Goal: Task Accomplishment & Management: Use online tool/utility

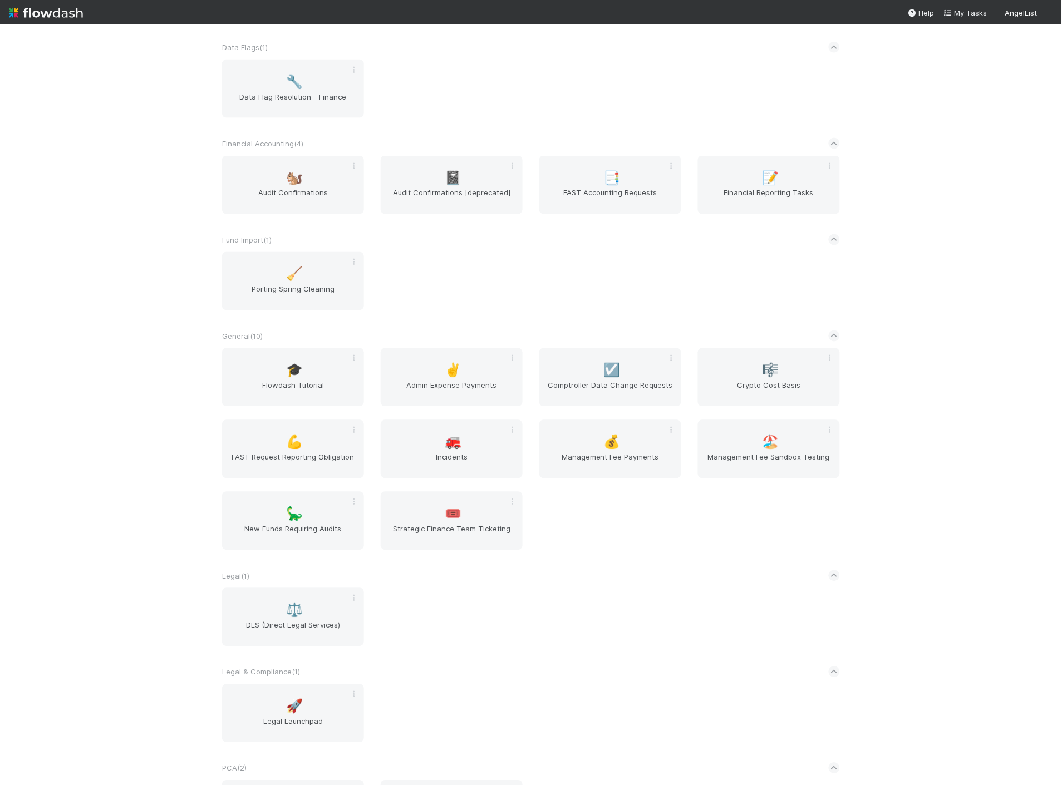
scroll to position [557, 0]
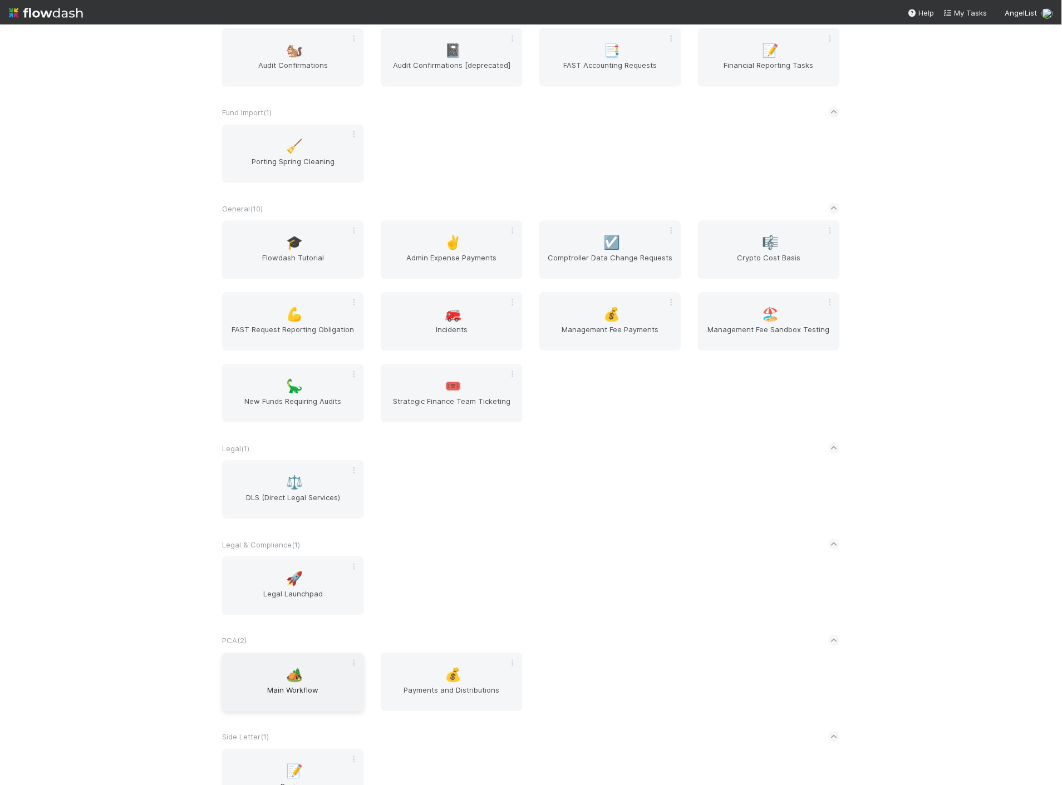
click at [279, 676] on div "🏕️ Main Workflow" at bounding box center [293, 682] width 142 height 58
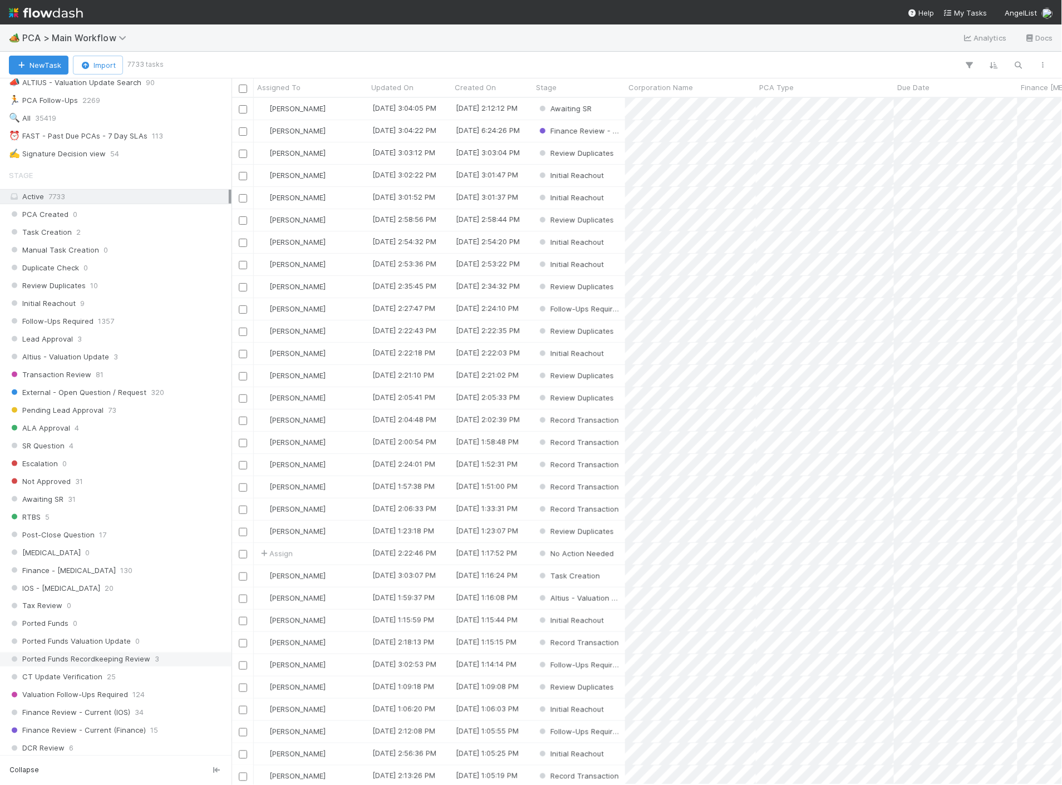
scroll to position [309, 0]
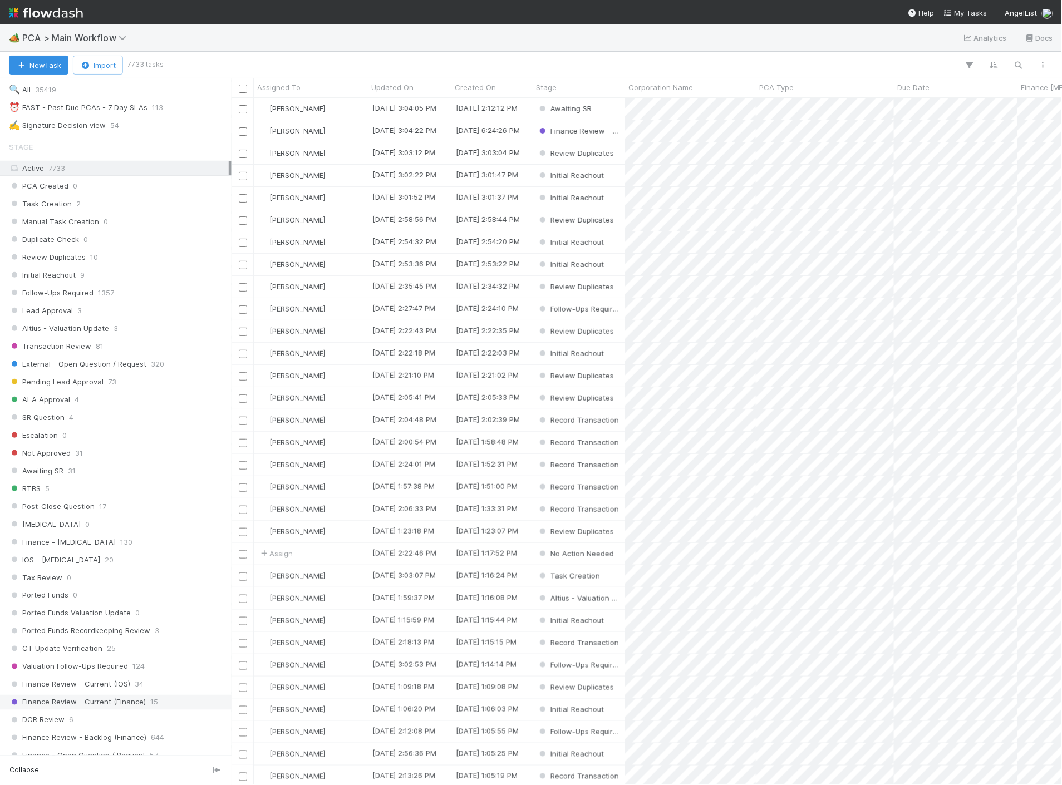
click at [131, 709] on span "Finance Review - Current (Finance)" at bounding box center [77, 703] width 137 height 14
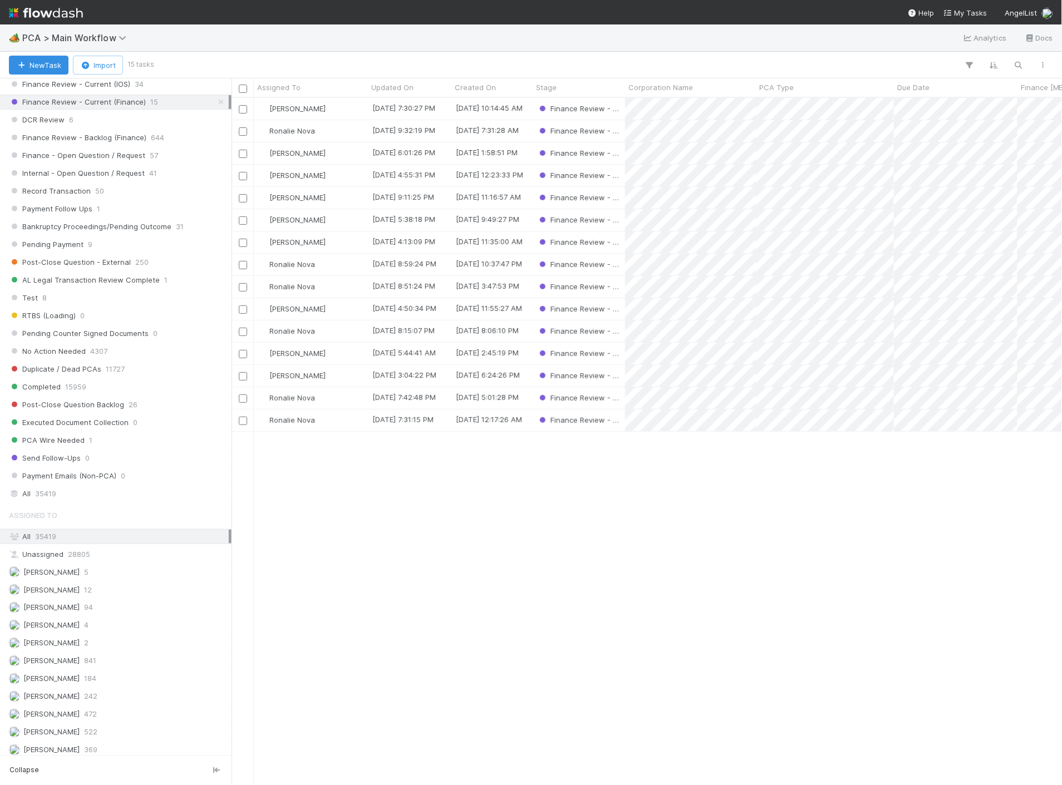
scroll to position [989, 0]
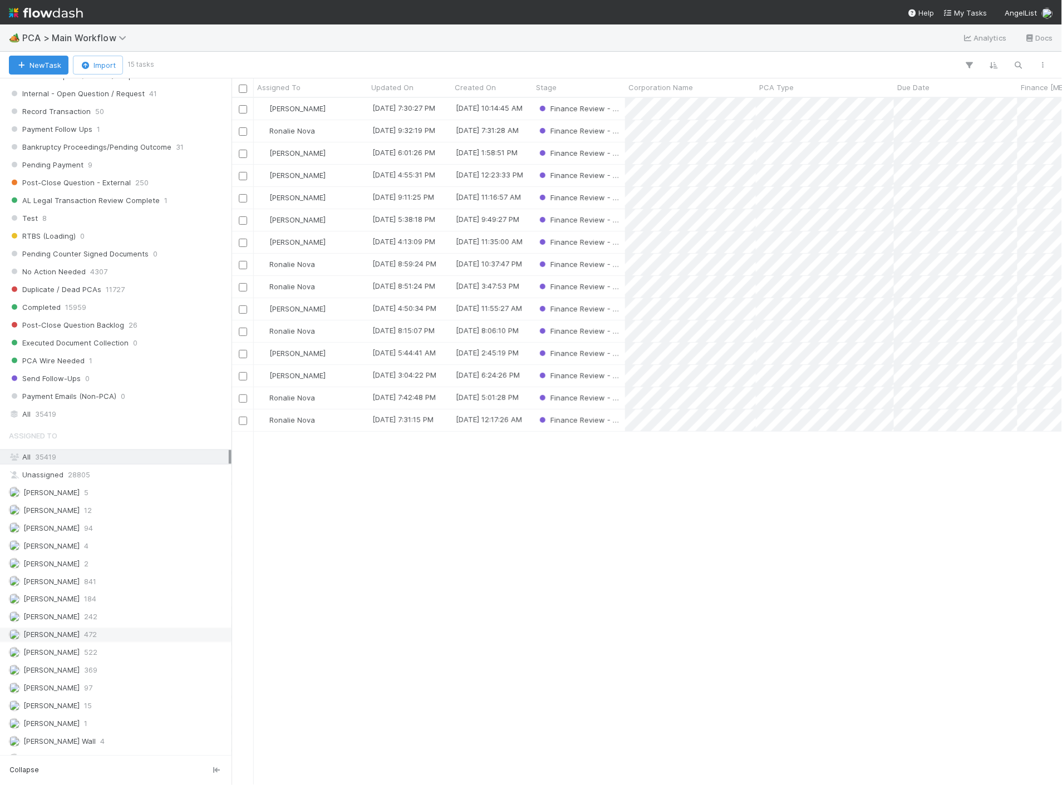
click at [84, 642] on span "472" at bounding box center [90, 635] width 13 height 14
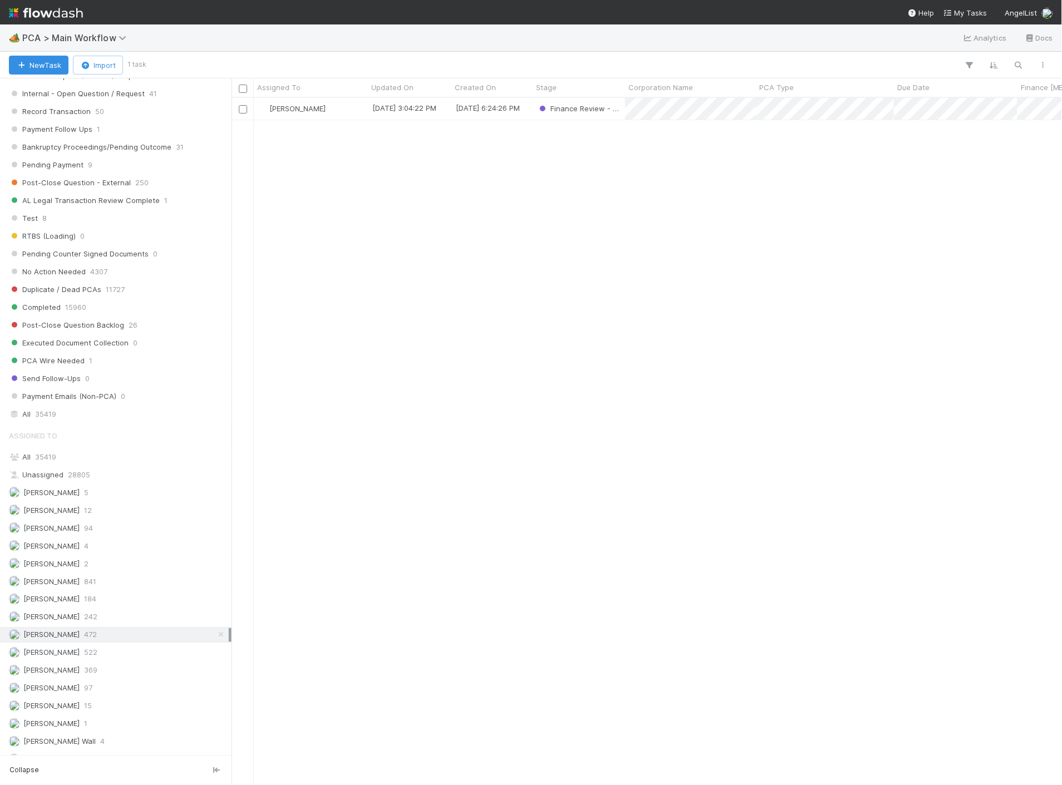
scroll to position [678, 821]
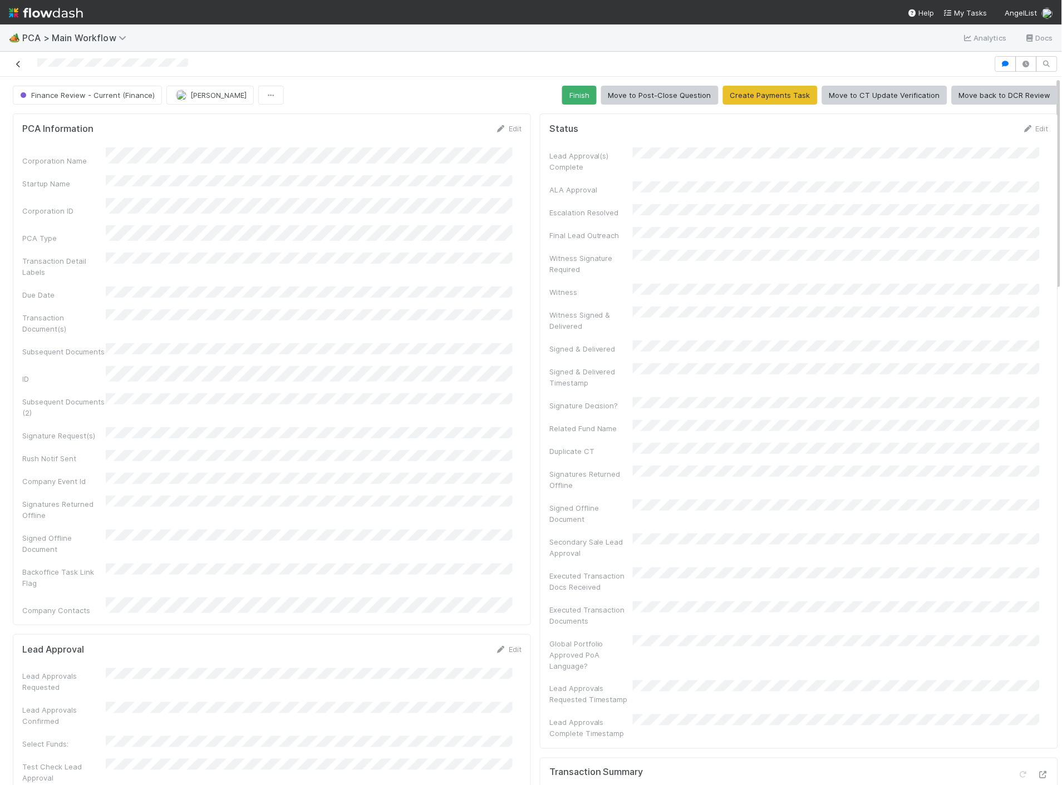
click at [19, 64] on icon at bounding box center [18, 64] width 11 height 7
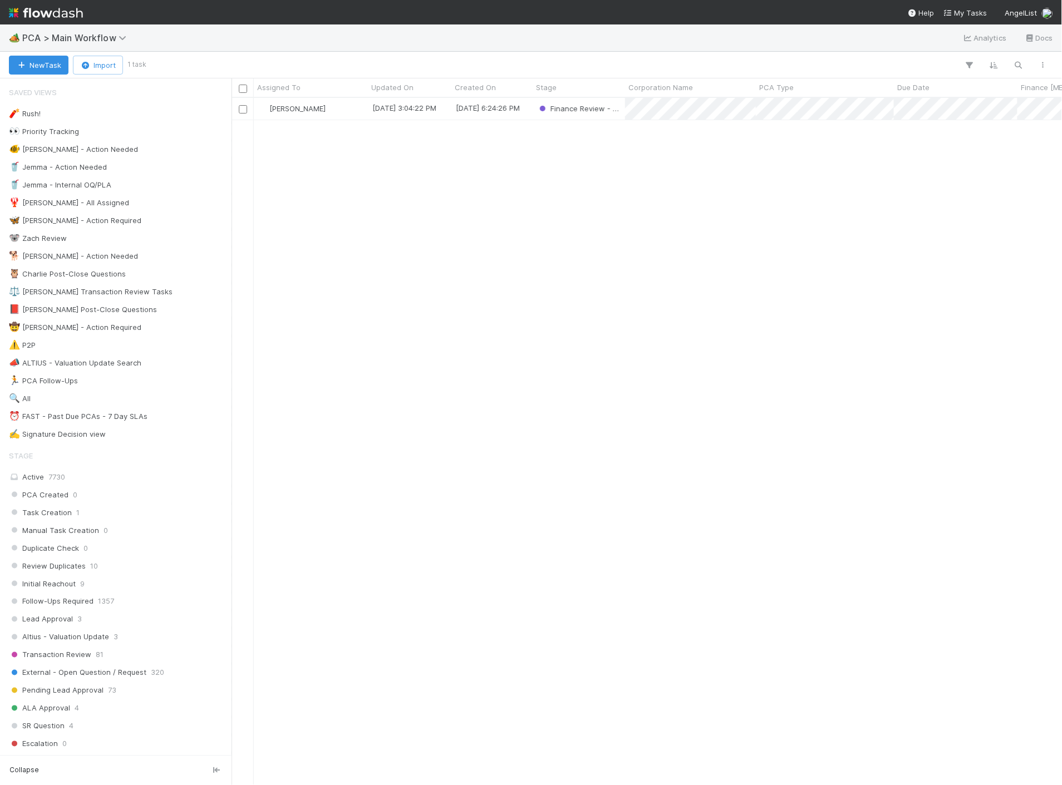
scroll to position [678, 821]
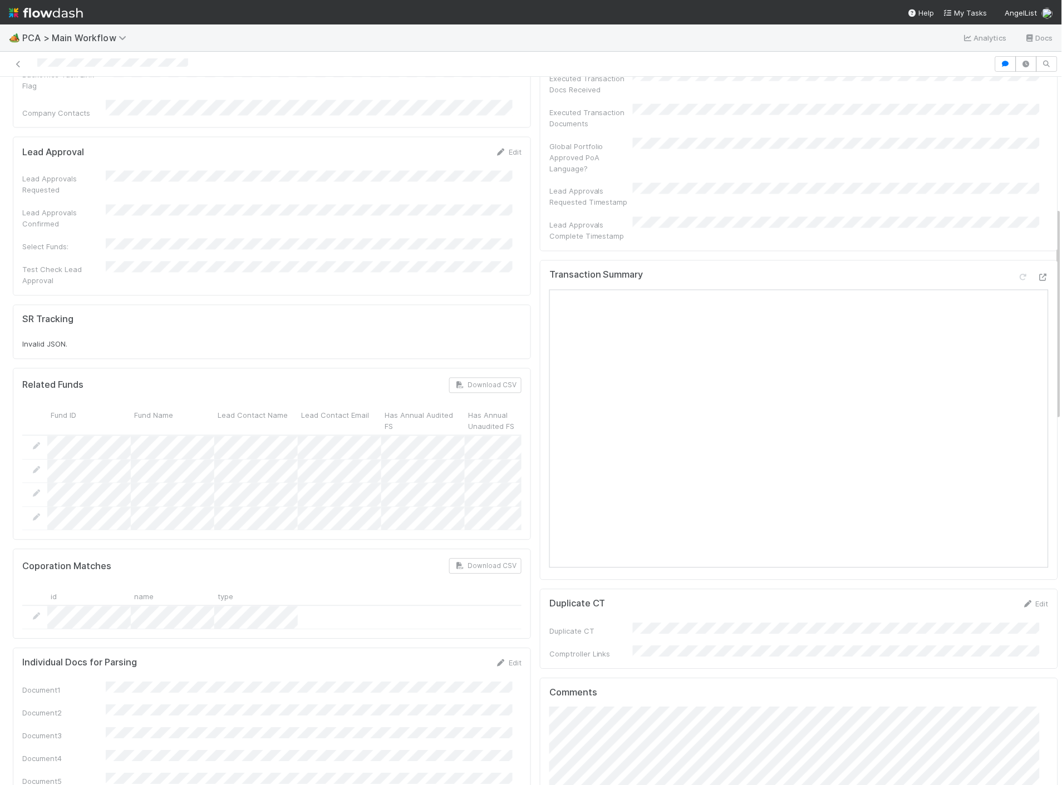
scroll to position [432, 0]
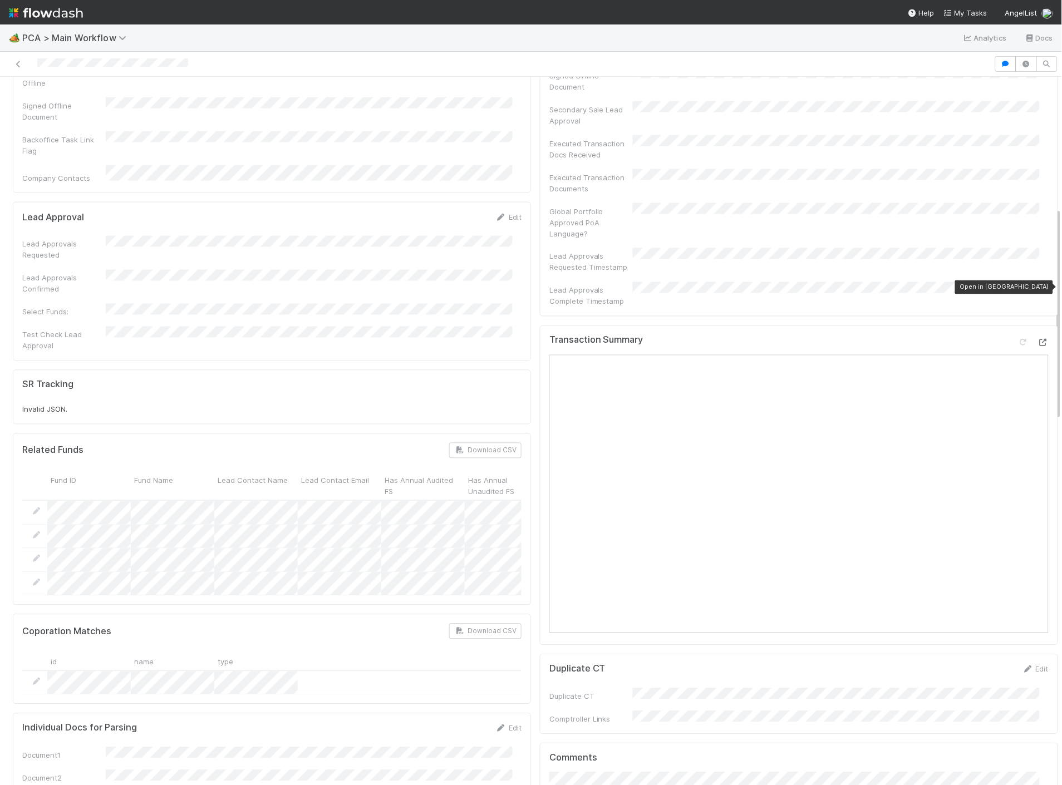
click at [1038, 340] on icon at bounding box center [1043, 343] width 11 height 7
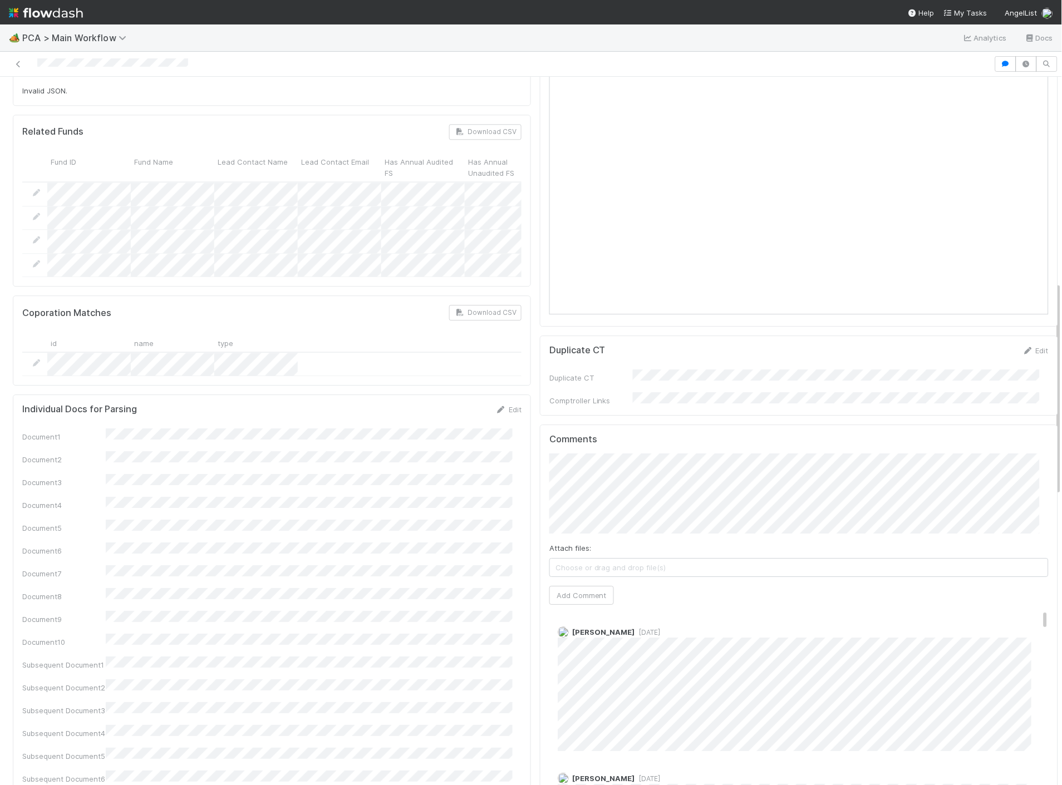
scroll to position [680, 0]
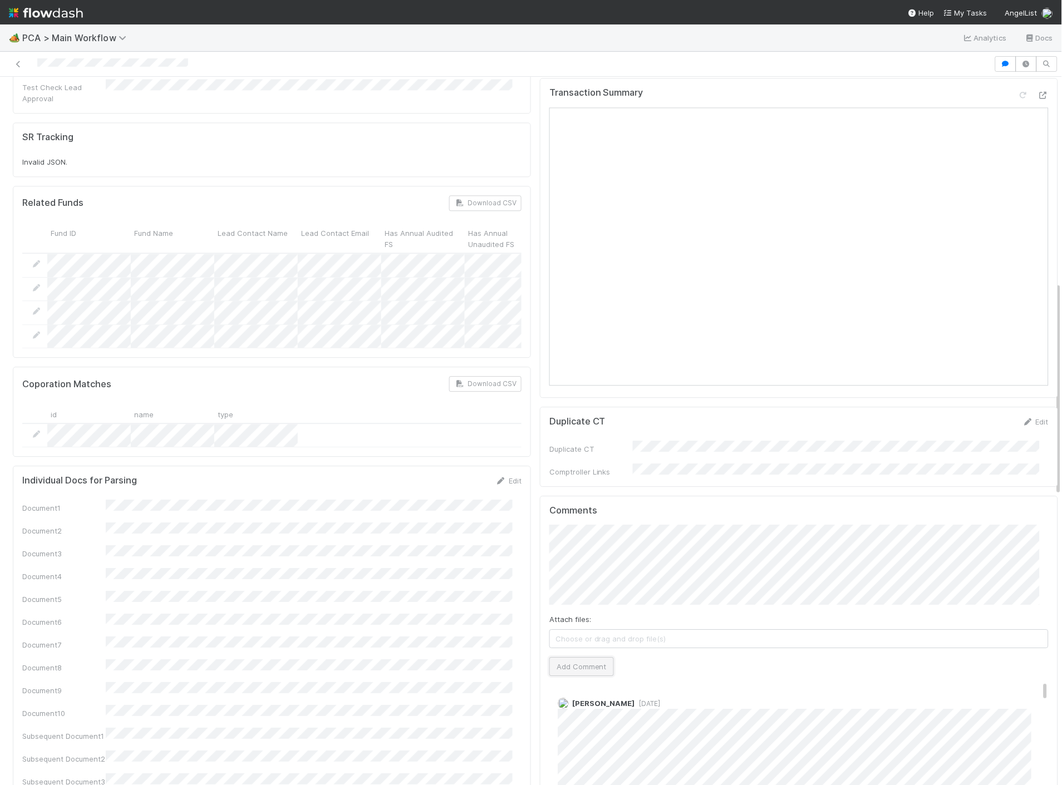
click at [590, 657] on button "Add Comment" at bounding box center [581, 666] width 65 height 19
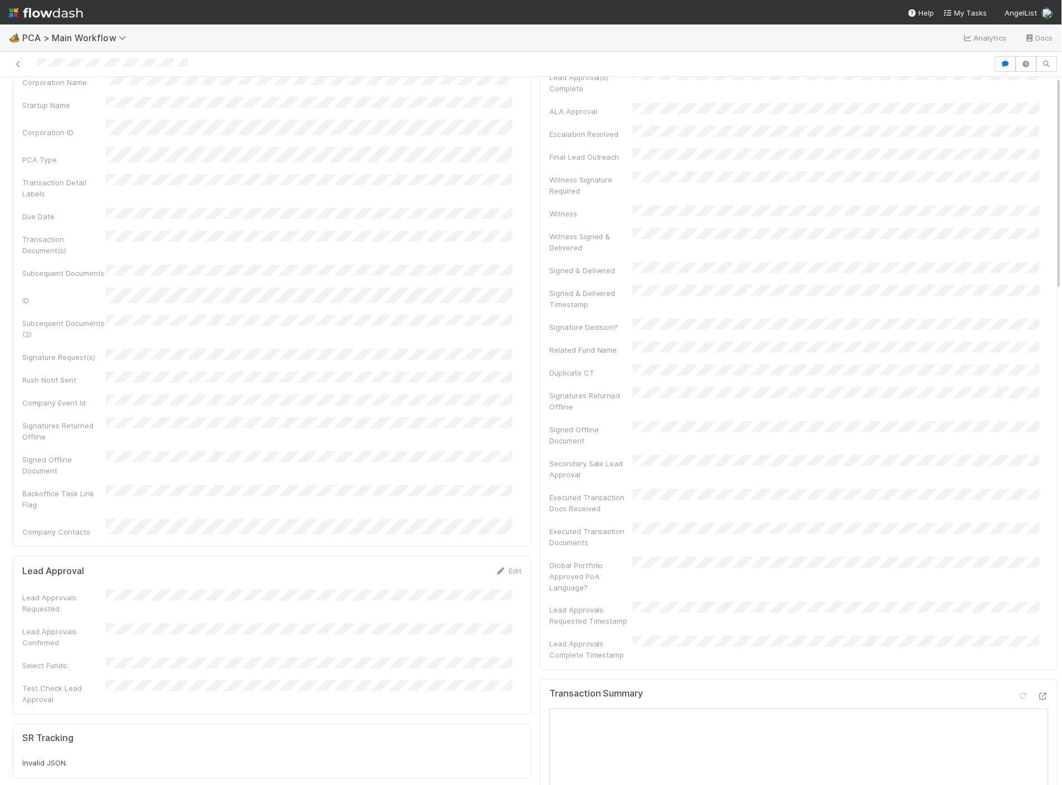
scroll to position [0, 0]
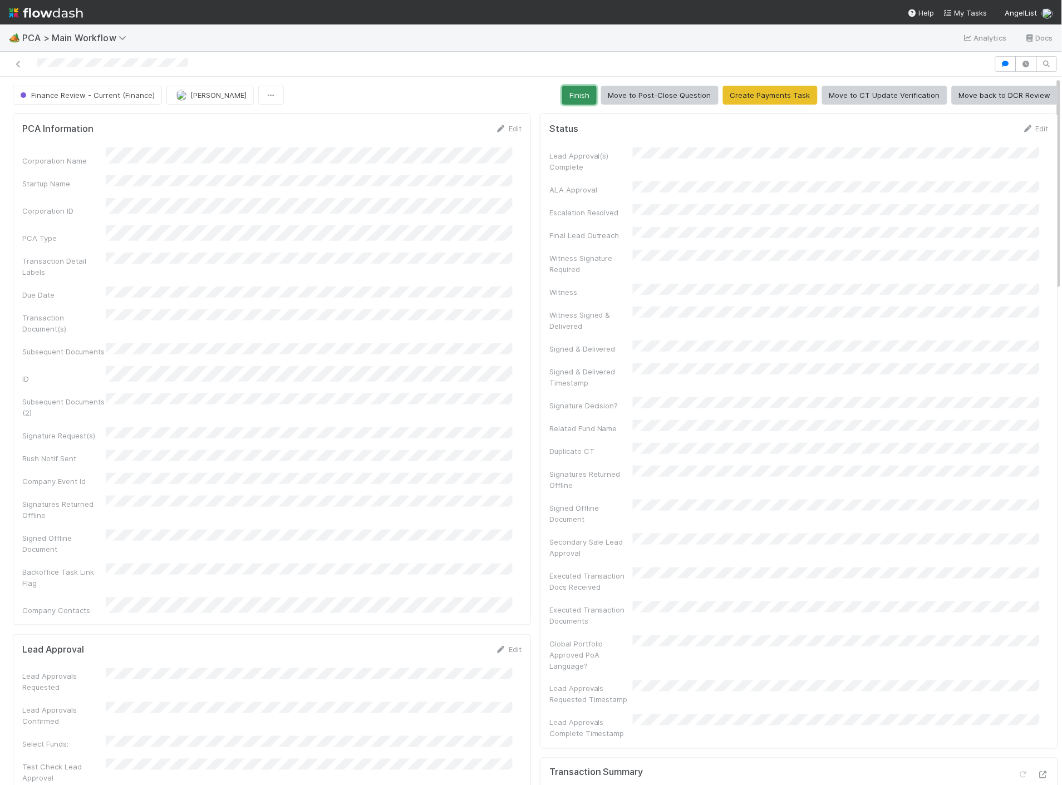
click at [566, 97] on button "Finish" at bounding box center [579, 95] width 35 height 19
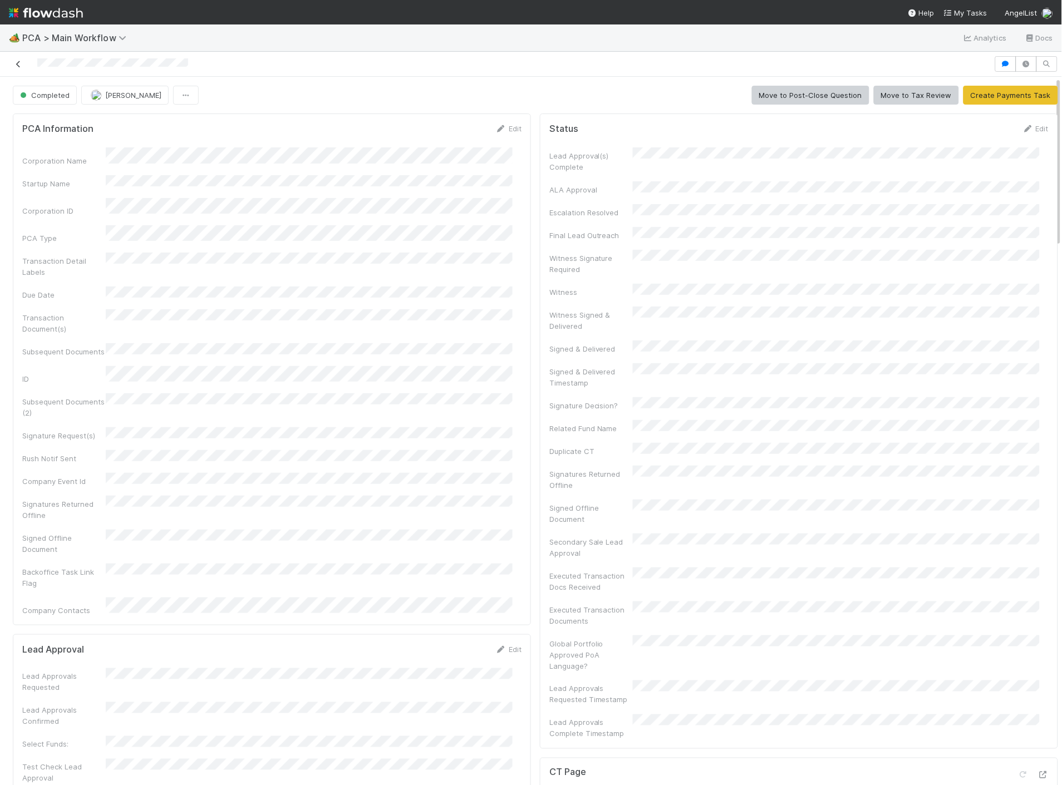
click at [23, 67] on icon at bounding box center [18, 64] width 11 height 7
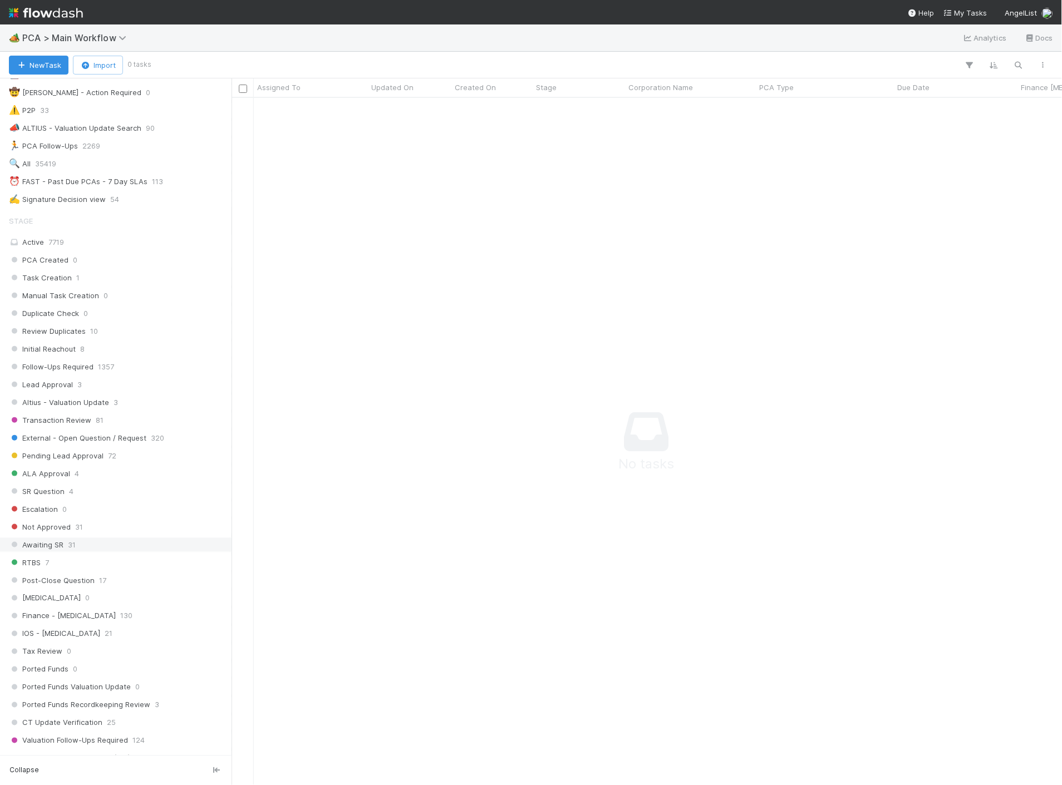
scroll to position [371, 0]
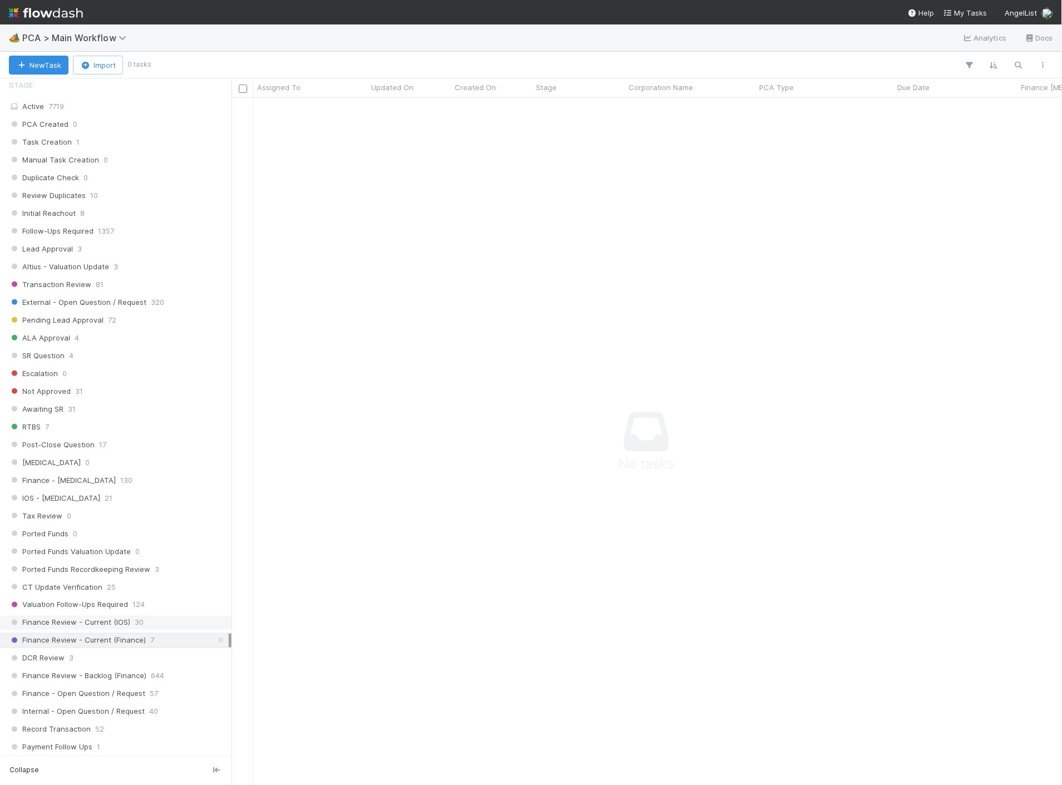
click at [154, 630] on div "Finance Review - Current (IOS) 30" at bounding box center [119, 623] width 220 height 14
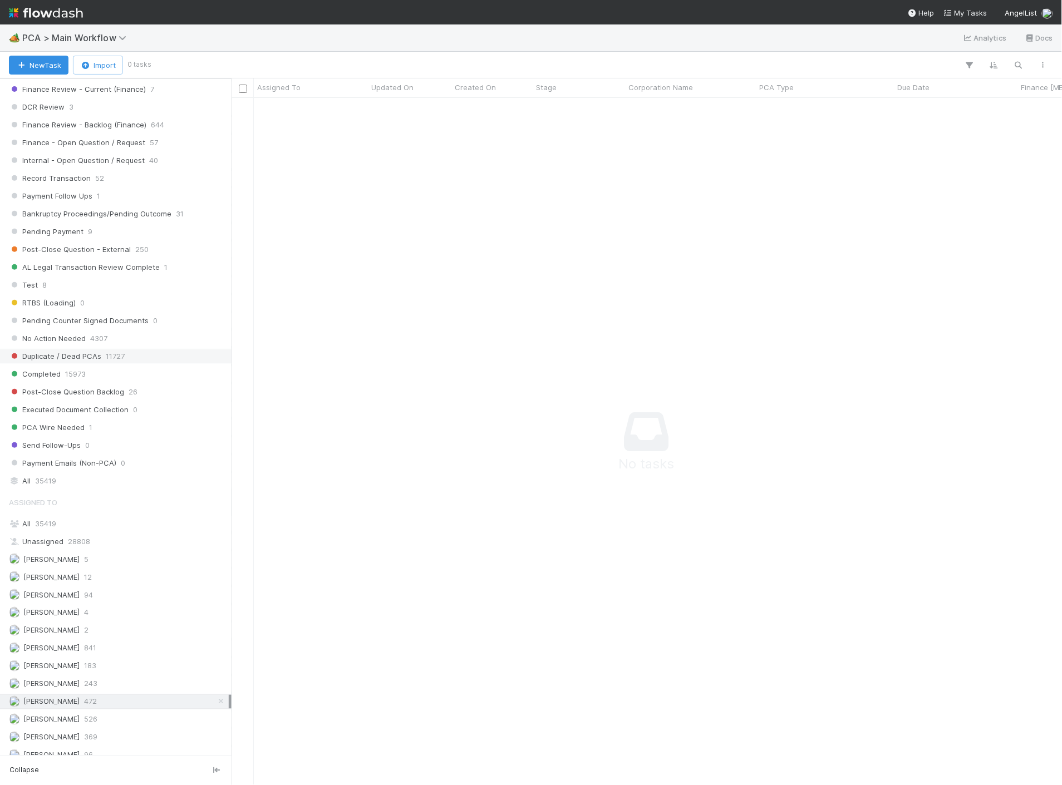
scroll to position [927, 0]
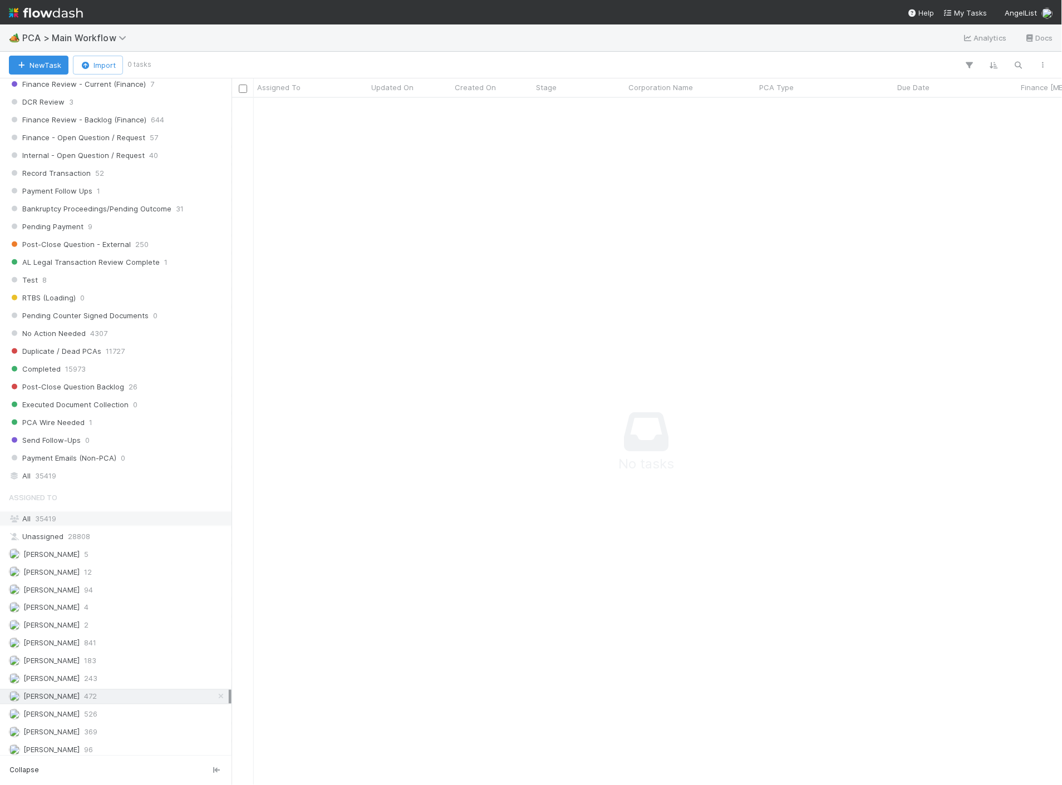
click at [60, 521] on div "All 35419" at bounding box center [119, 519] width 220 height 14
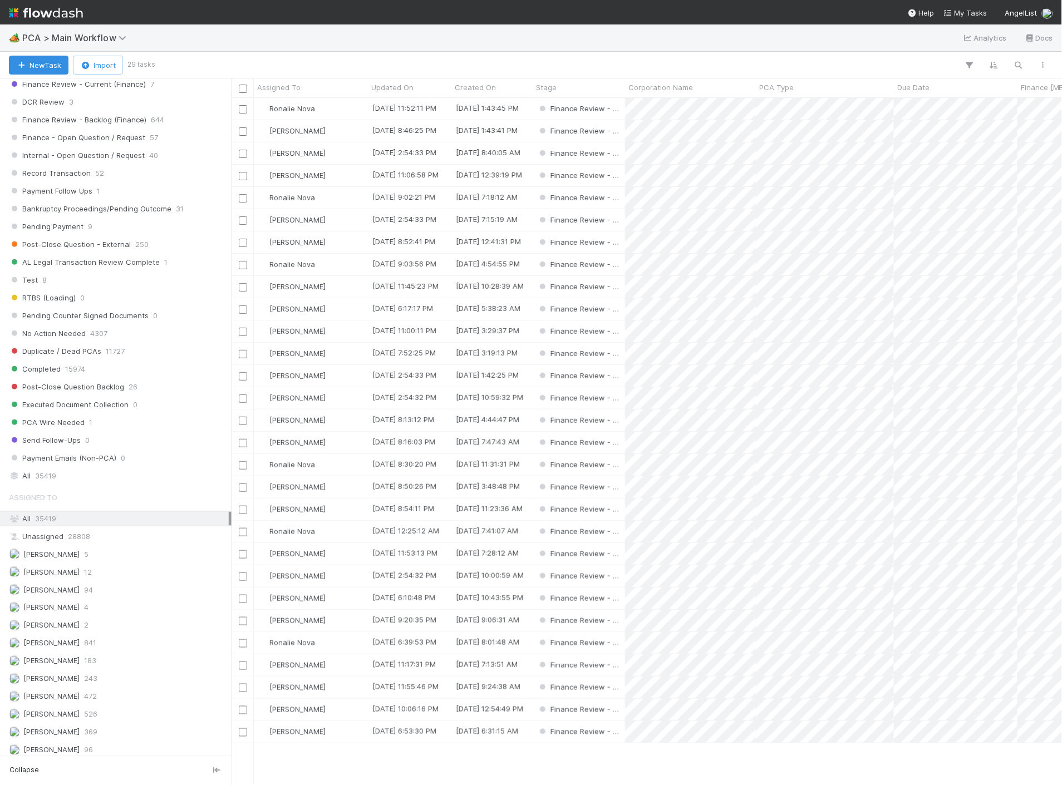
scroll to position [742, 0]
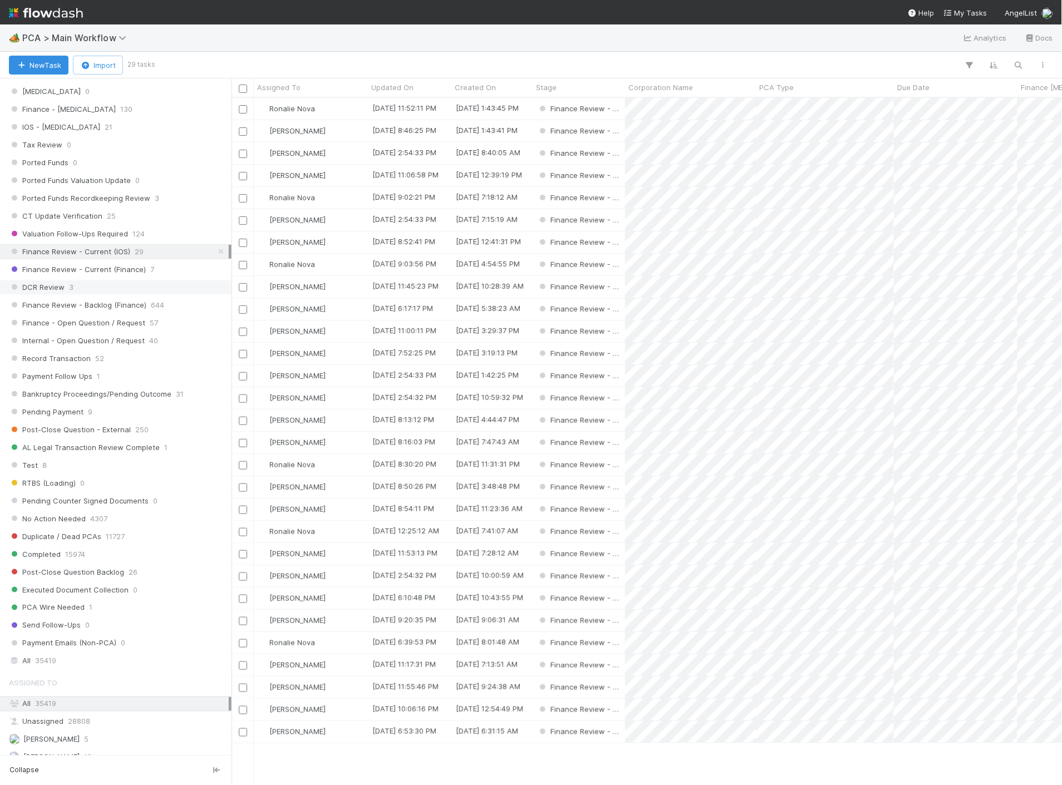
click at [140, 293] on div "DCR Review 3" at bounding box center [119, 288] width 220 height 14
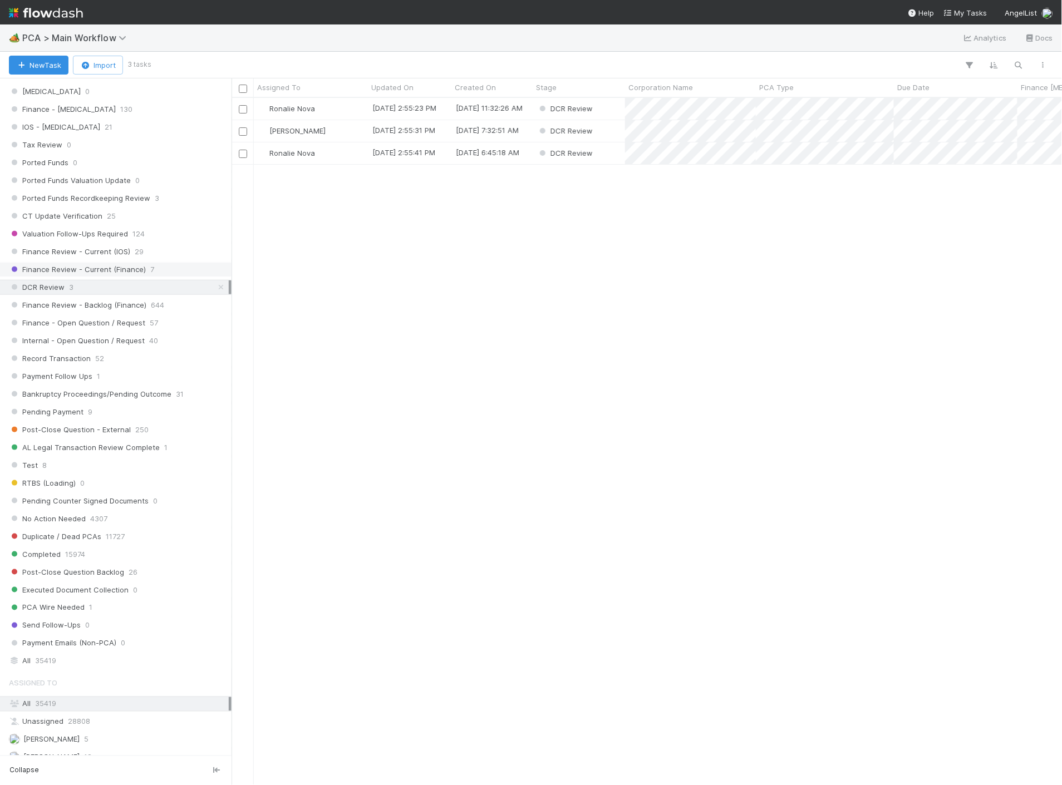
scroll to position [678, 821]
click at [150, 276] on span "7" at bounding box center [152, 270] width 4 height 14
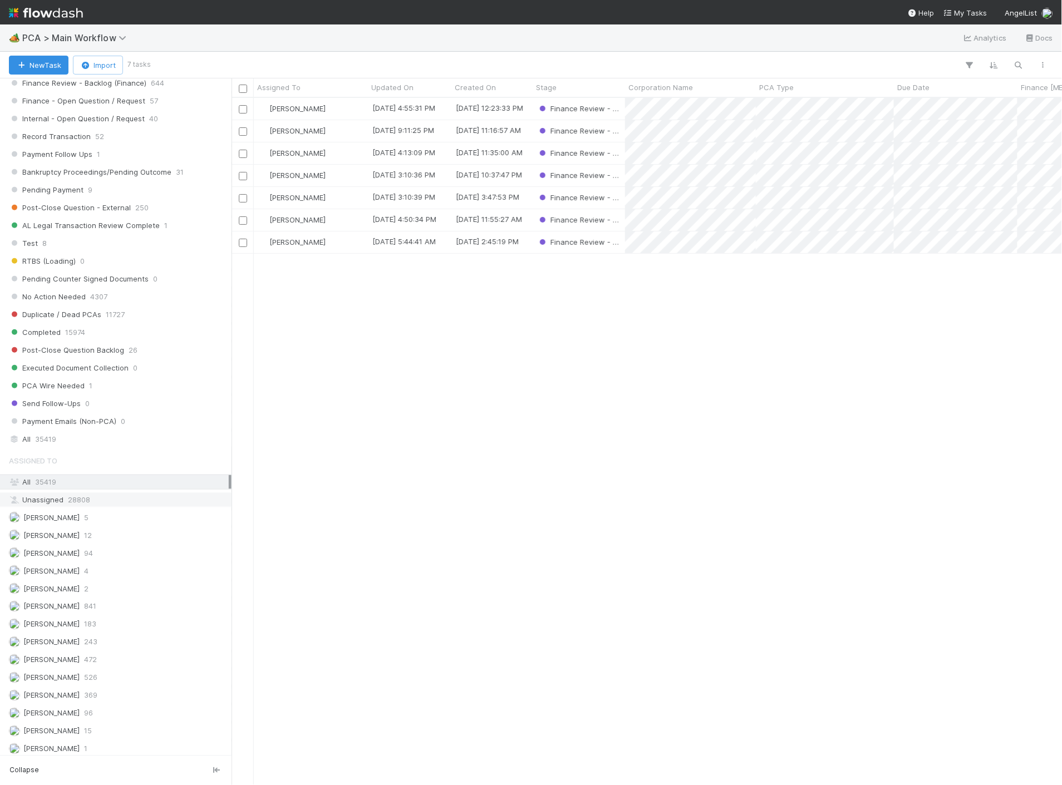
scroll to position [866, 0]
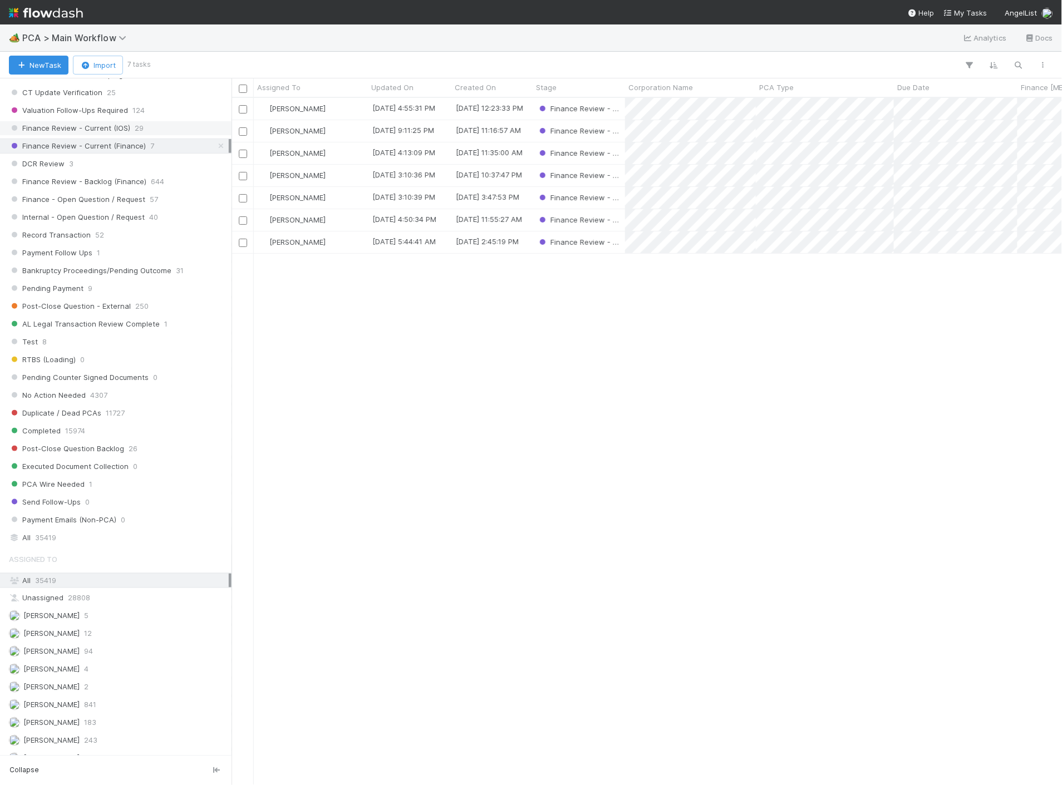
click at [141, 135] on div "Finance Review - Current (IOS) 29" at bounding box center [119, 128] width 220 height 14
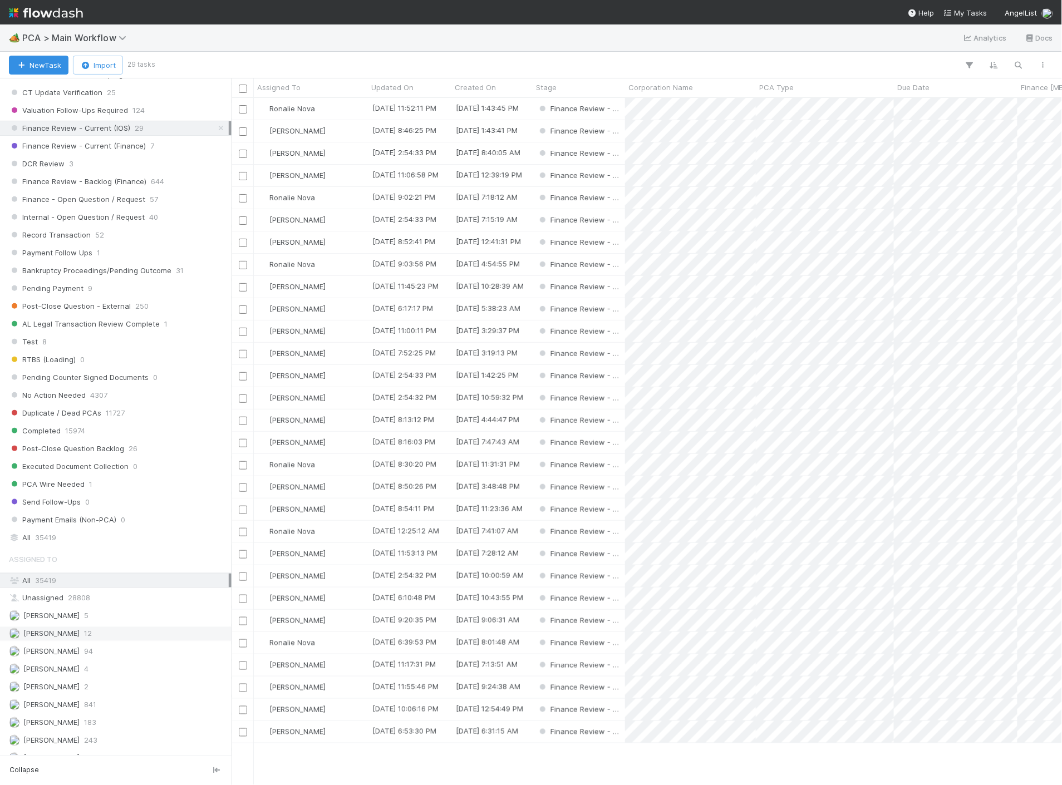
scroll to position [678, 821]
click at [796, 86] on div "PCA Type" at bounding box center [825, 87] width 132 height 11
click at [800, 104] on div "Sort A → Z" at bounding box center [823, 108] width 127 height 17
click at [243, 466] on input "checkbox" at bounding box center [243, 465] width 8 height 8
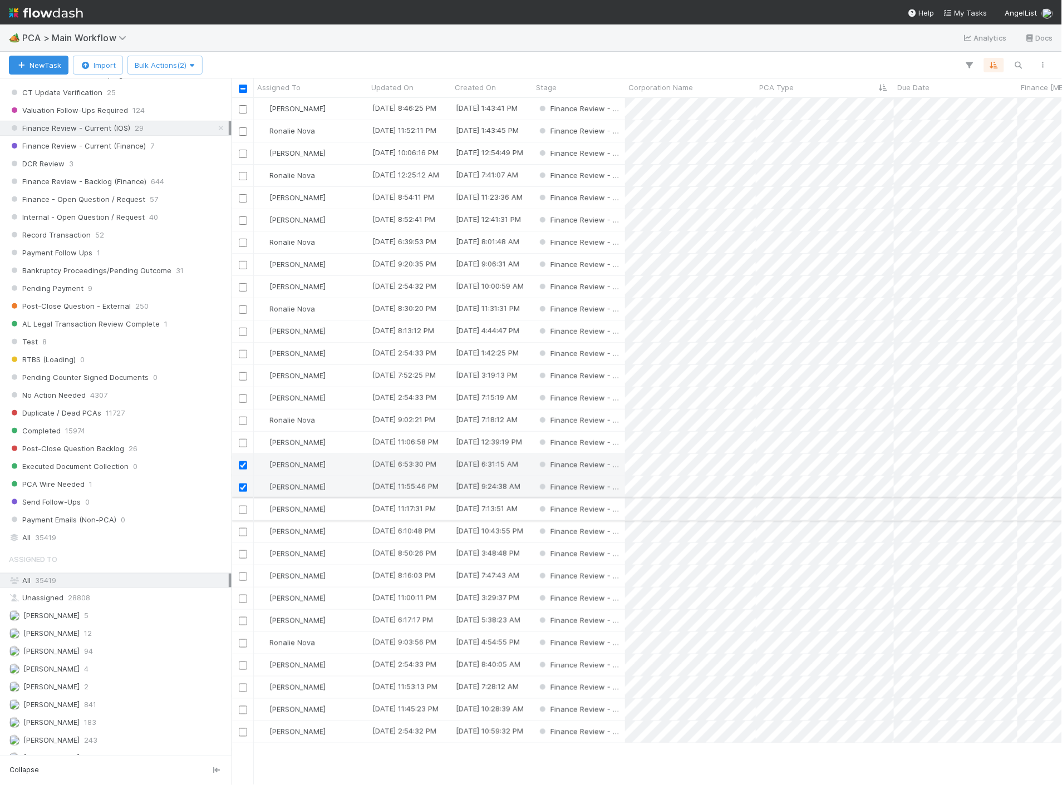
click at [244, 508] on input "checkbox" at bounding box center [243, 510] width 8 height 8
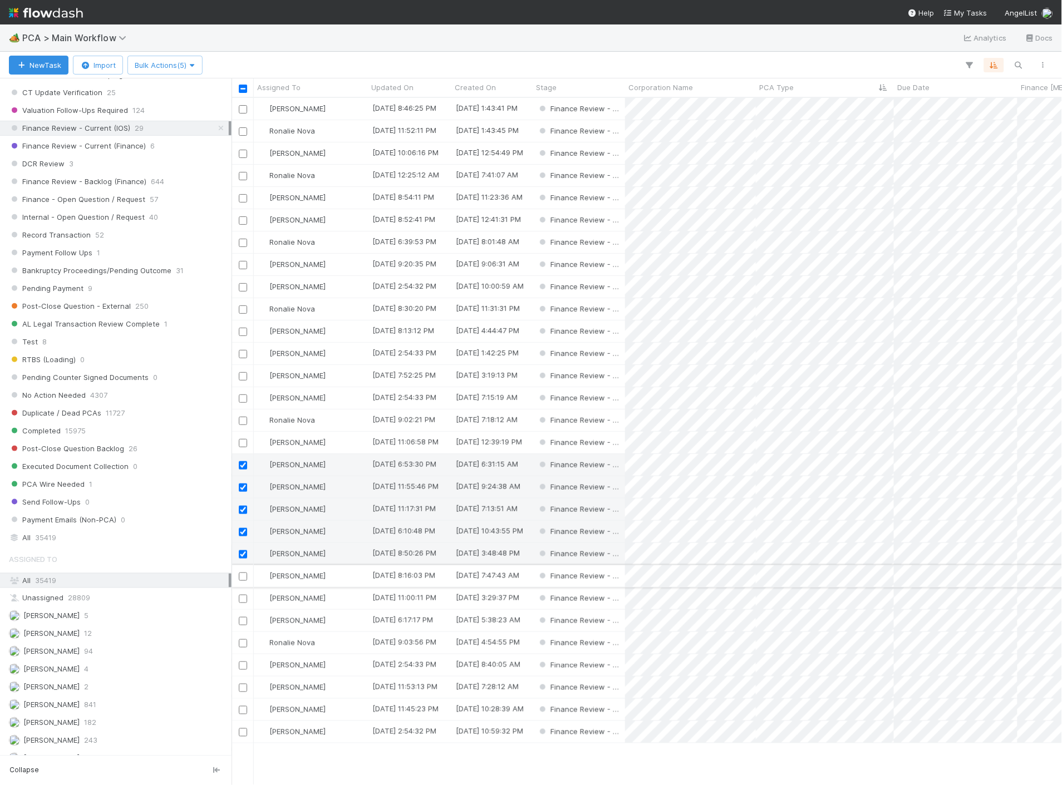
click at [243, 577] on input "checkbox" at bounding box center [243, 577] width 8 height 8
click at [195, 62] on icon "button" at bounding box center [191, 65] width 11 height 7
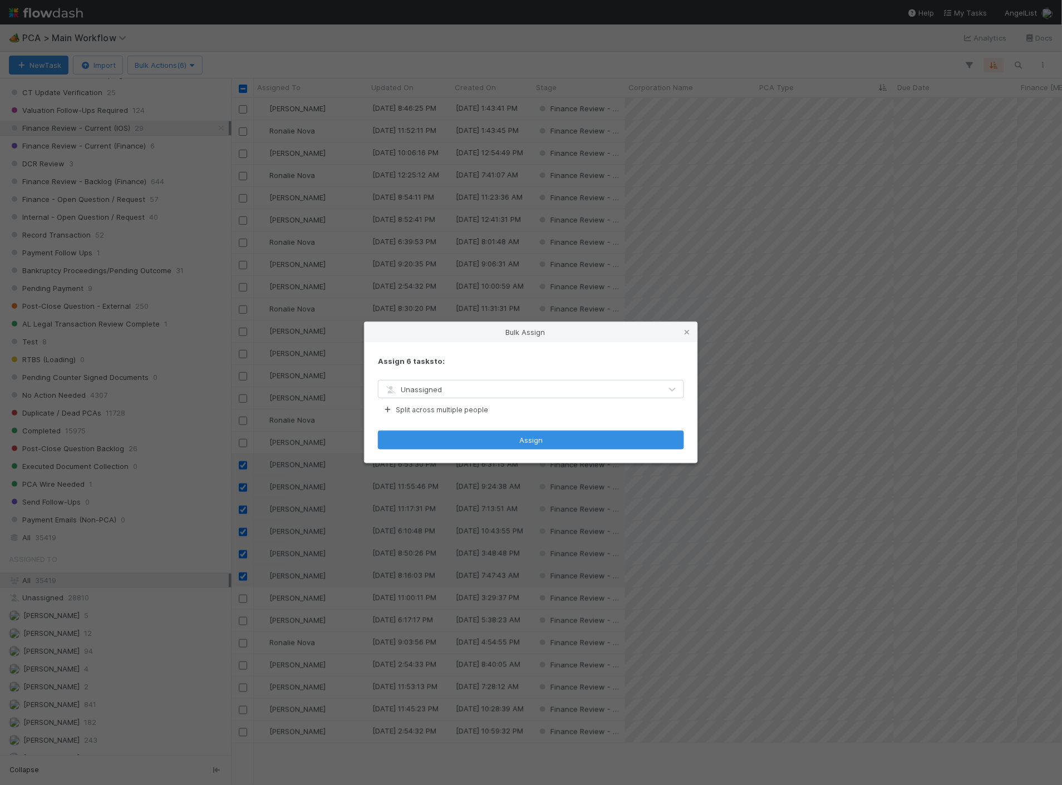
click at [586, 394] on div "Unassigned" at bounding box center [520, 390] width 283 height 18
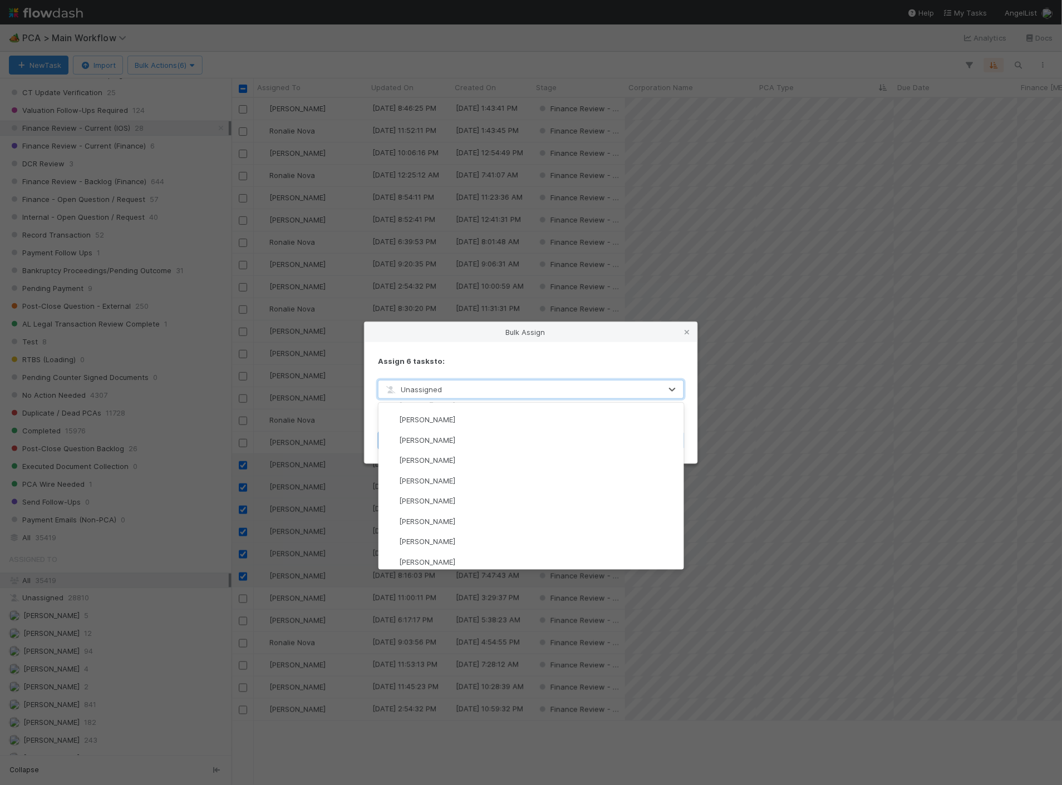
scroll to position [1546, 0]
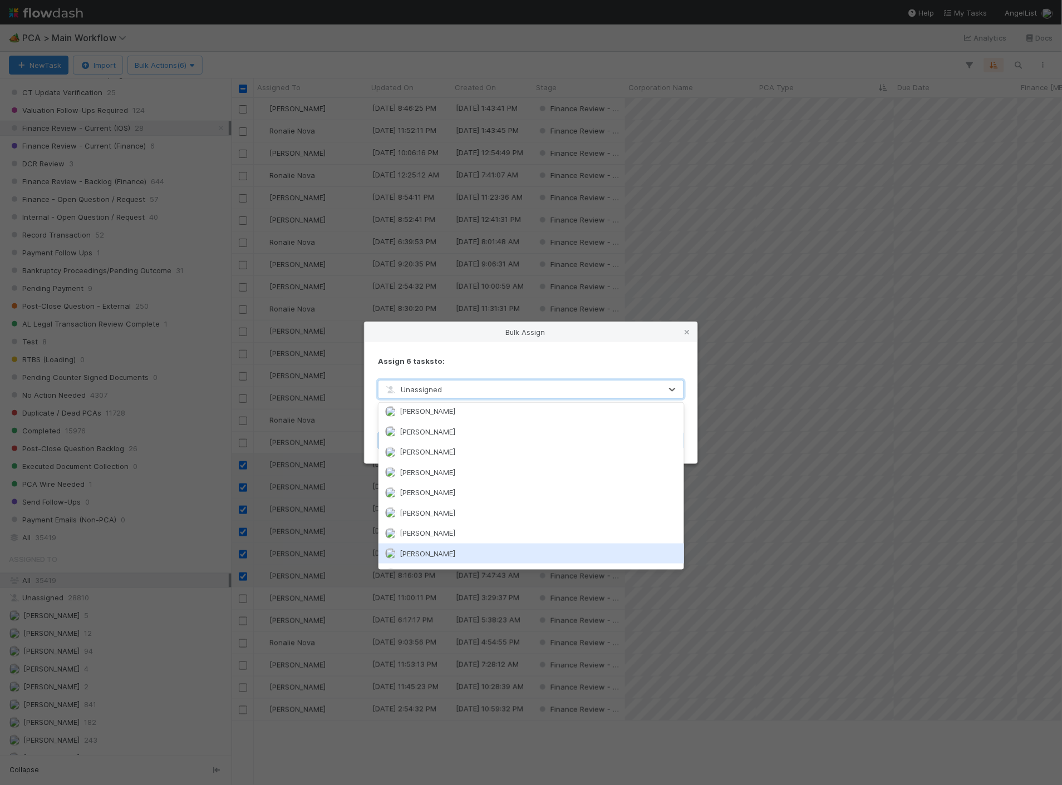
click at [464, 544] on div "[PERSON_NAME]" at bounding box center [532, 554] width 306 height 20
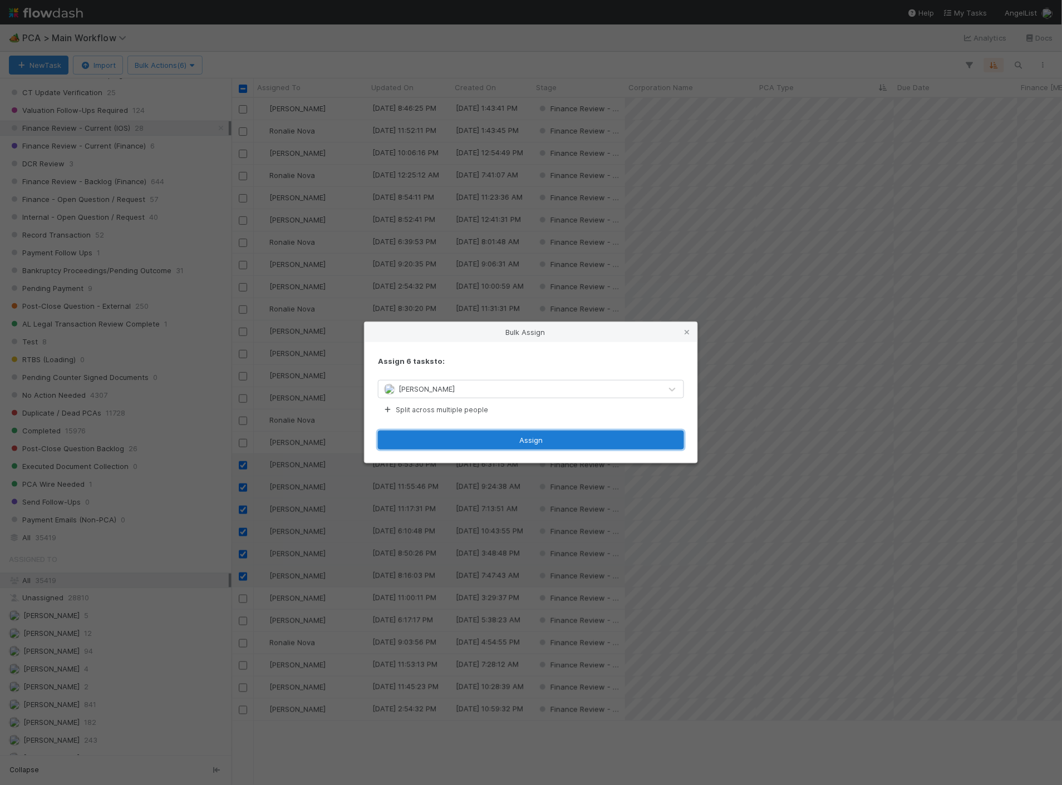
click at [498, 444] on button "Assign" at bounding box center [531, 440] width 306 height 19
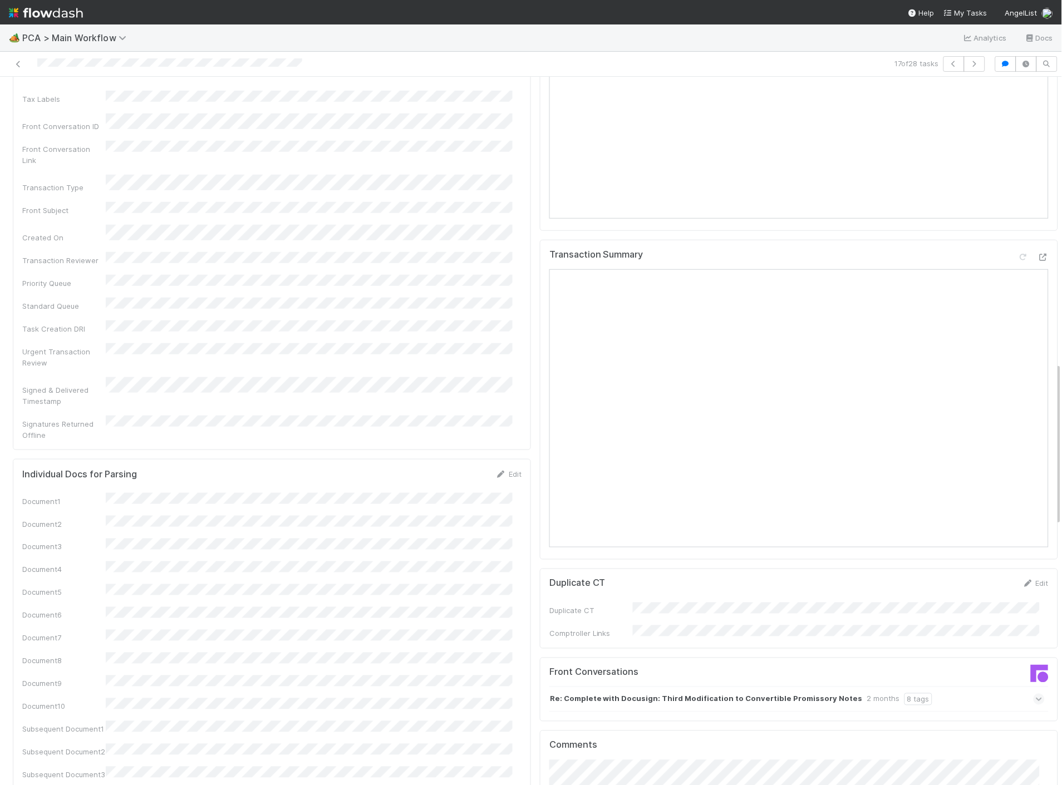
scroll to position [1237, 0]
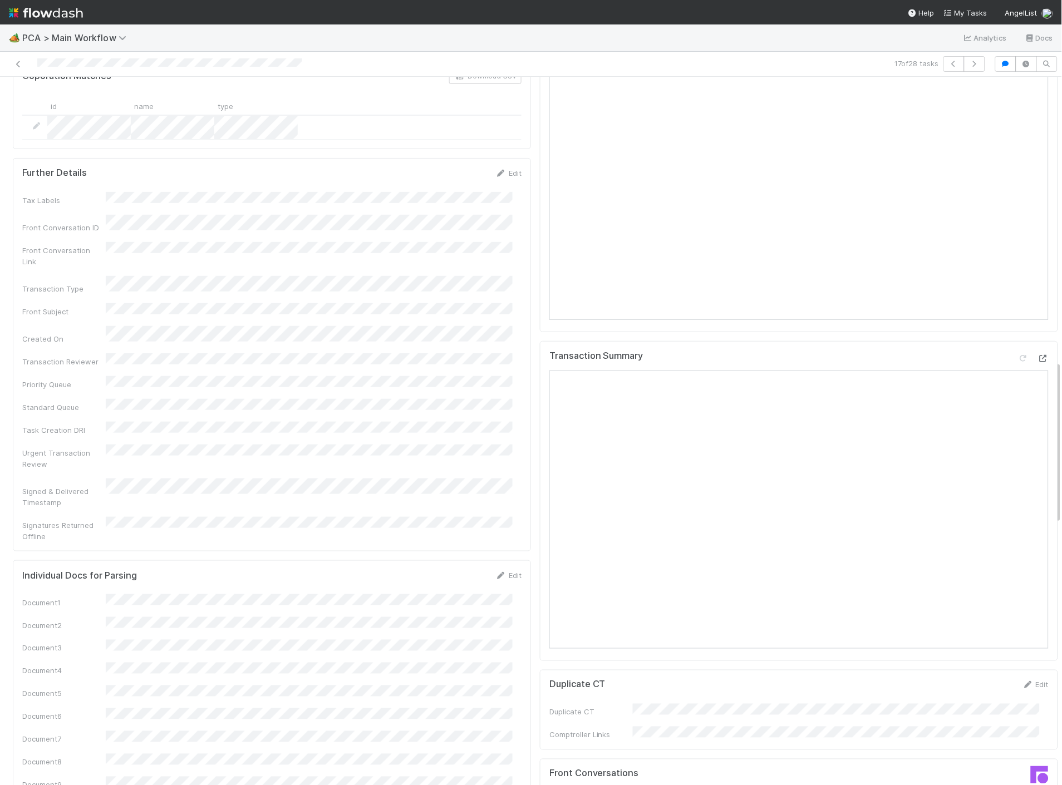
click at [1030, 341] on div "Transaction Summary" at bounding box center [799, 501] width 518 height 320
click at [1038, 355] on icon at bounding box center [1043, 358] width 11 height 7
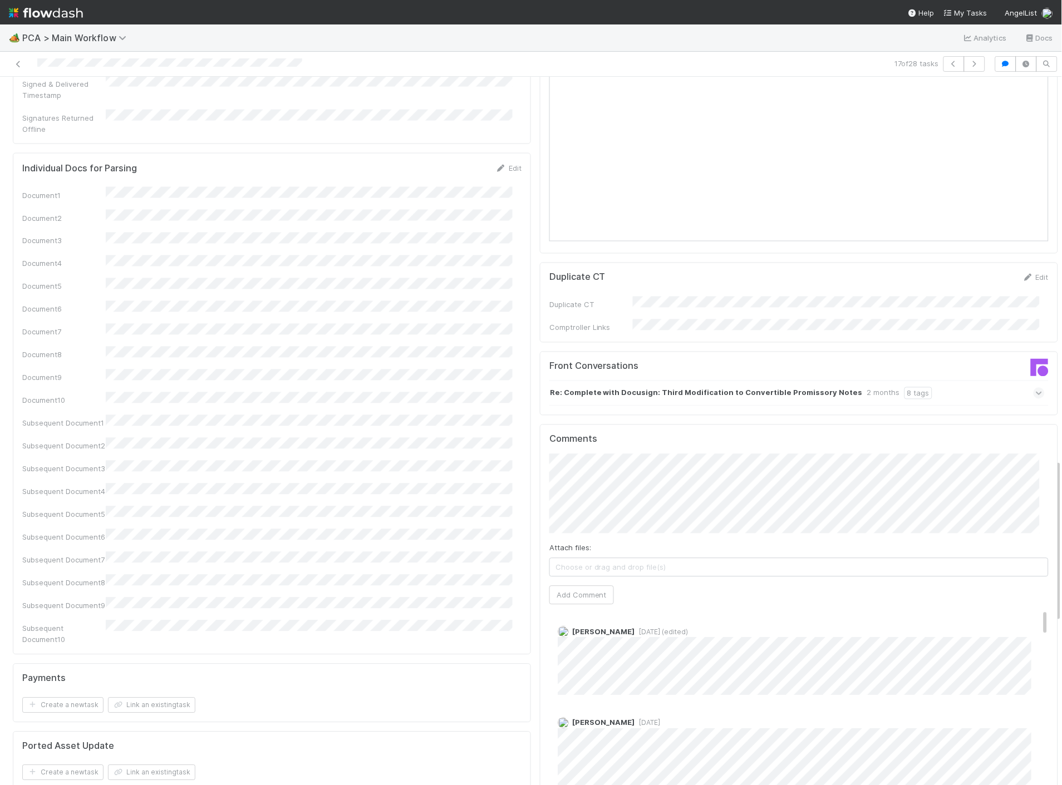
scroll to position [1670, 0]
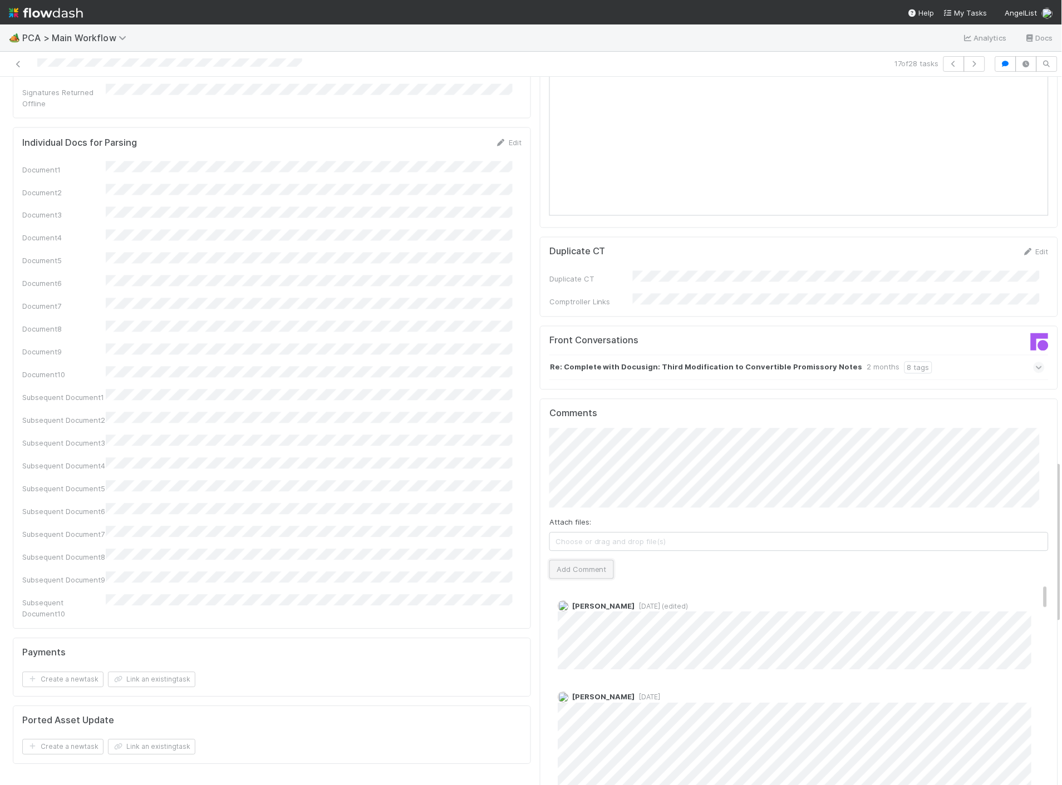
click at [572, 561] on button "Add Comment" at bounding box center [581, 570] width 65 height 19
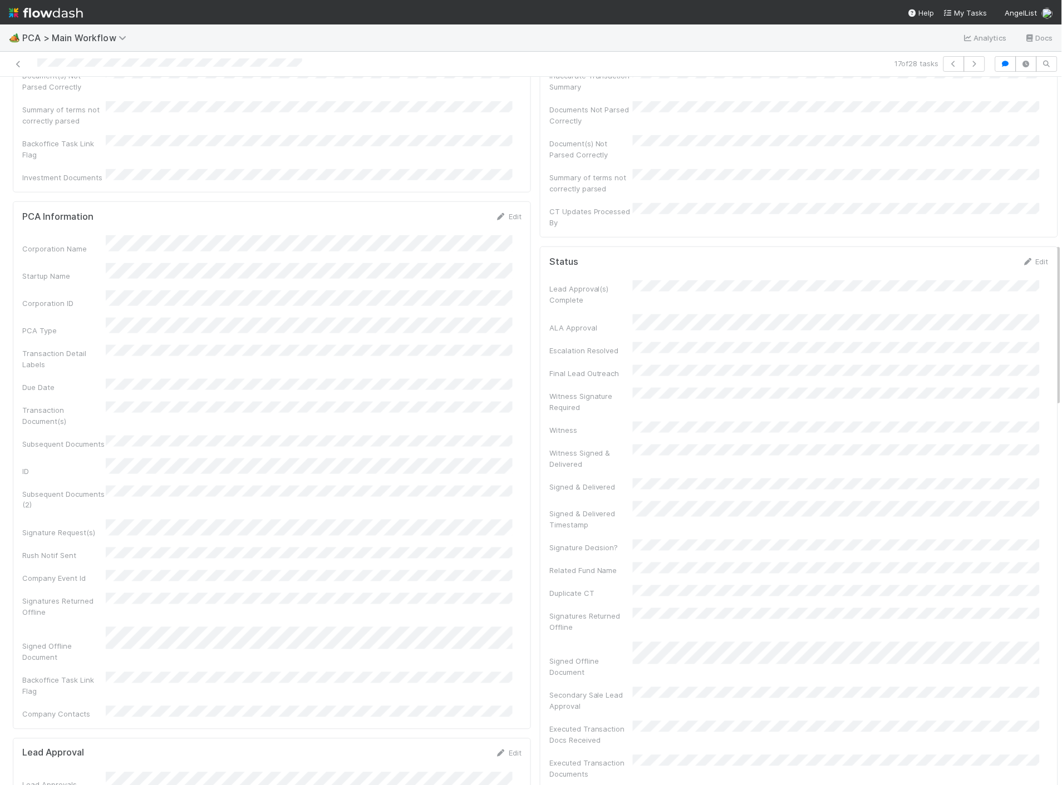
scroll to position [0, 0]
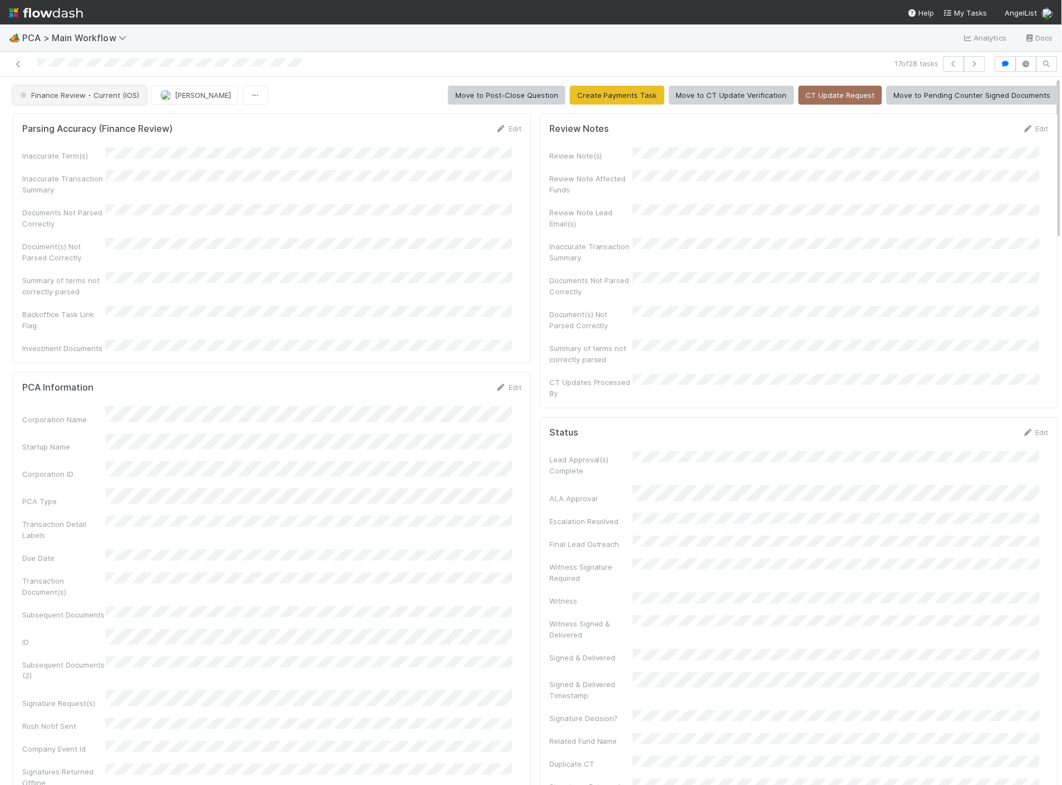
click at [68, 88] on button "Finance Review - Current (IOS)" at bounding box center [80, 95] width 134 height 19
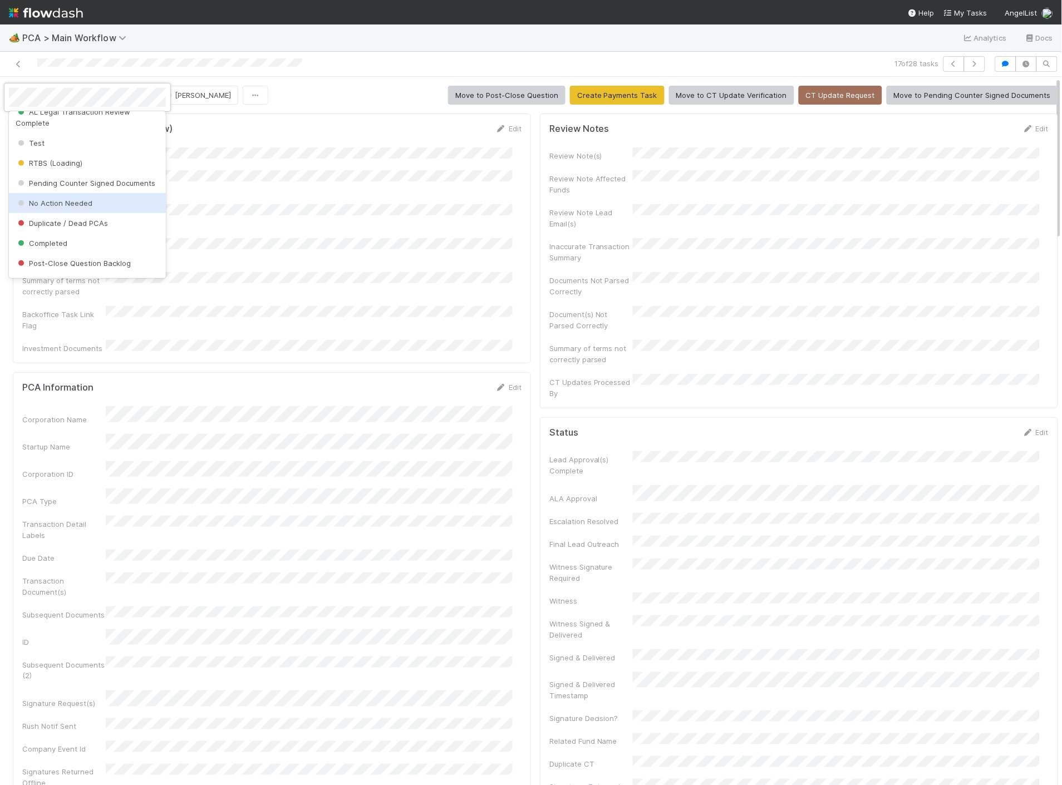
scroll to position [914, 0]
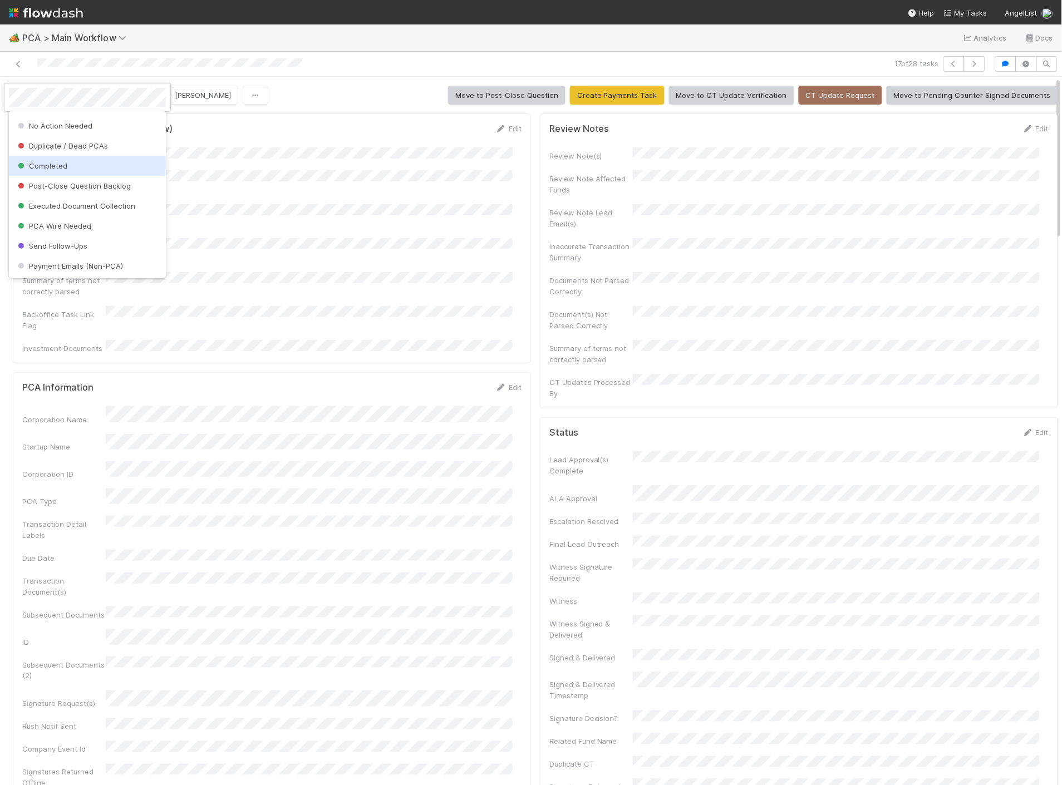
click at [51, 169] on span "Completed" at bounding box center [42, 165] width 52 height 9
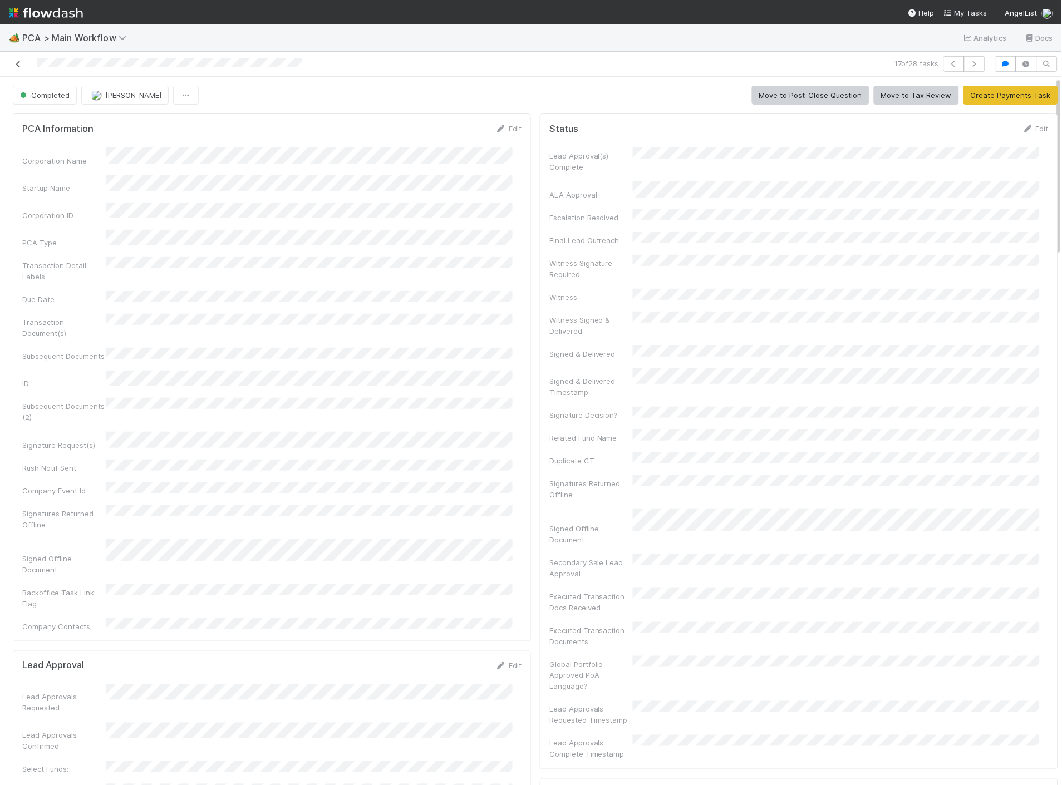
click at [17, 64] on icon at bounding box center [18, 64] width 11 height 7
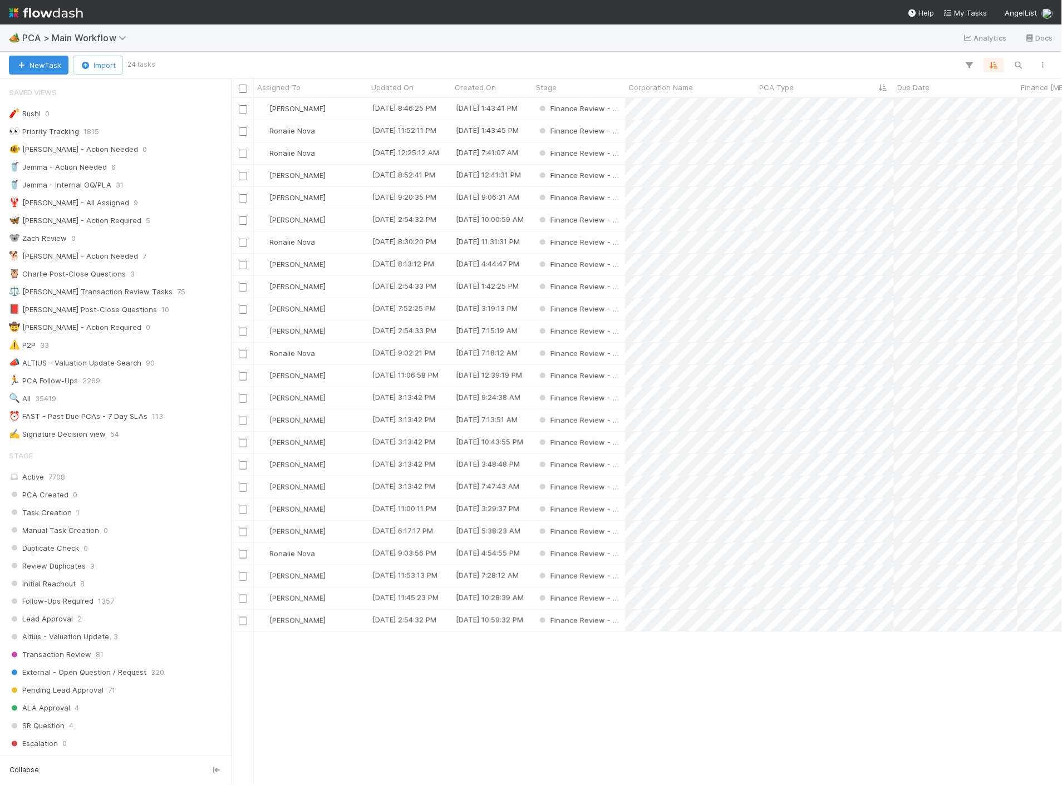
scroll to position [678, 821]
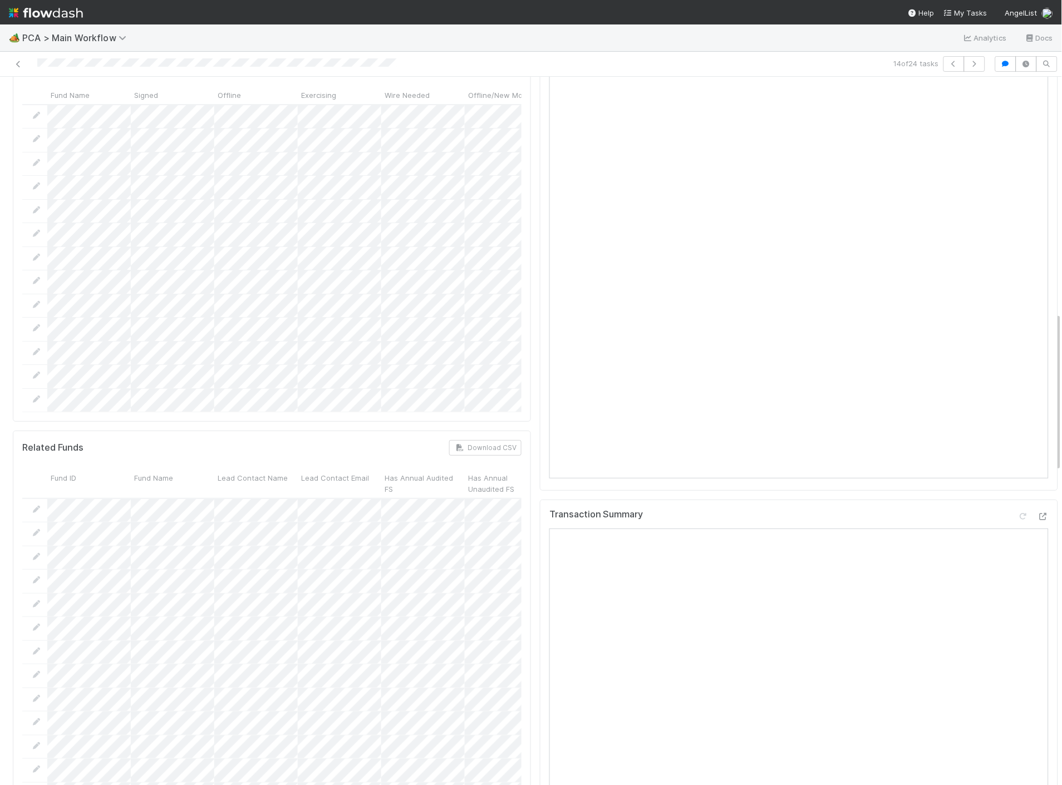
scroll to position [1051, 0]
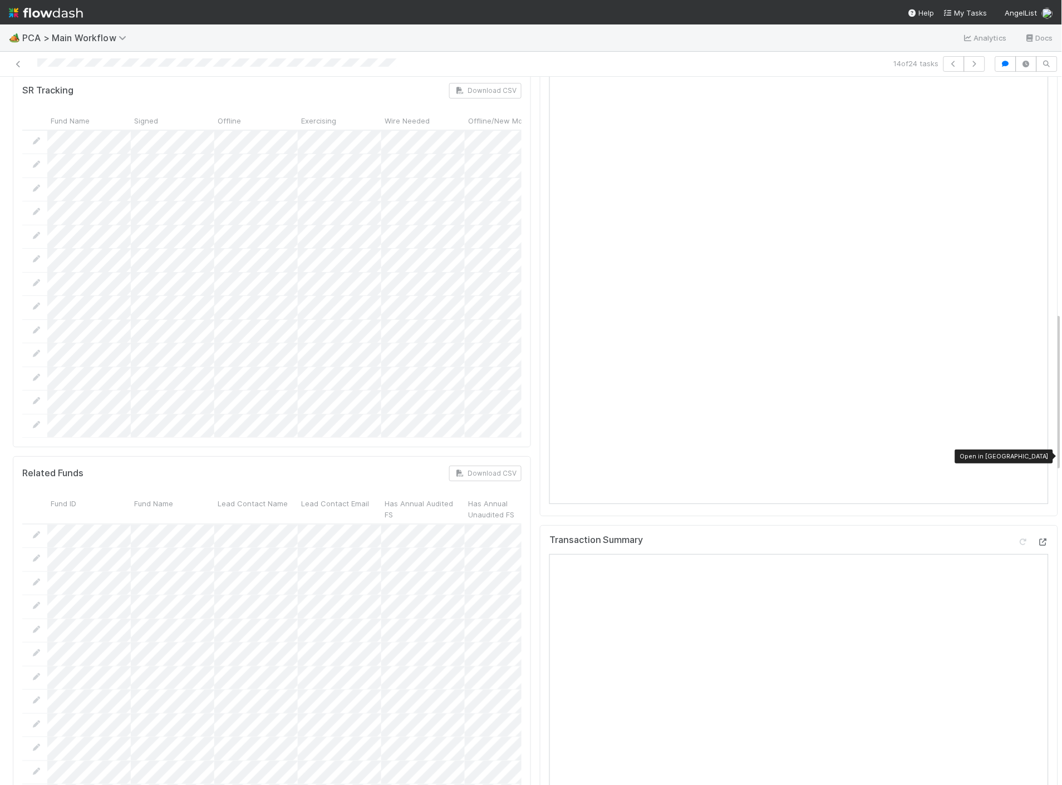
click at [1038, 539] on icon at bounding box center [1043, 542] width 11 height 7
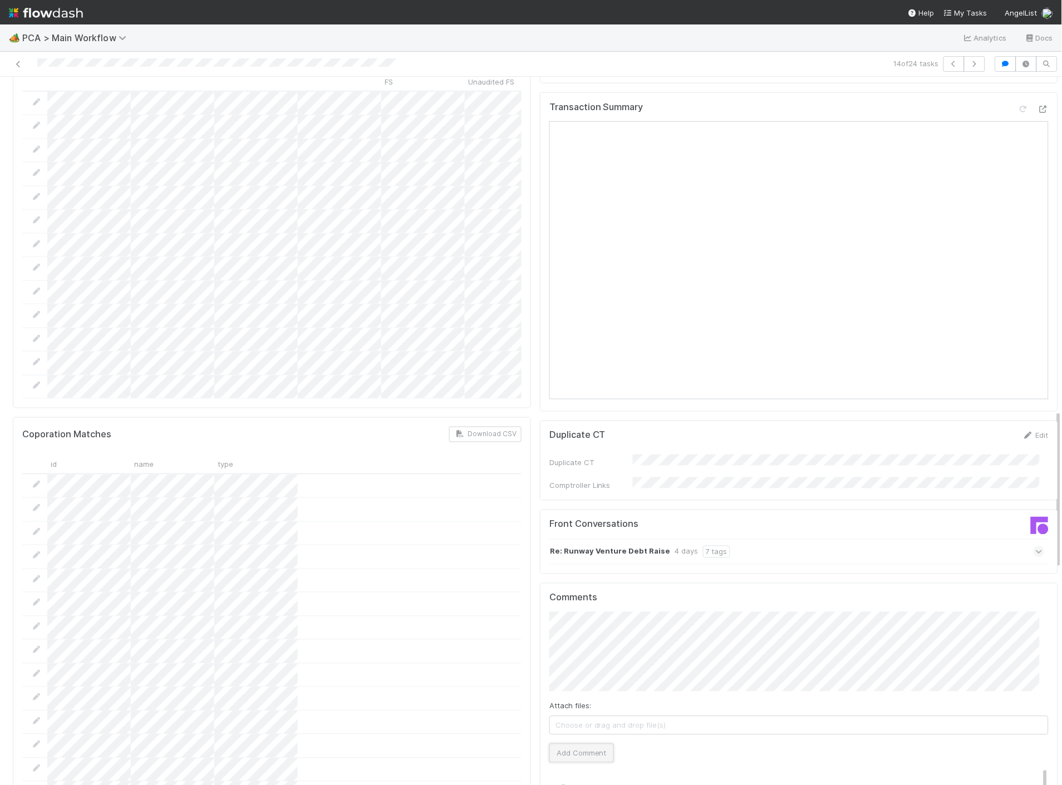
click at [577, 744] on button "Add Comment" at bounding box center [581, 753] width 65 height 19
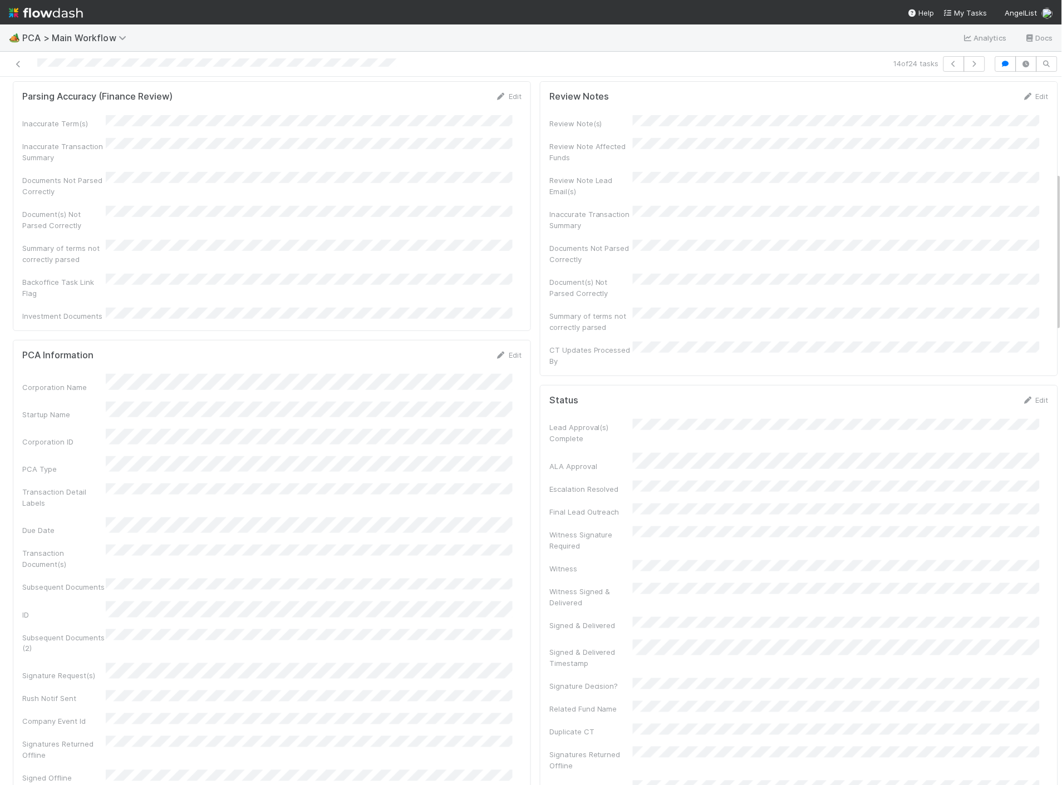
scroll to position [0, 0]
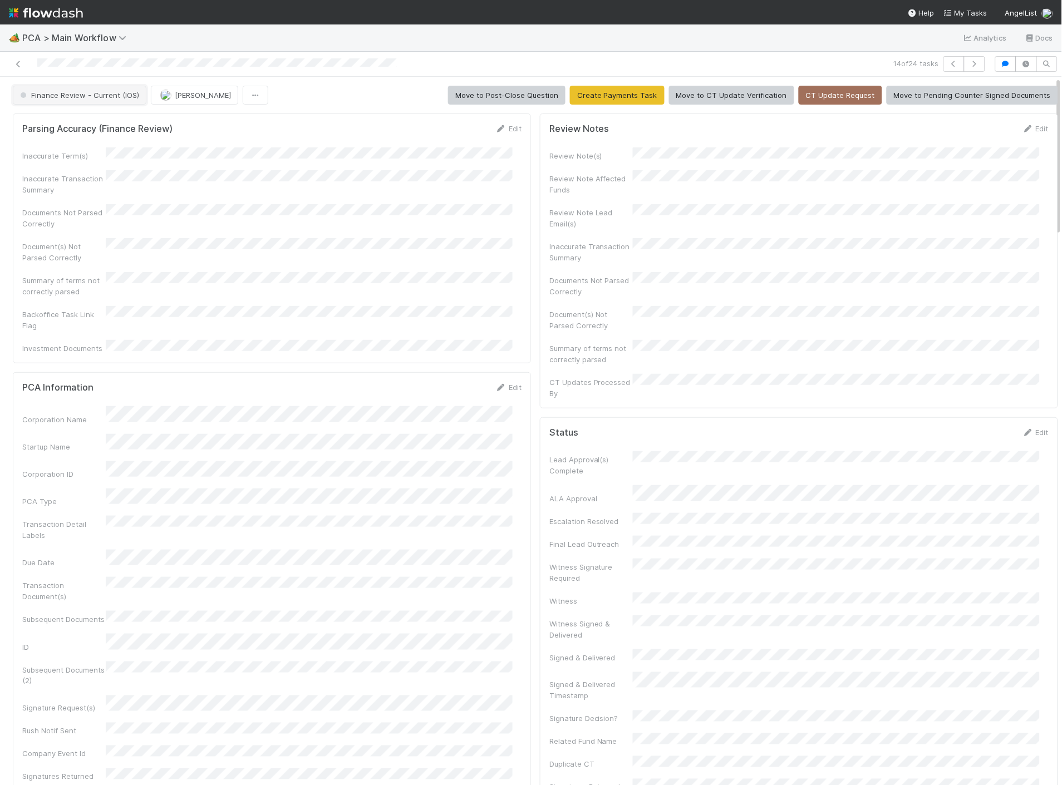
click at [120, 96] on span "Finance Review - Current (IOS)" at bounding box center [78, 95] width 121 height 9
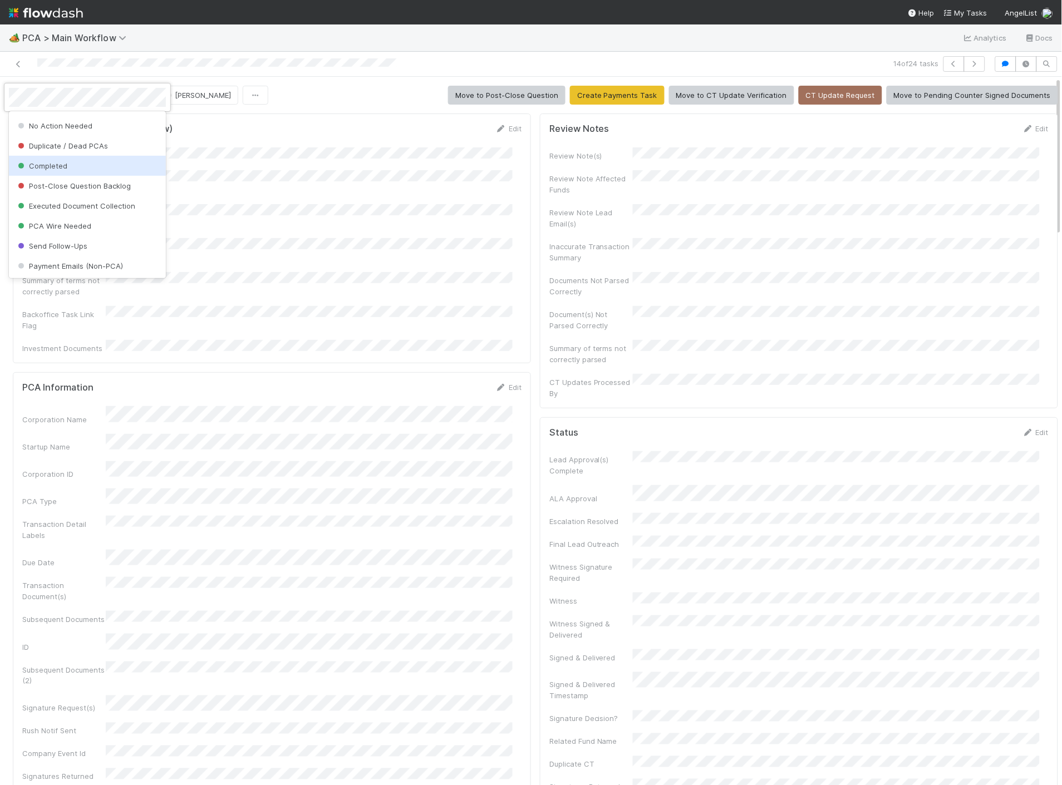
click at [61, 166] on span "Completed" at bounding box center [42, 165] width 52 height 9
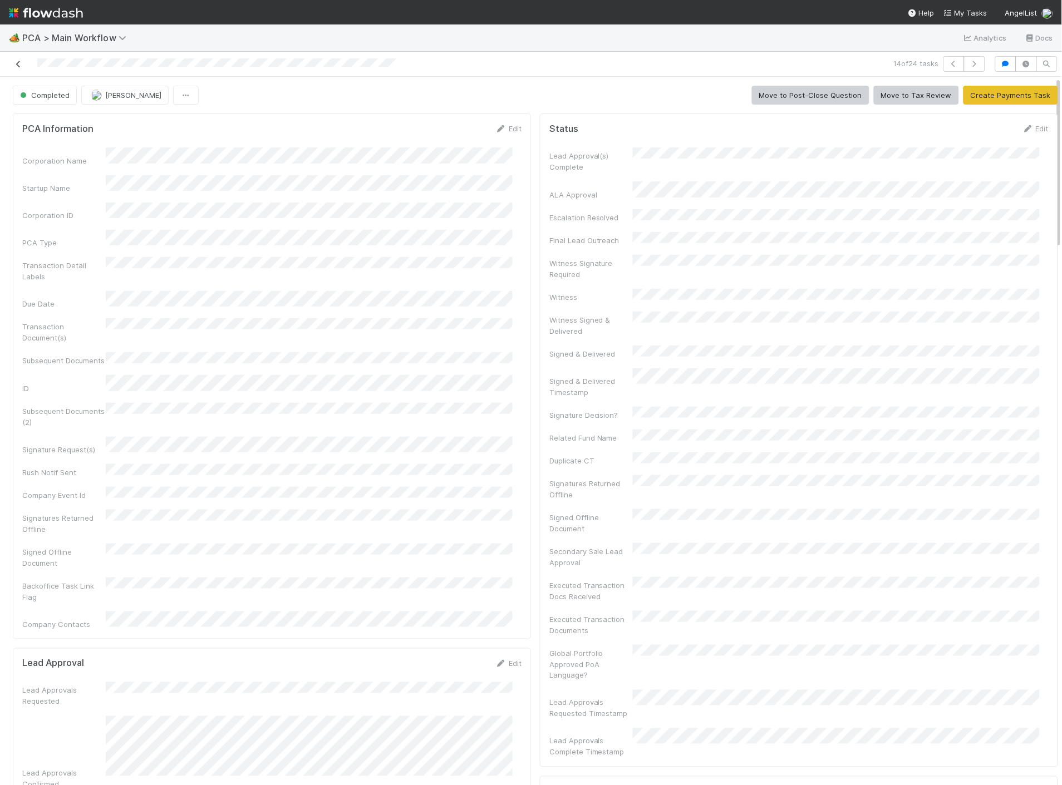
click at [19, 67] on icon at bounding box center [18, 64] width 11 height 7
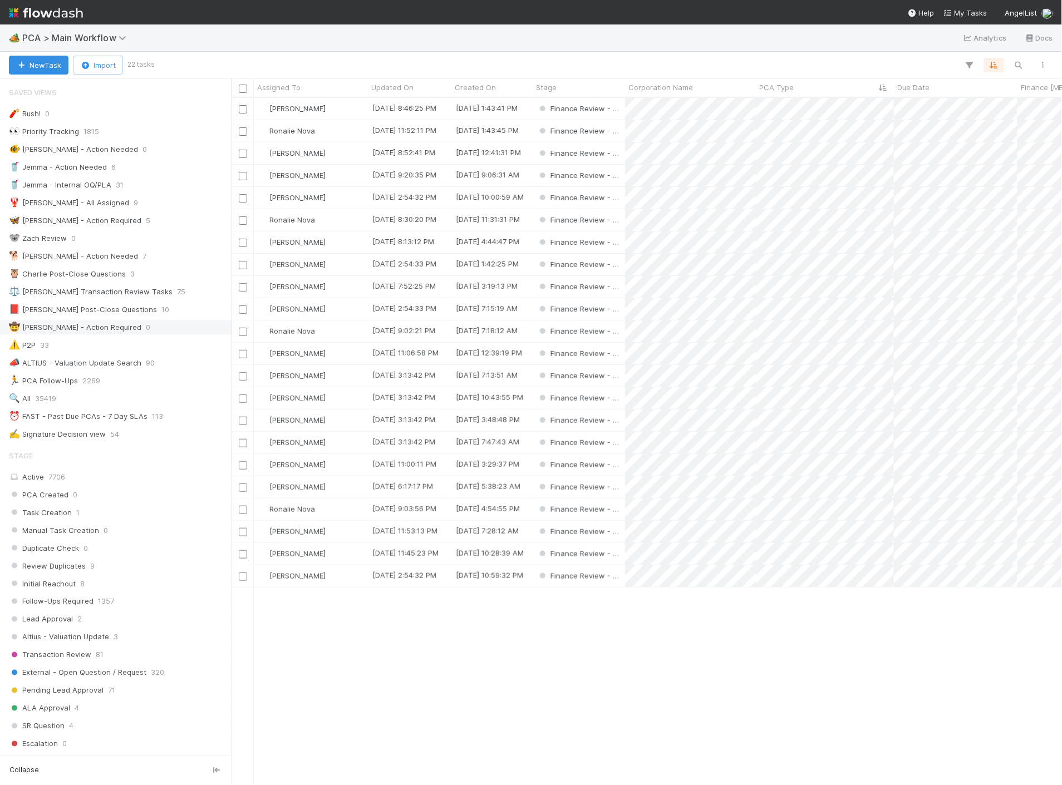
scroll to position [678, 821]
click at [327, 375] on div "[PERSON_NAME]" at bounding box center [311, 376] width 114 height 22
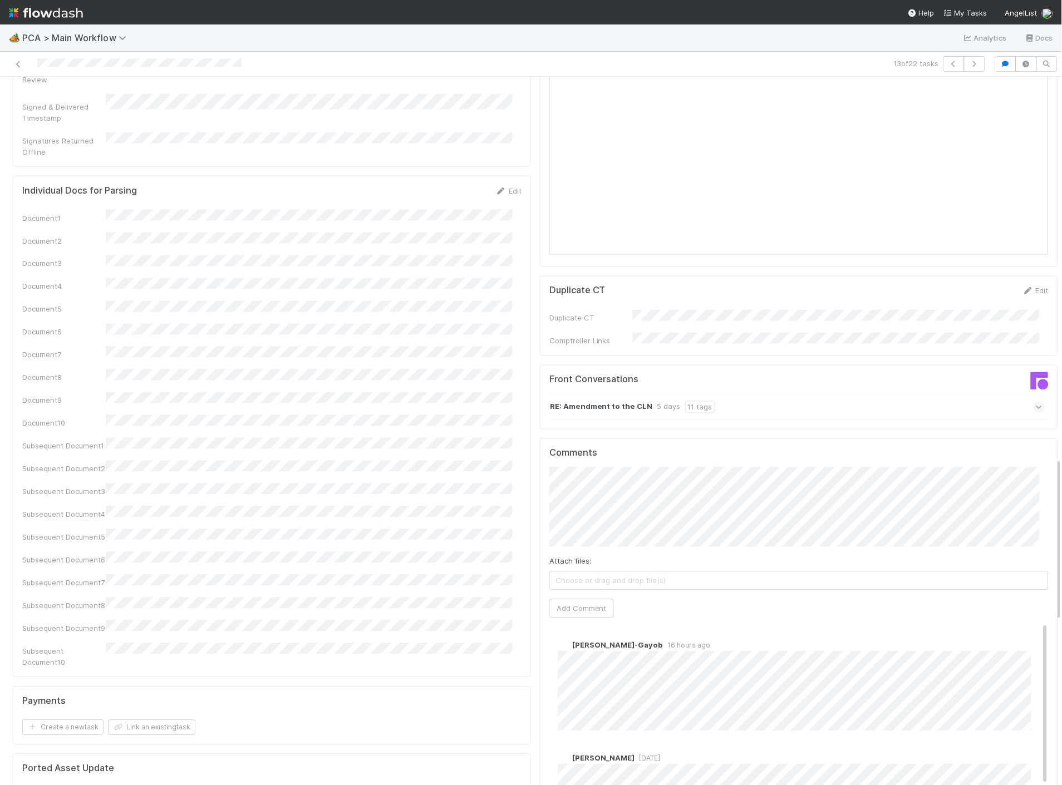
scroll to position [1670, 0]
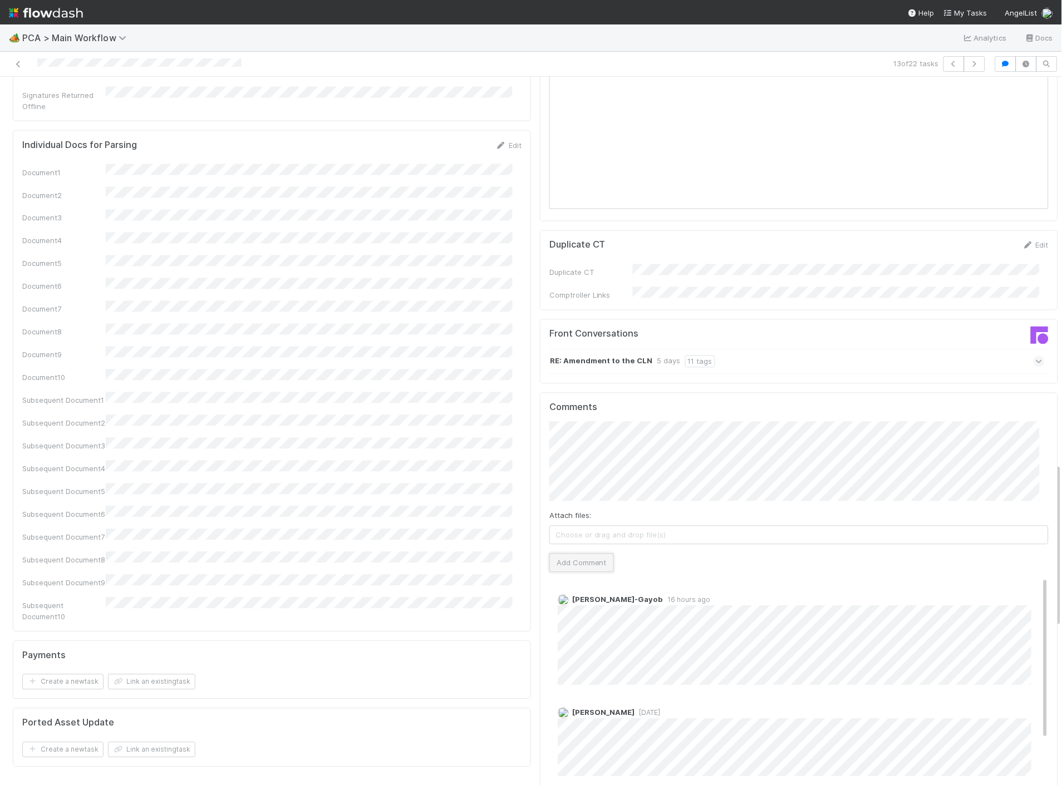
click at [583, 554] on button "Add Comment" at bounding box center [581, 563] width 65 height 19
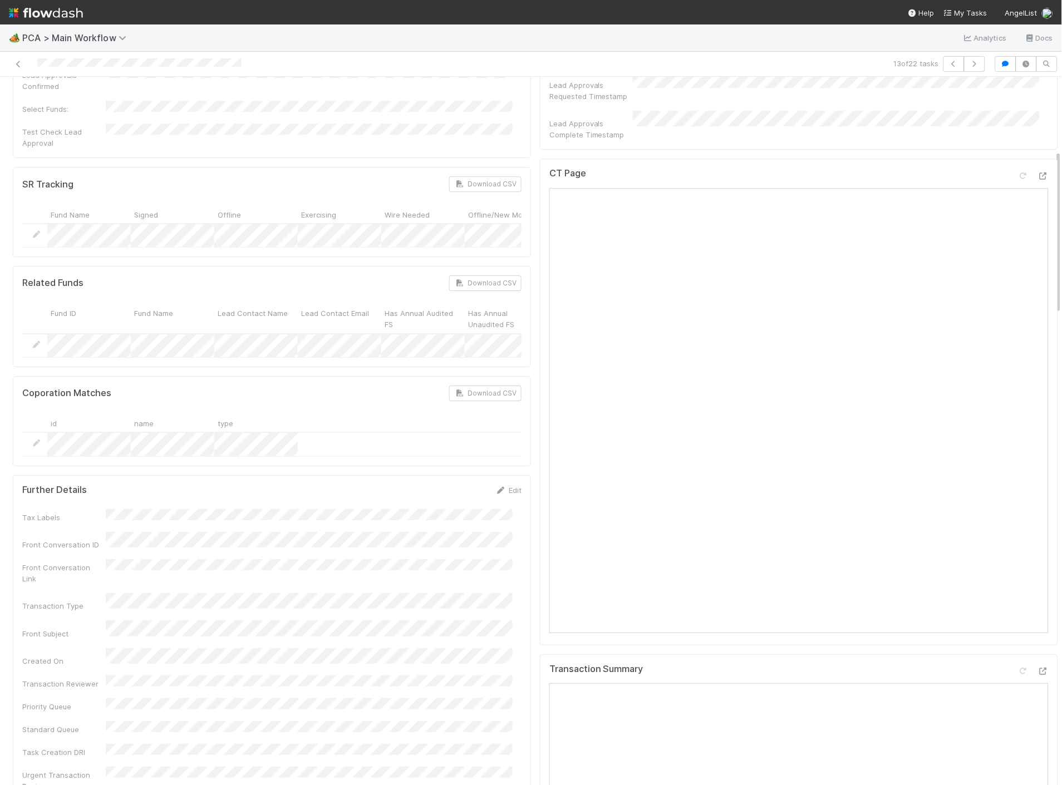
scroll to position [0, 0]
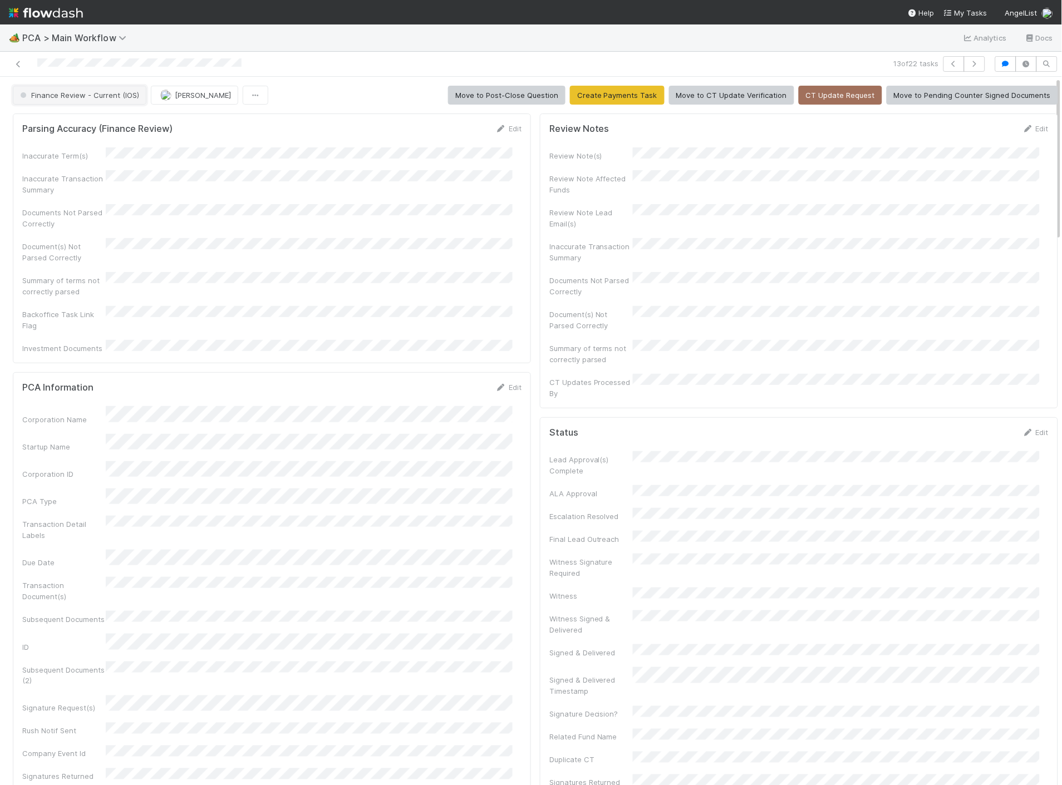
click at [92, 98] on span "Finance Review - Current (IOS)" at bounding box center [78, 95] width 121 height 9
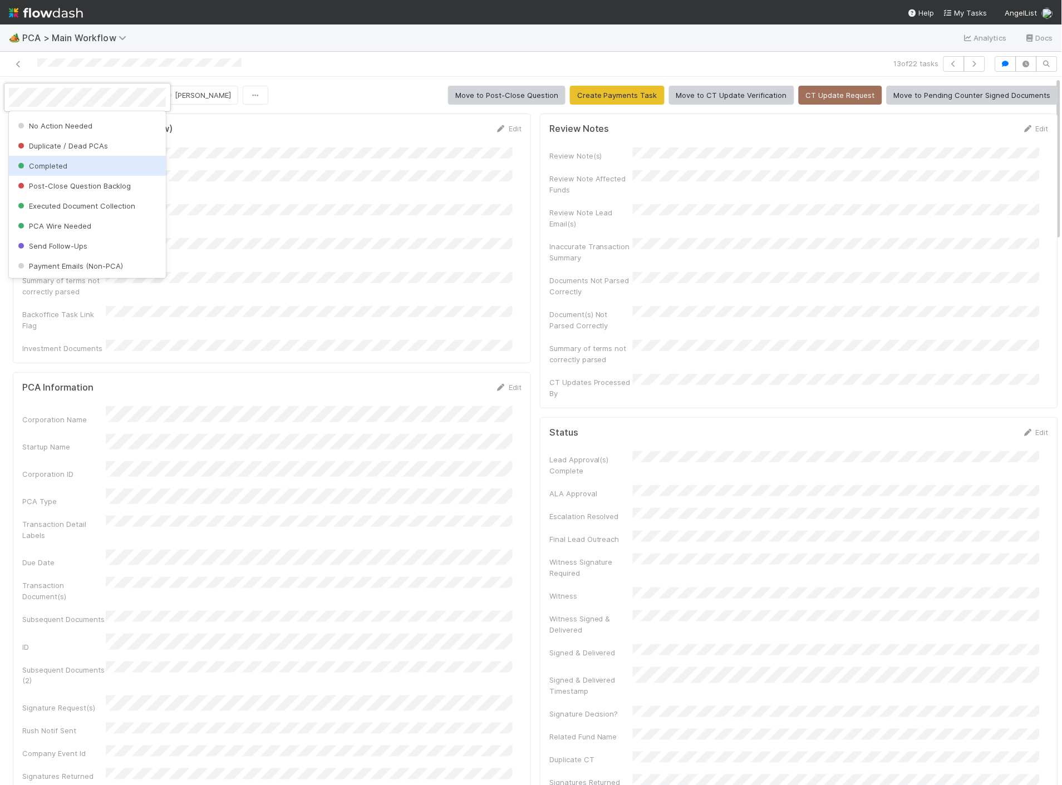
click at [76, 171] on div "Completed" at bounding box center [87, 166] width 157 height 20
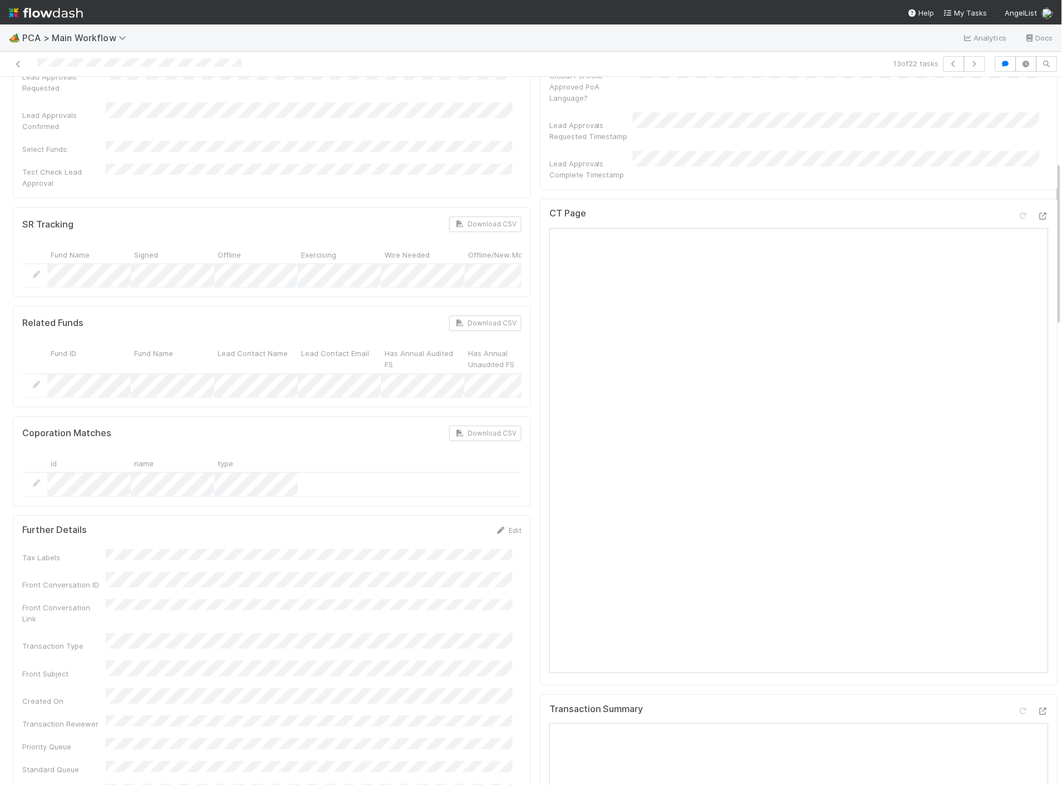
scroll to position [0, 0]
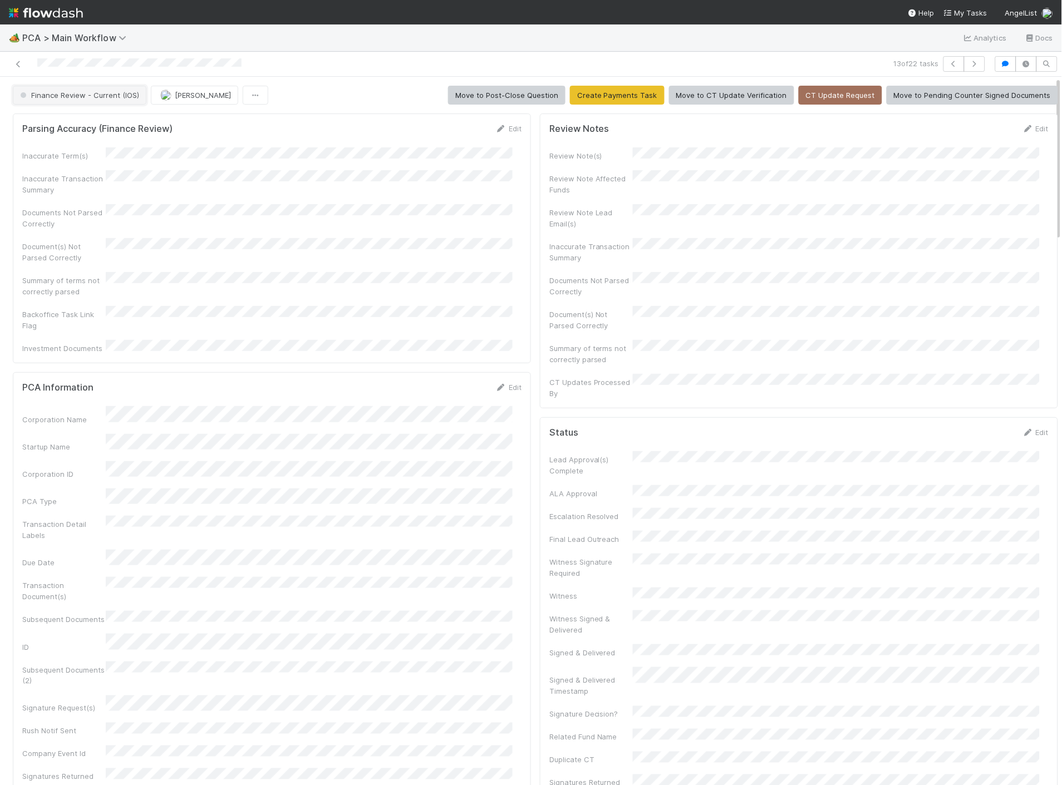
click at [75, 100] on button "Finance Review - Current (IOS)" at bounding box center [80, 95] width 134 height 19
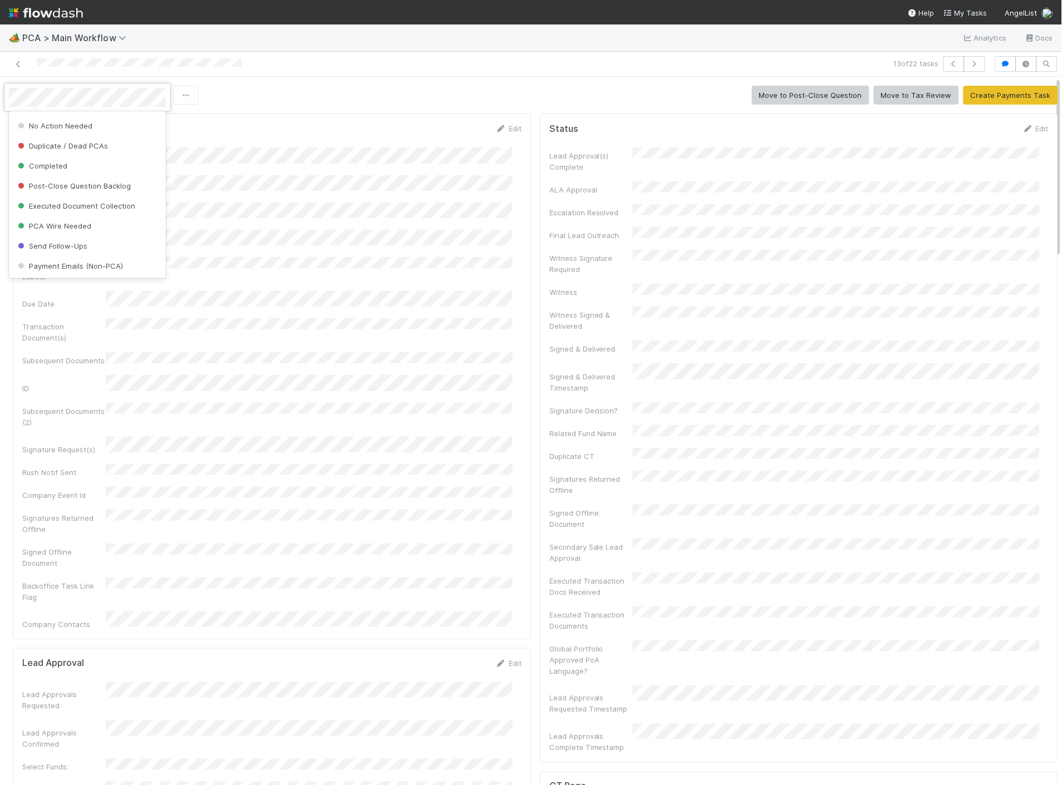
scroll to position [914, 0]
click at [58, 171] on div "Completed" at bounding box center [87, 166] width 157 height 20
click at [266, 78] on div at bounding box center [531, 392] width 1062 height 785
click at [18, 63] on icon at bounding box center [18, 64] width 11 height 7
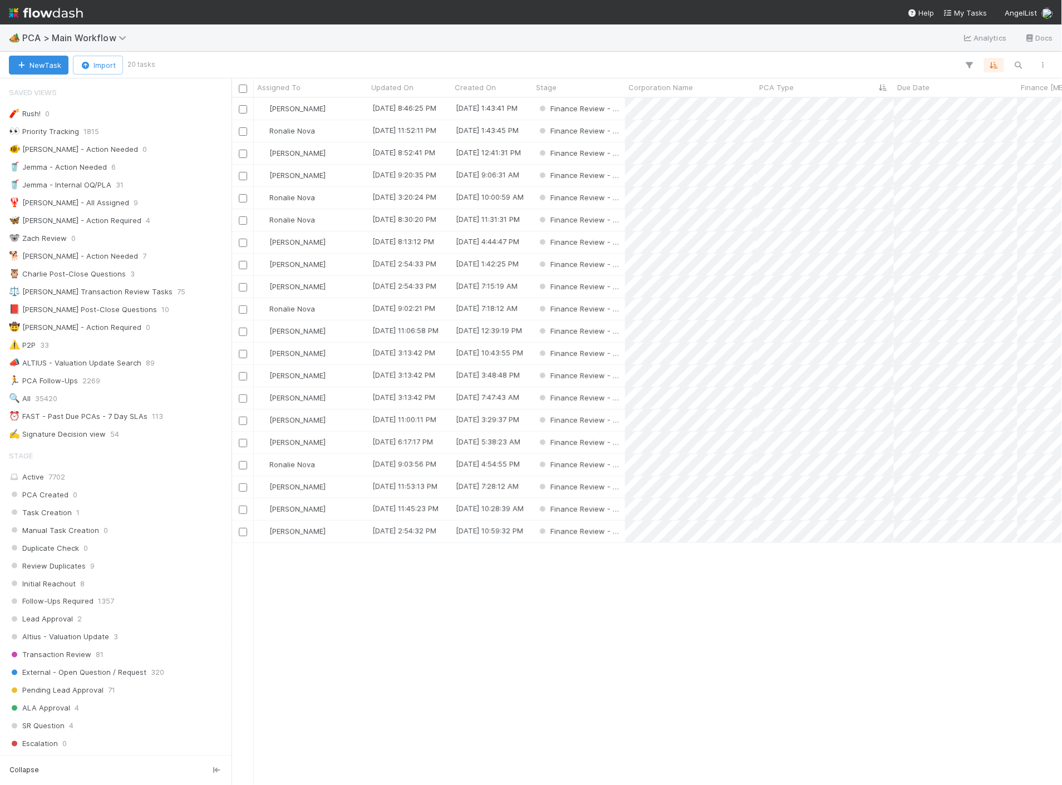
scroll to position [678, 821]
click at [337, 357] on div "[PERSON_NAME]" at bounding box center [311, 354] width 114 height 22
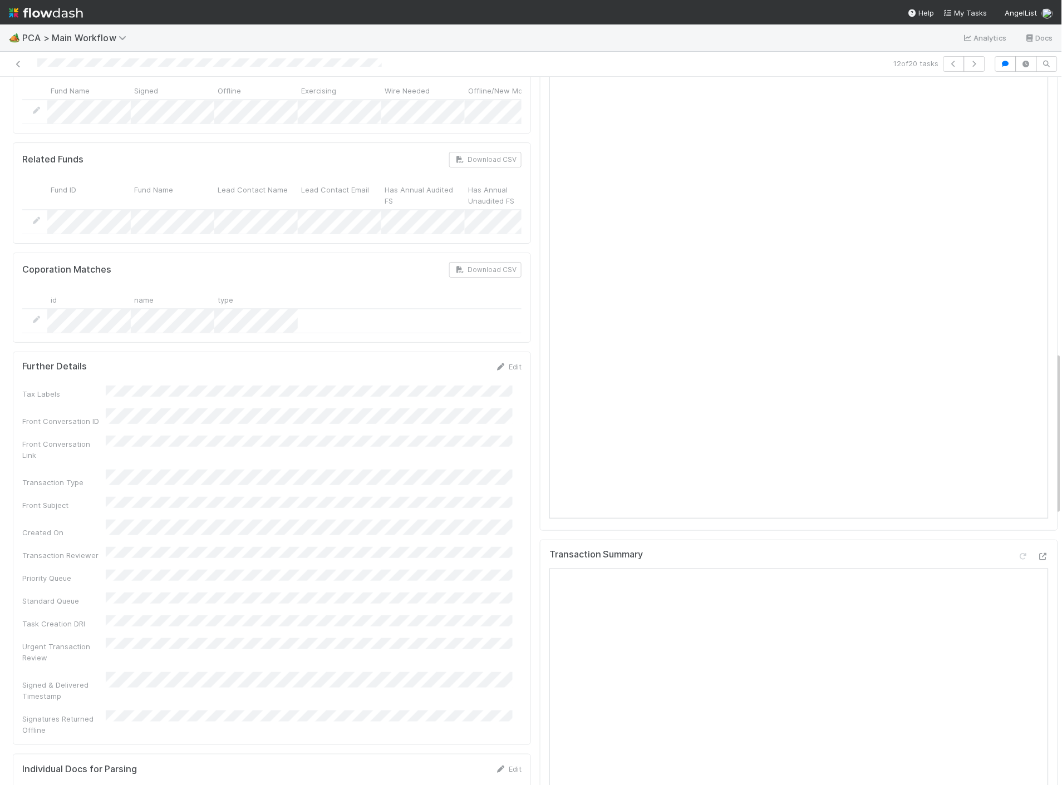
scroll to position [1237, 0]
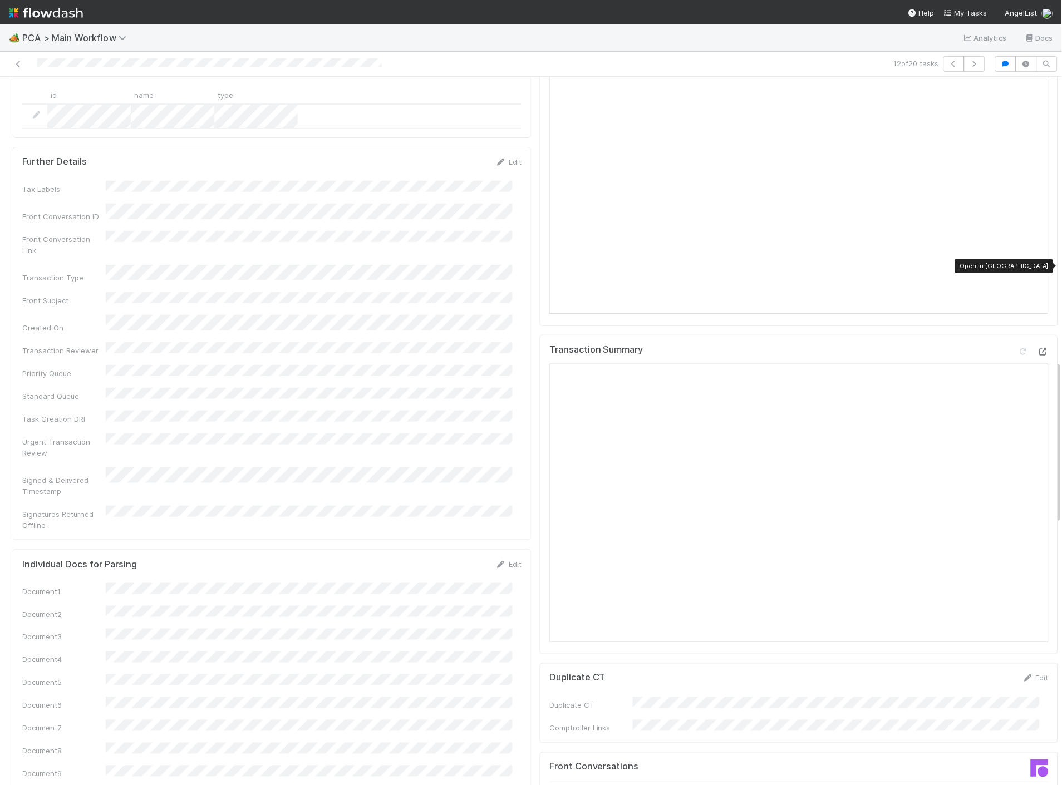
click at [1038, 348] on icon at bounding box center [1043, 351] width 11 height 7
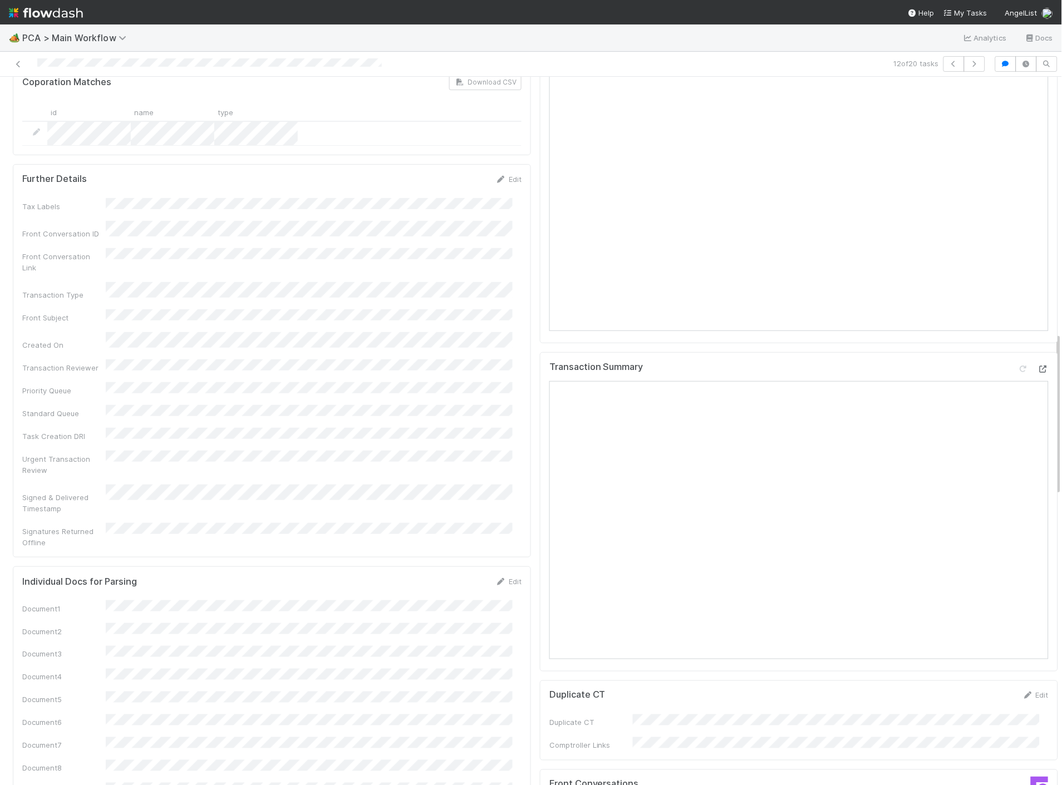
scroll to position [1113, 0]
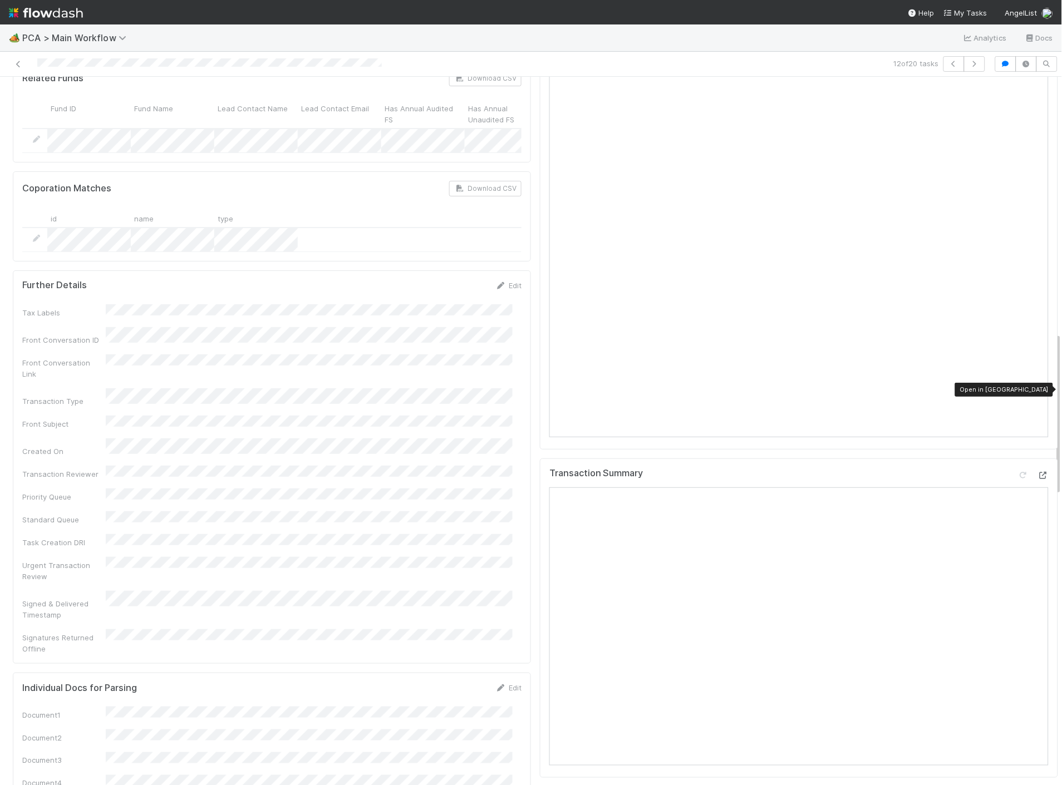
click at [1038, 472] on icon at bounding box center [1043, 475] width 11 height 7
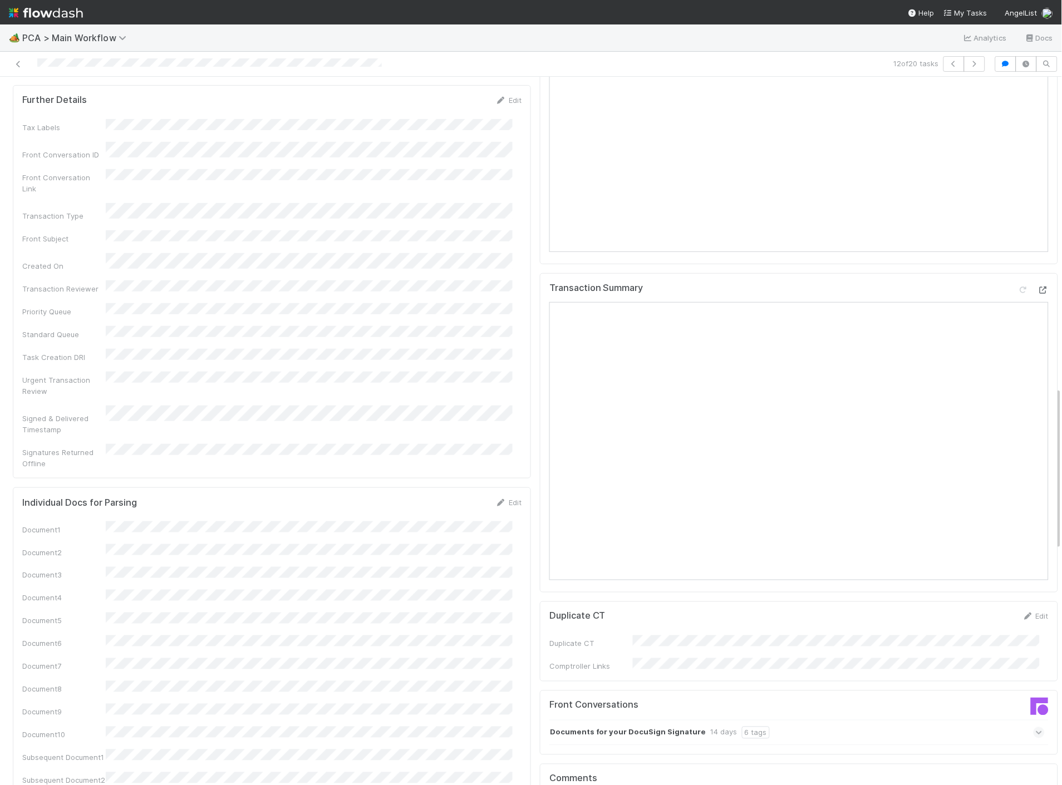
scroll to position [1608, 0]
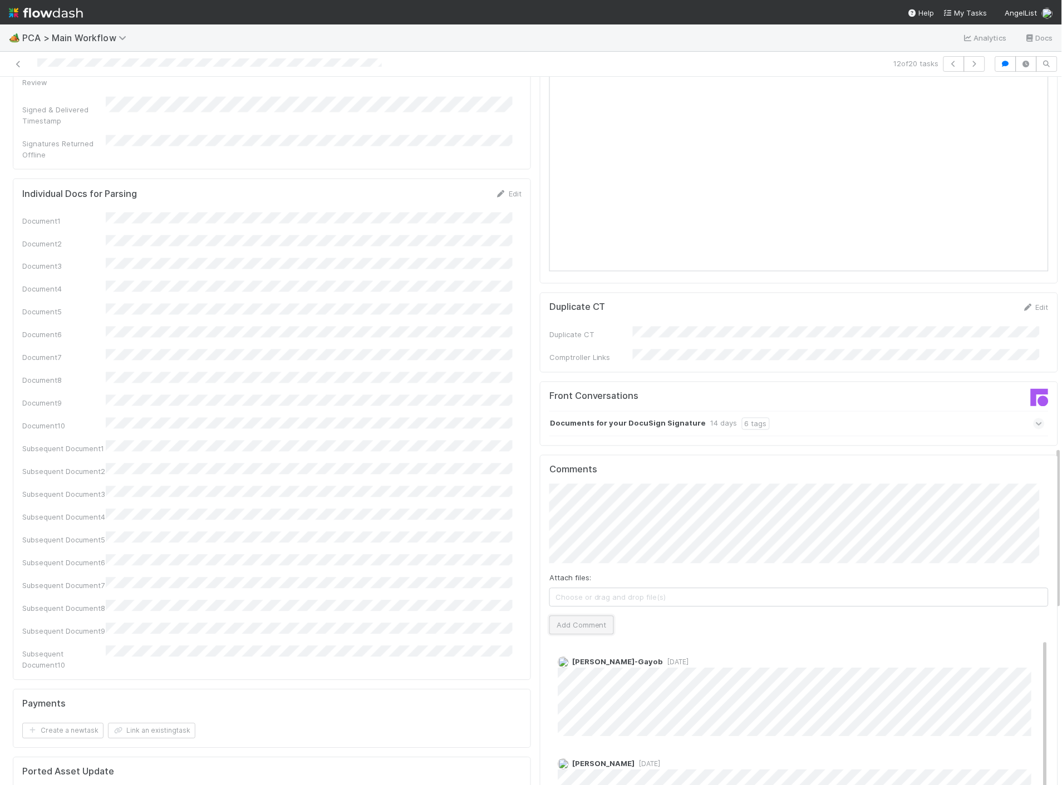
click at [585, 616] on button "Add Comment" at bounding box center [581, 625] width 65 height 19
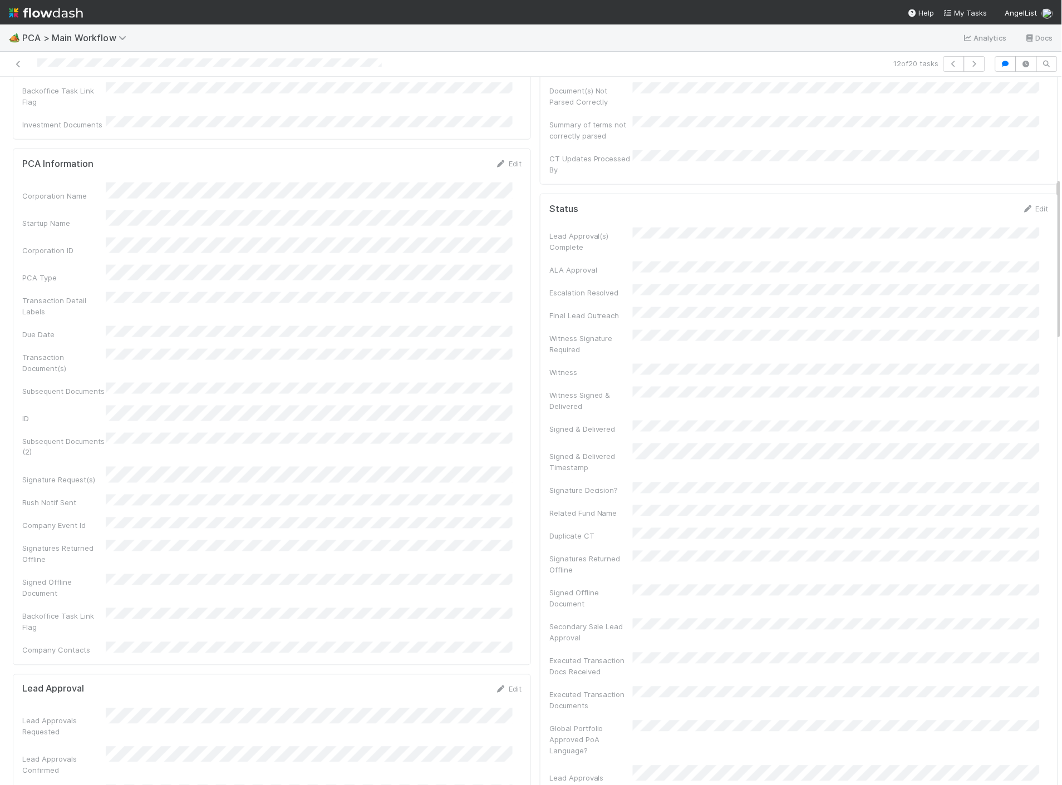
scroll to position [0, 0]
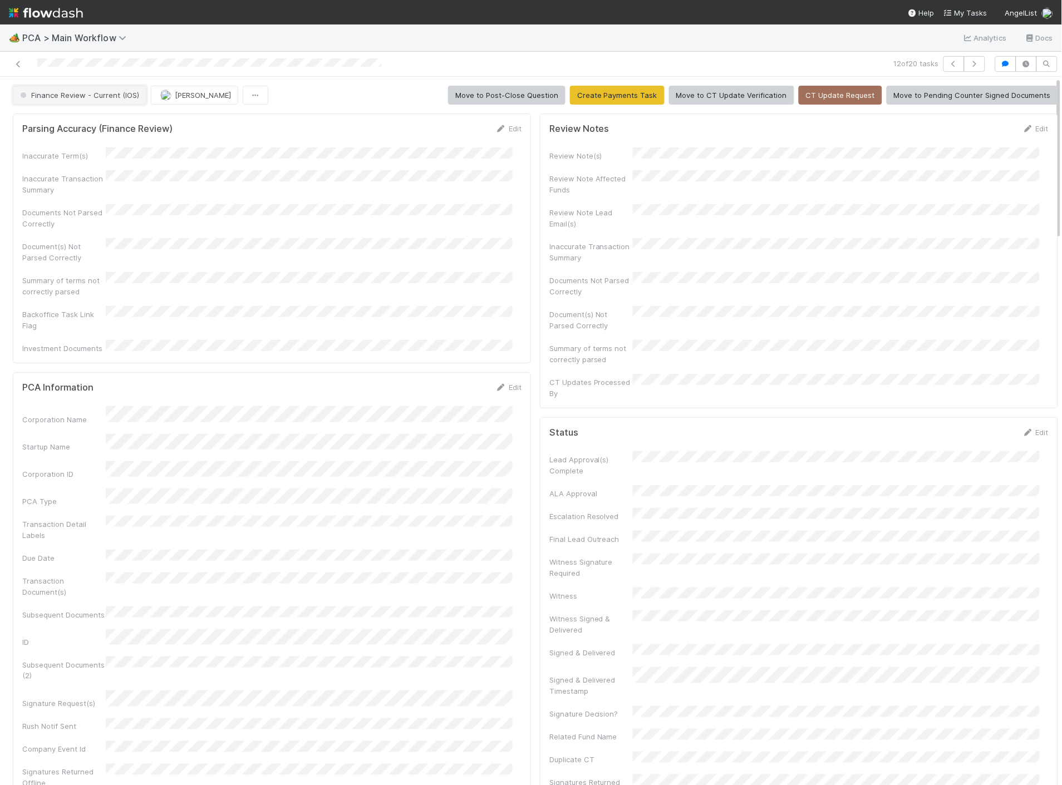
click at [119, 96] on span "Finance Review - Current (IOS)" at bounding box center [78, 95] width 121 height 9
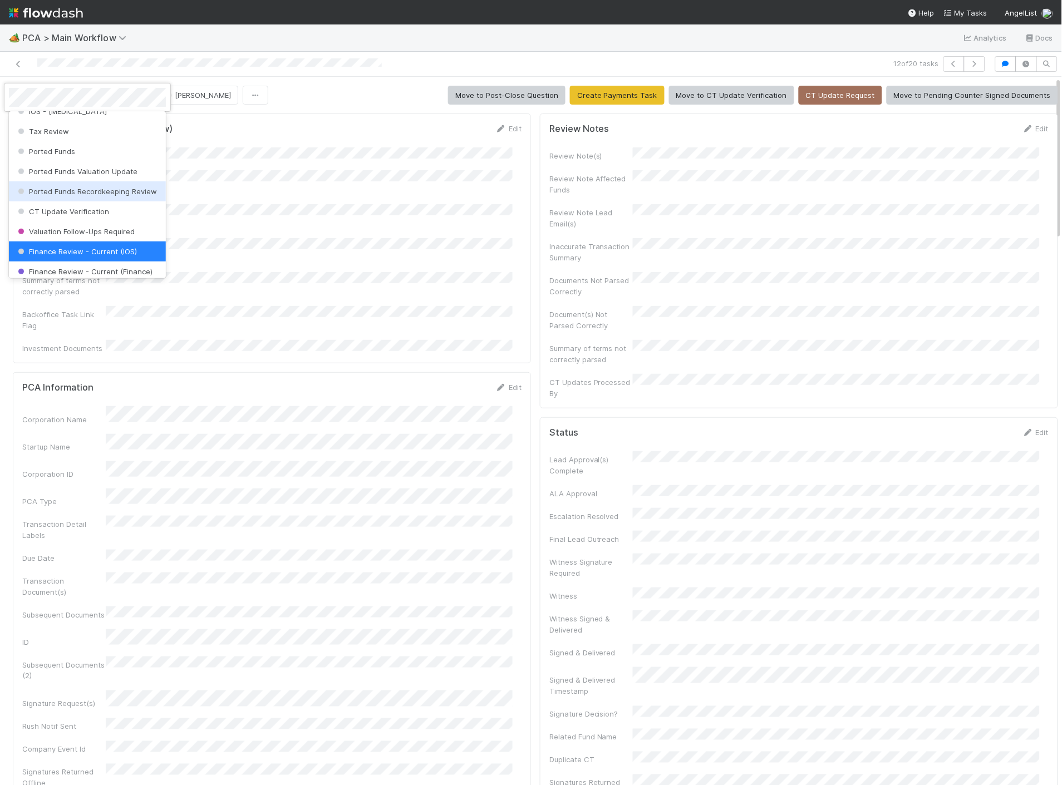
scroll to position [914, 0]
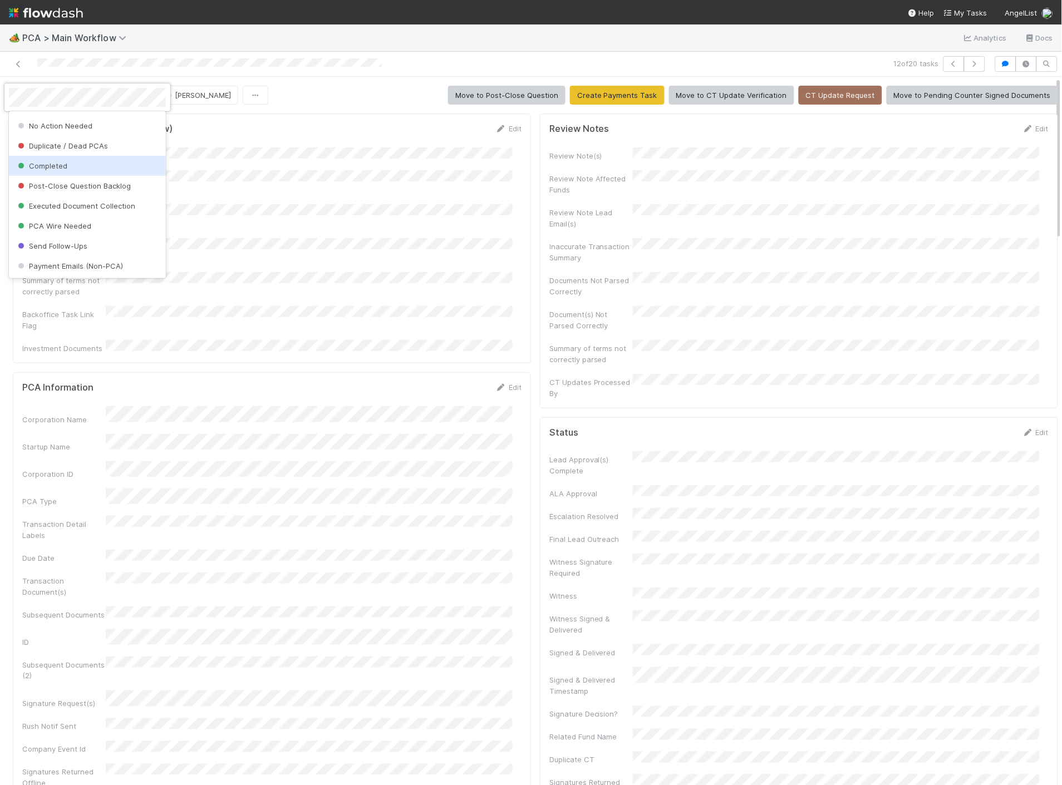
click at [77, 171] on div "Completed" at bounding box center [87, 166] width 157 height 20
click at [343, 76] on div "12 of 20 tasks" at bounding box center [531, 64] width 1062 height 25
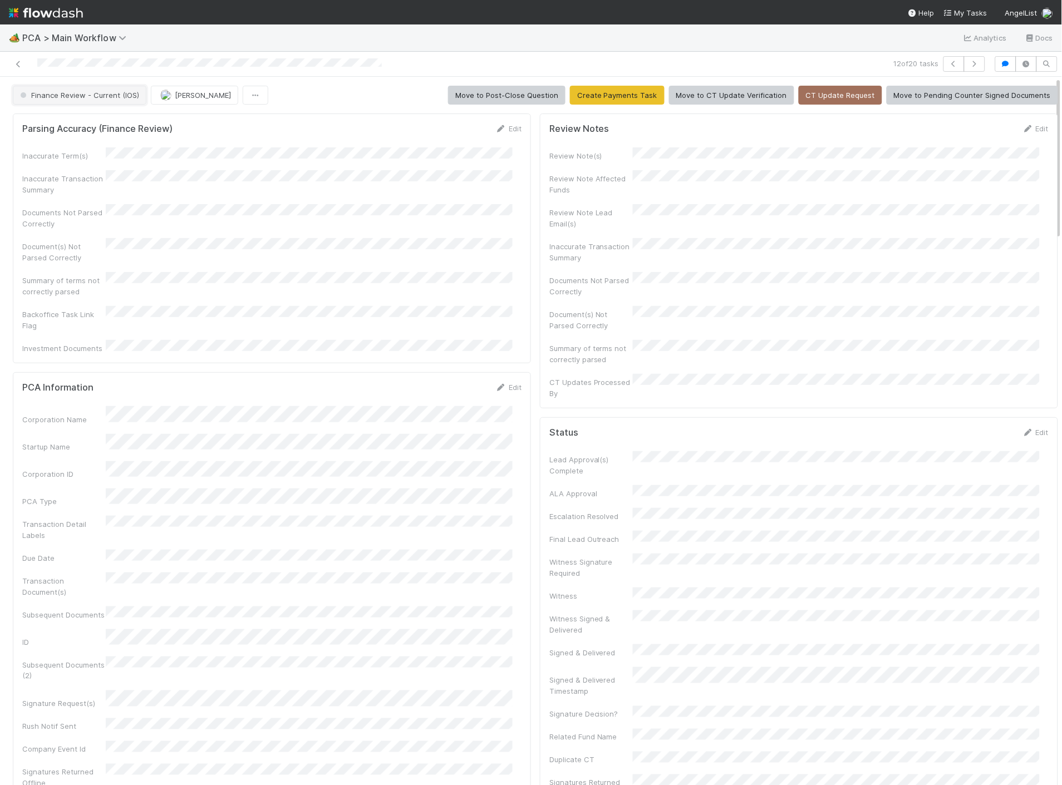
click at [106, 93] on span "Finance Review - Current (IOS)" at bounding box center [78, 95] width 121 height 9
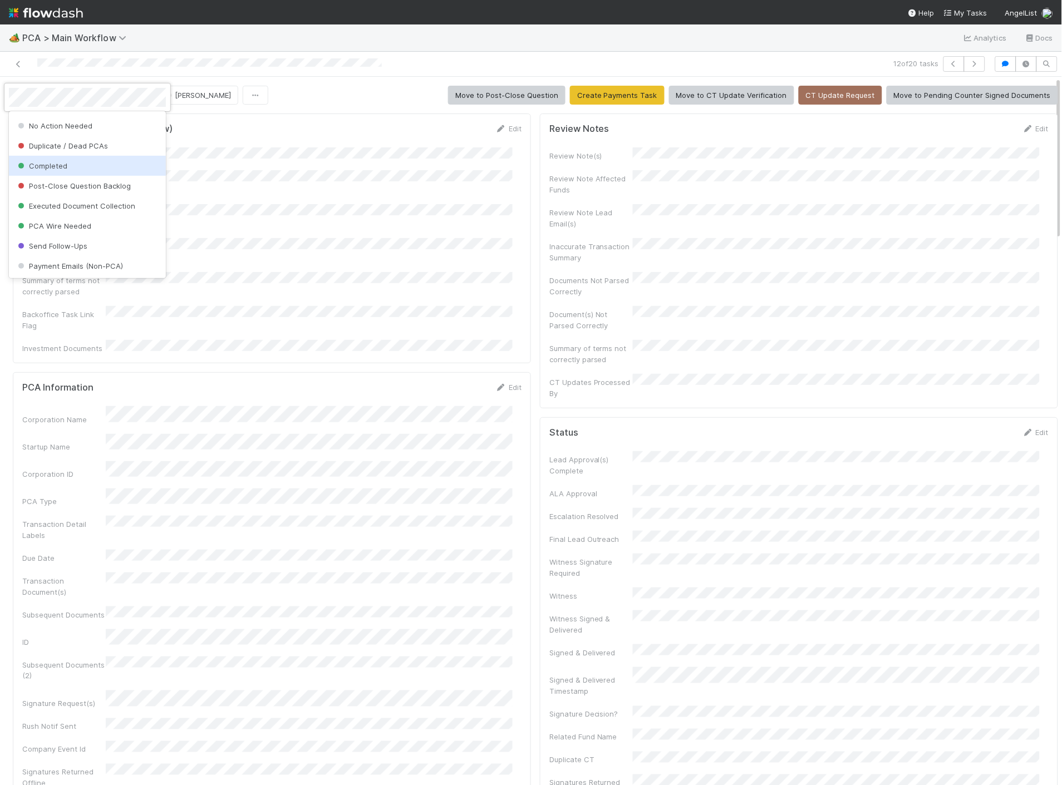
click at [60, 173] on div "Completed" at bounding box center [87, 166] width 157 height 20
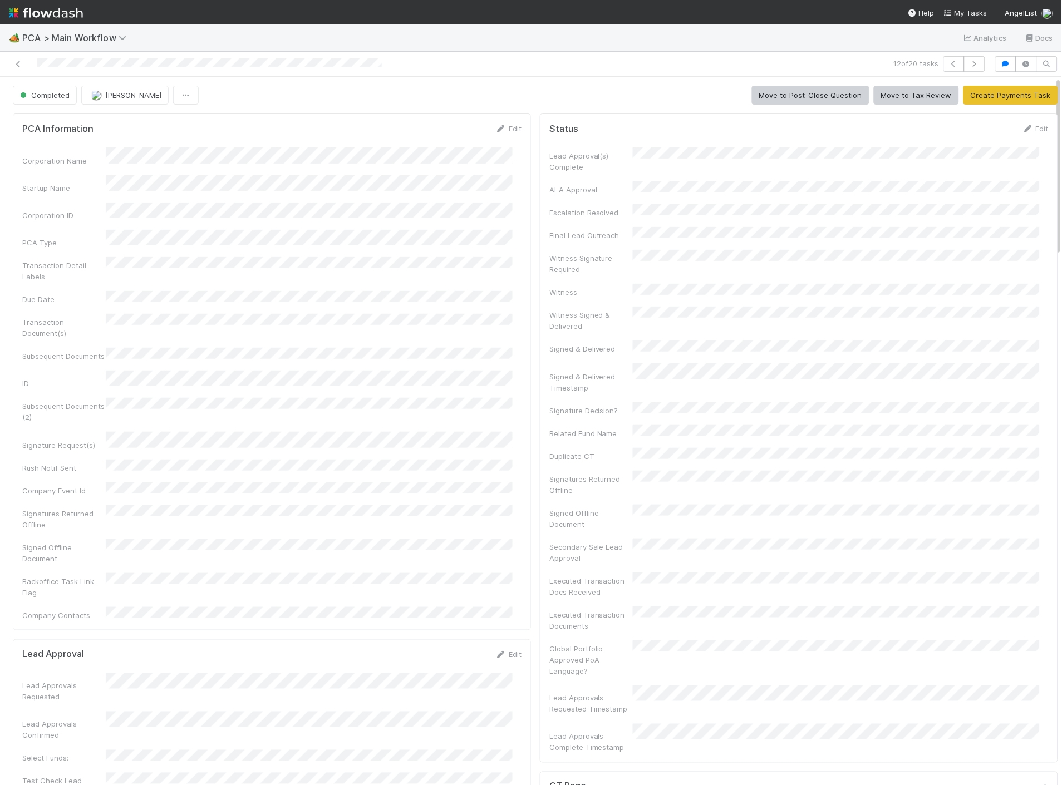
click at [234, 91] on div "Completed Jacob Luna Move to Post-Close Question Move to Tax Review Create Paym…" at bounding box center [535, 95] width 1045 height 19
click at [17, 68] on icon at bounding box center [18, 64] width 11 height 7
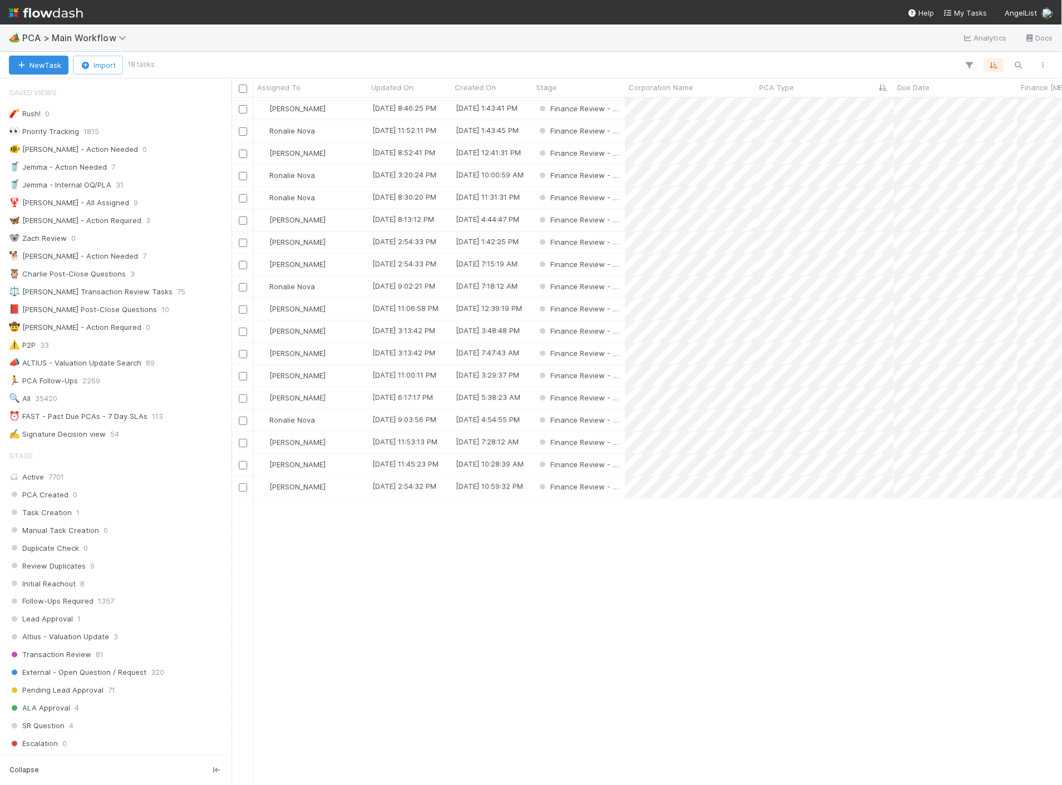
scroll to position [678, 821]
click at [332, 338] on div "[PERSON_NAME]" at bounding box center [311, 332] width 114 height 22
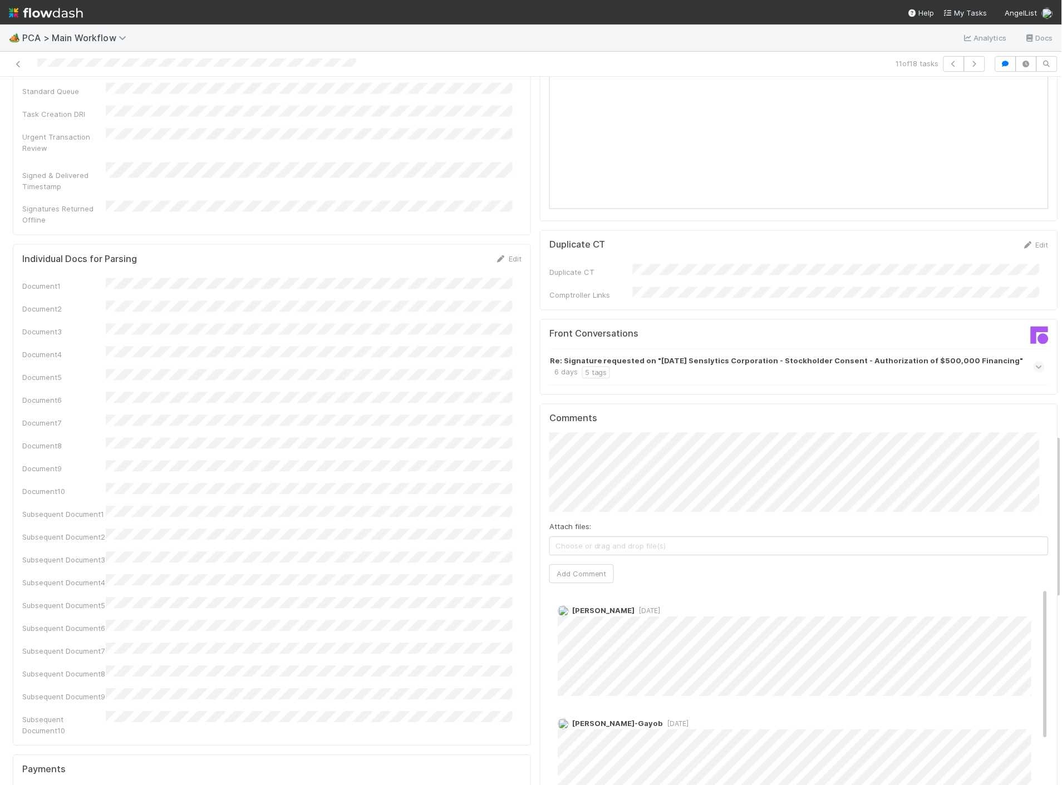
scroll to position [1051, 0]
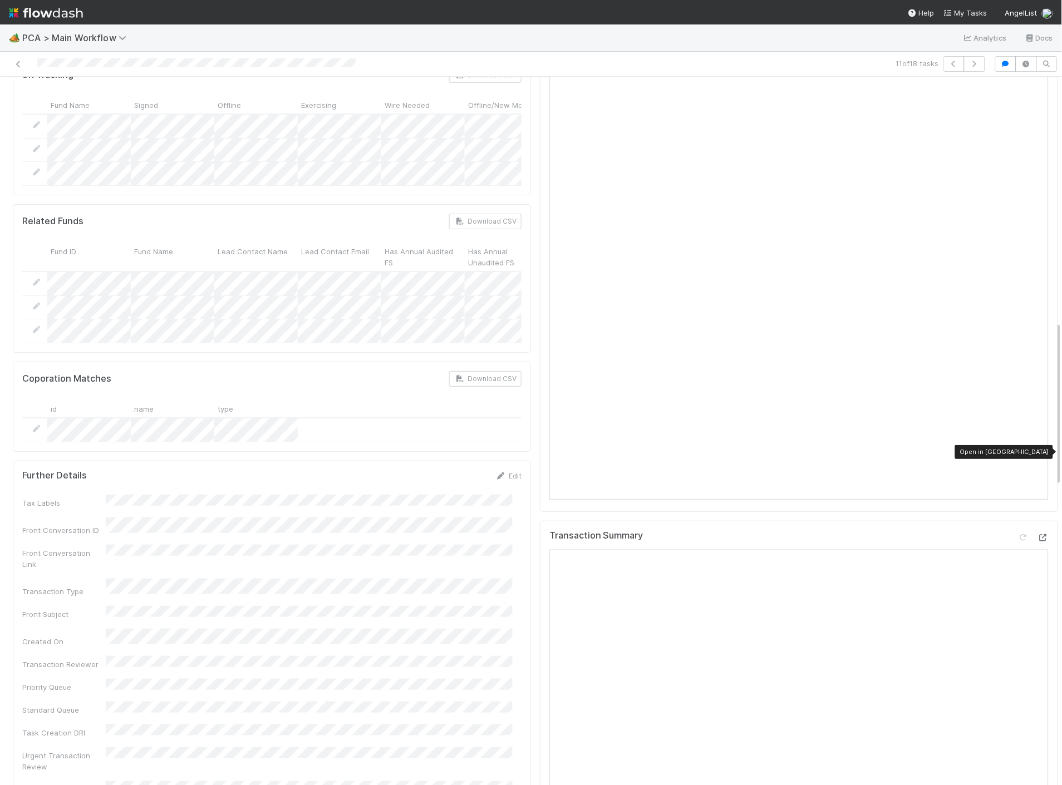
click at [1038, 534] on icon at bounding box center [1043, 537] width 11 height 7
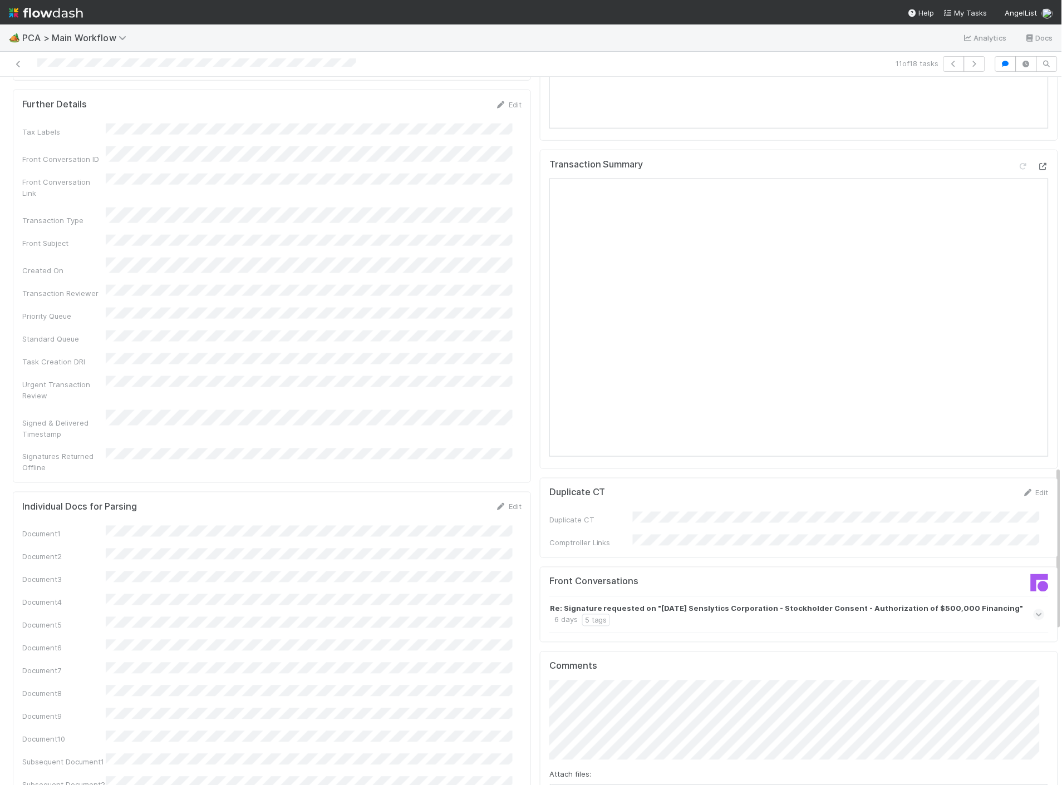
scroll to position [1732, 0]
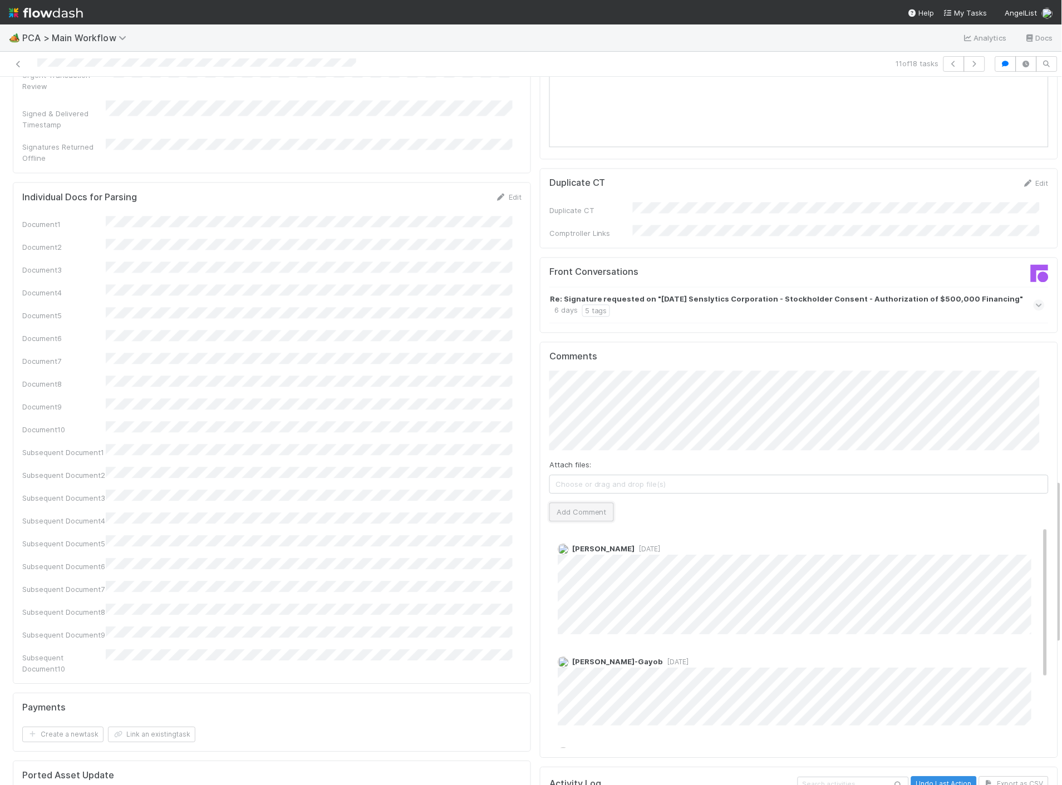
click at [562, 503] on button "Add Comment" at bounding box center [581, 512] width 65 height 19
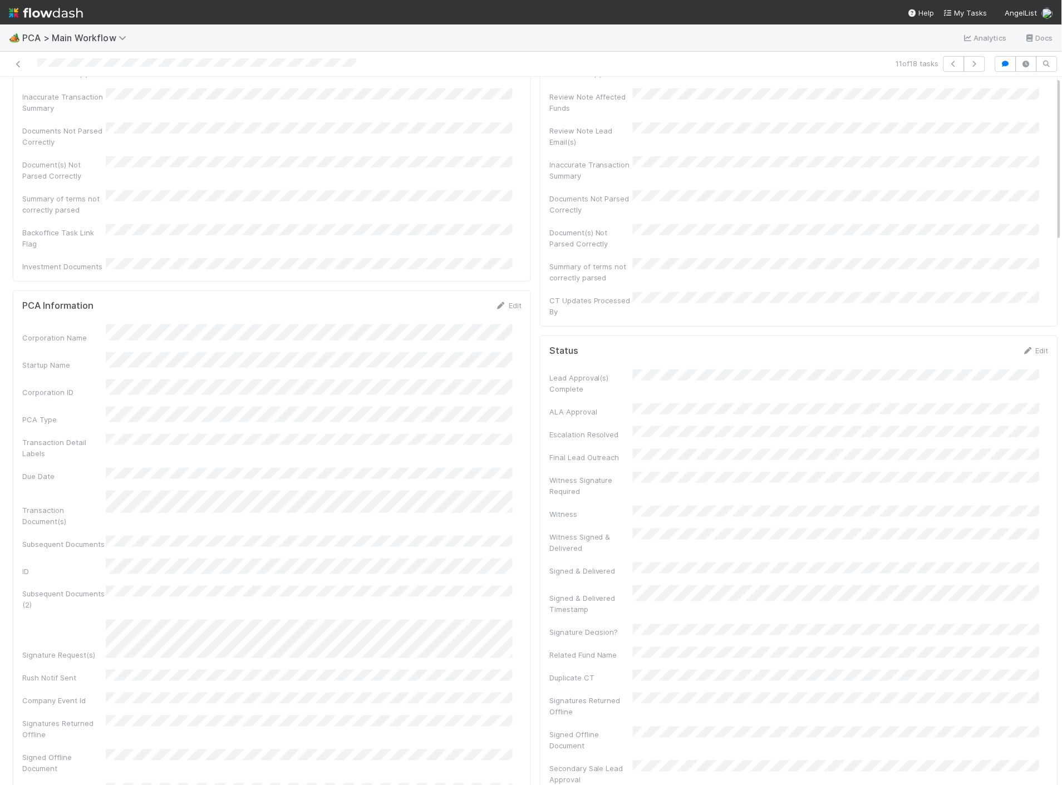
scroll to position [0, 0]
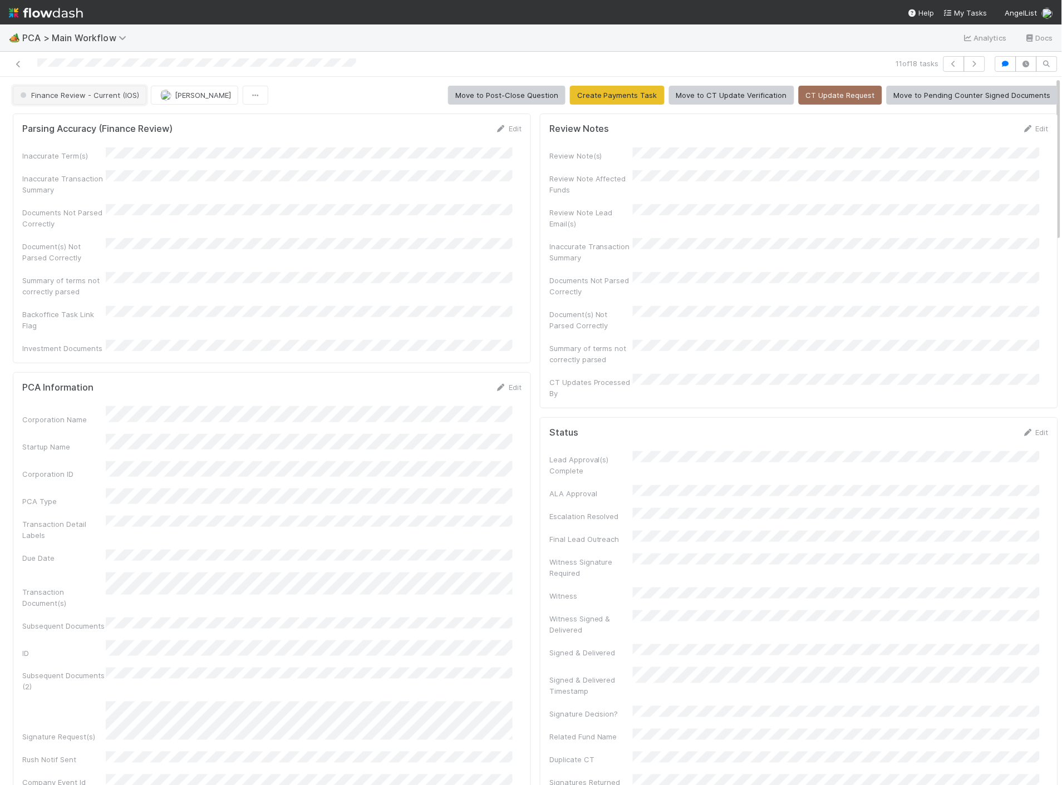
click at [82, 99] on span "Finance Review - Current (IOS)" at bounding box center [78, 95] width 121 height 9
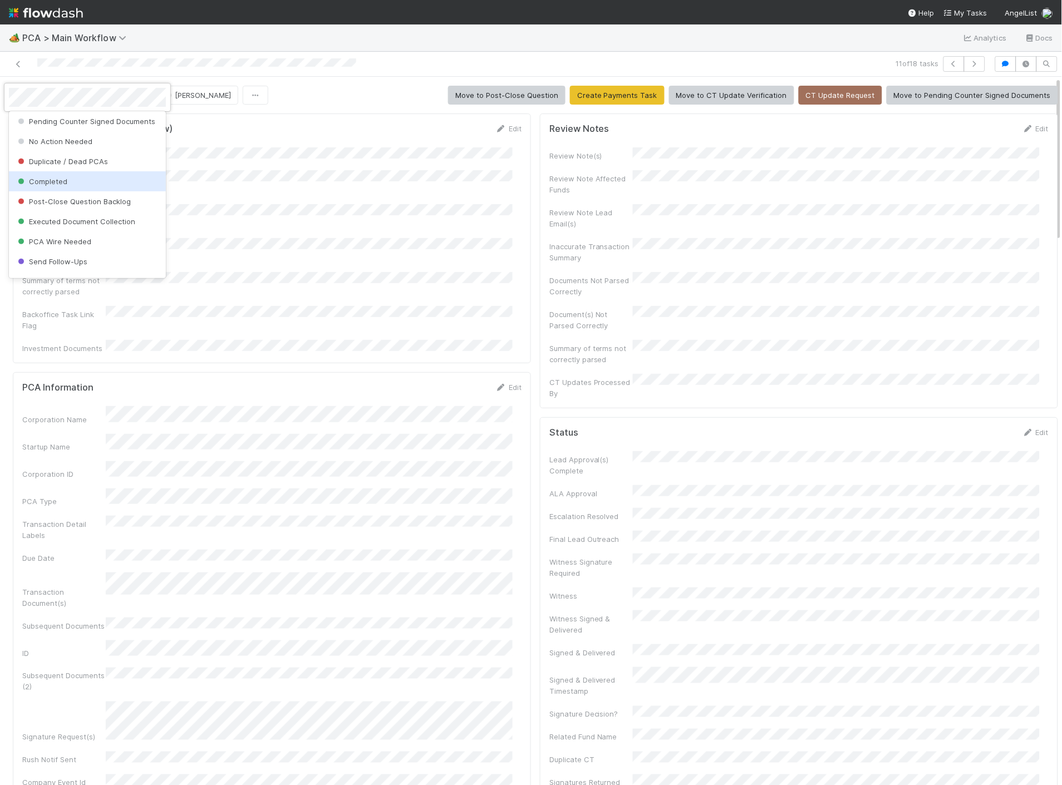
click at [32, 186] on span "Completed" at bounding box center [42, 181] width 52 height 9
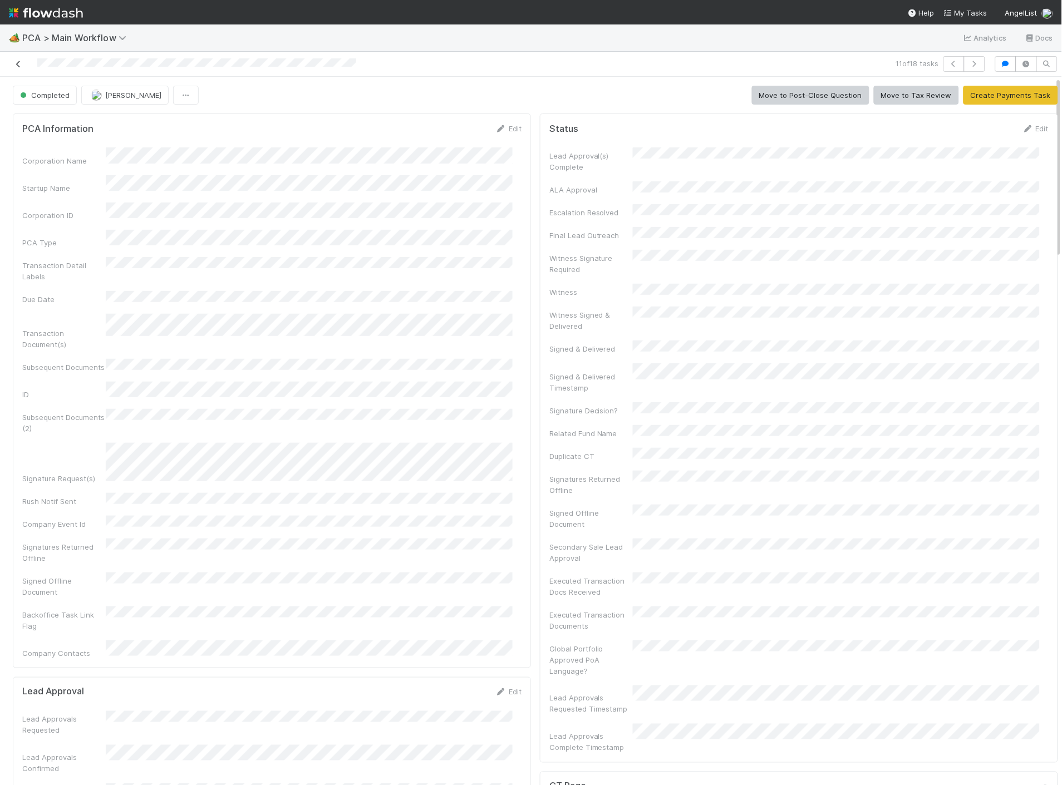
click at [19, 69] on link at bounding box center [18, 63] width 11 height 11
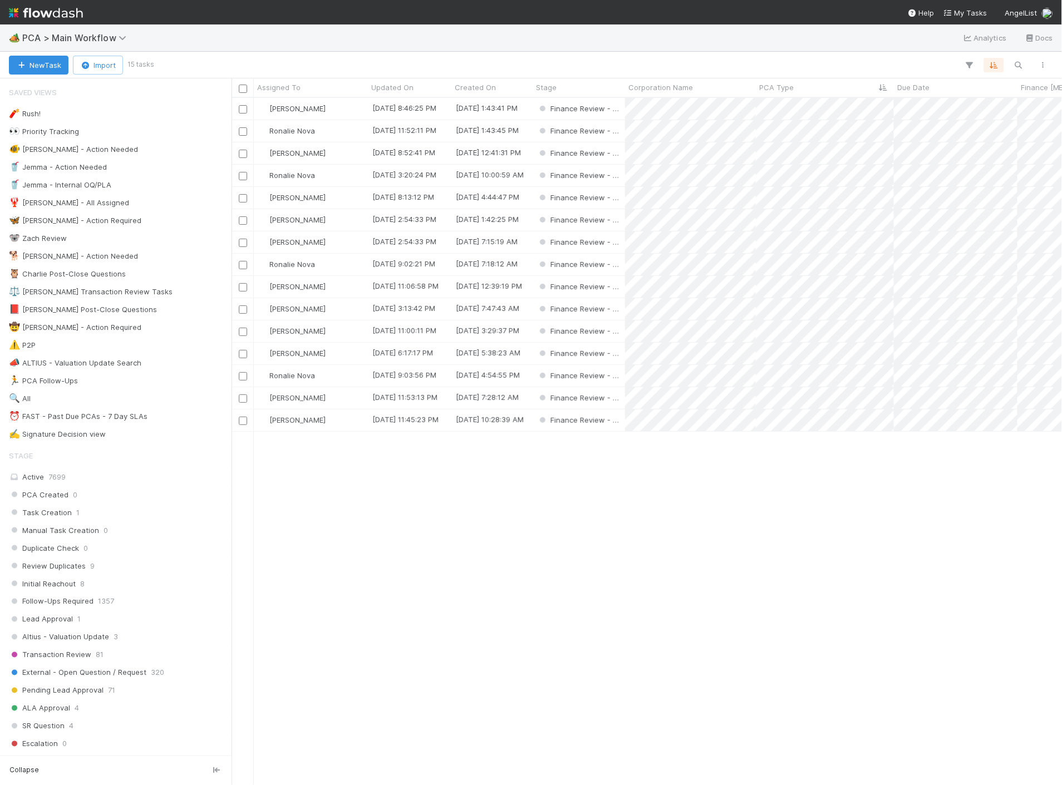
scroll to position [678, 821]
click at [330, 306] on div "[PERSON_NAME]" at bounding box center [311, 309] width 114 height 22
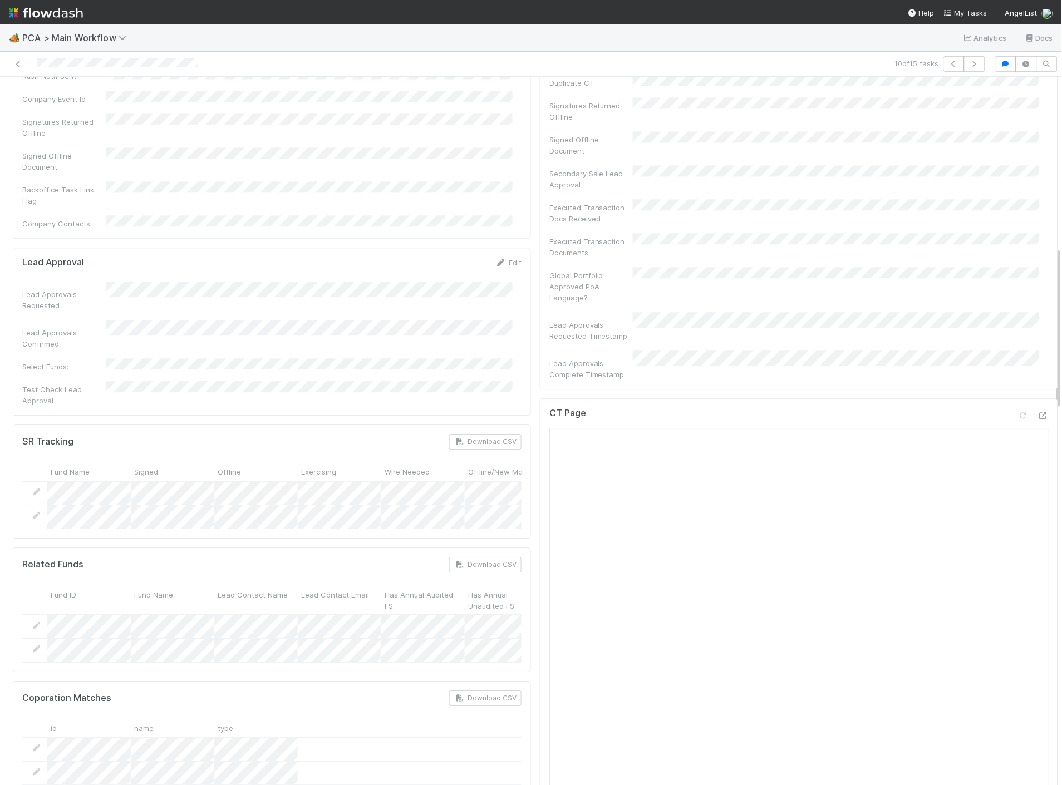
scroll to position [742, 0]
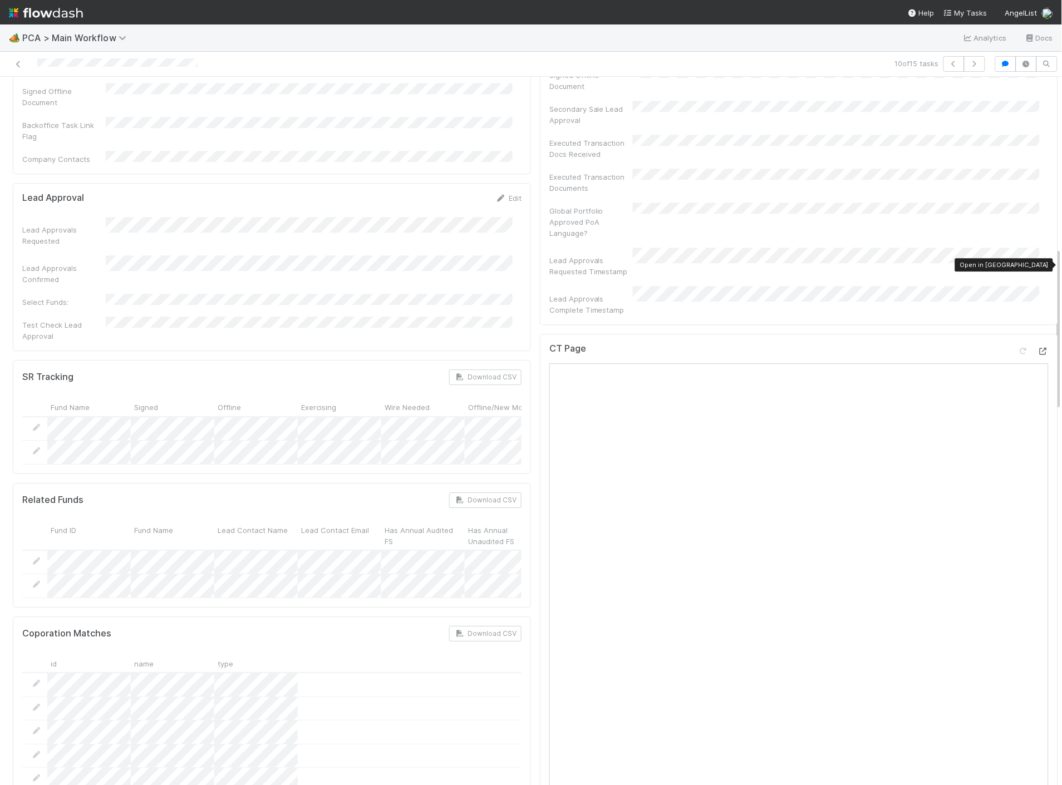
click at [1038, 348] on icon at bounding box center [1043, 351] width 11 height 7
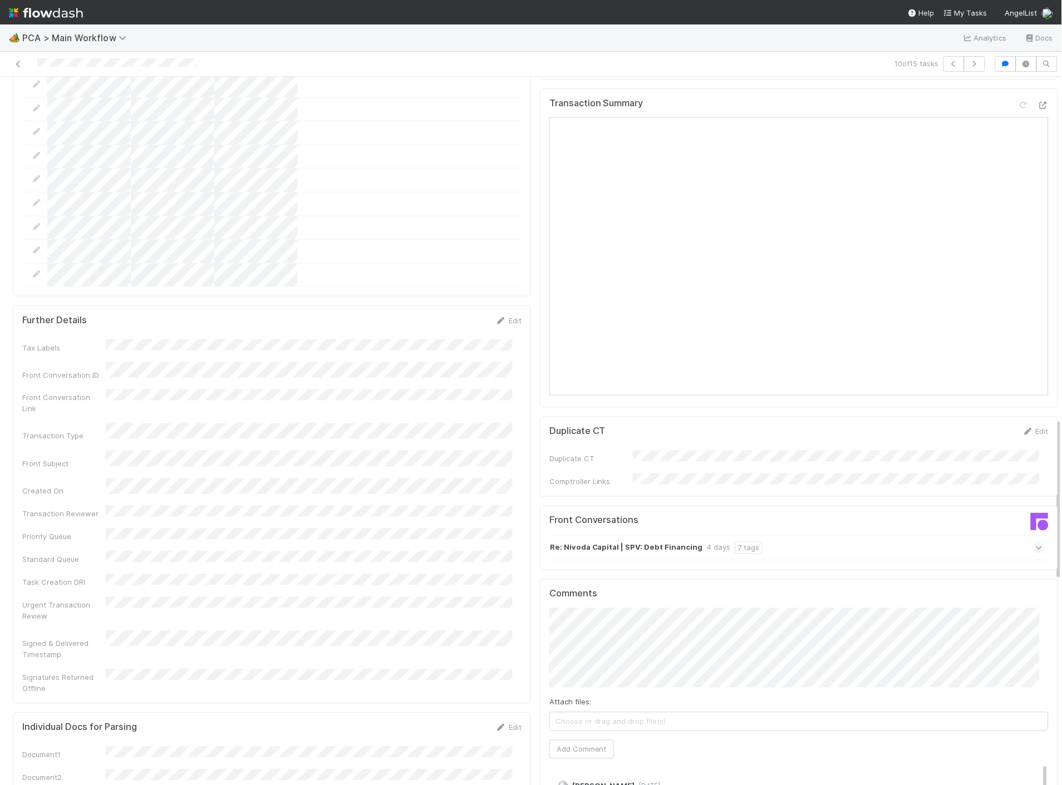
scroll to position [1484, 0]
click at [550, 740] on button "Add Comment" at bounding box center [581, 749] width 65 height 19
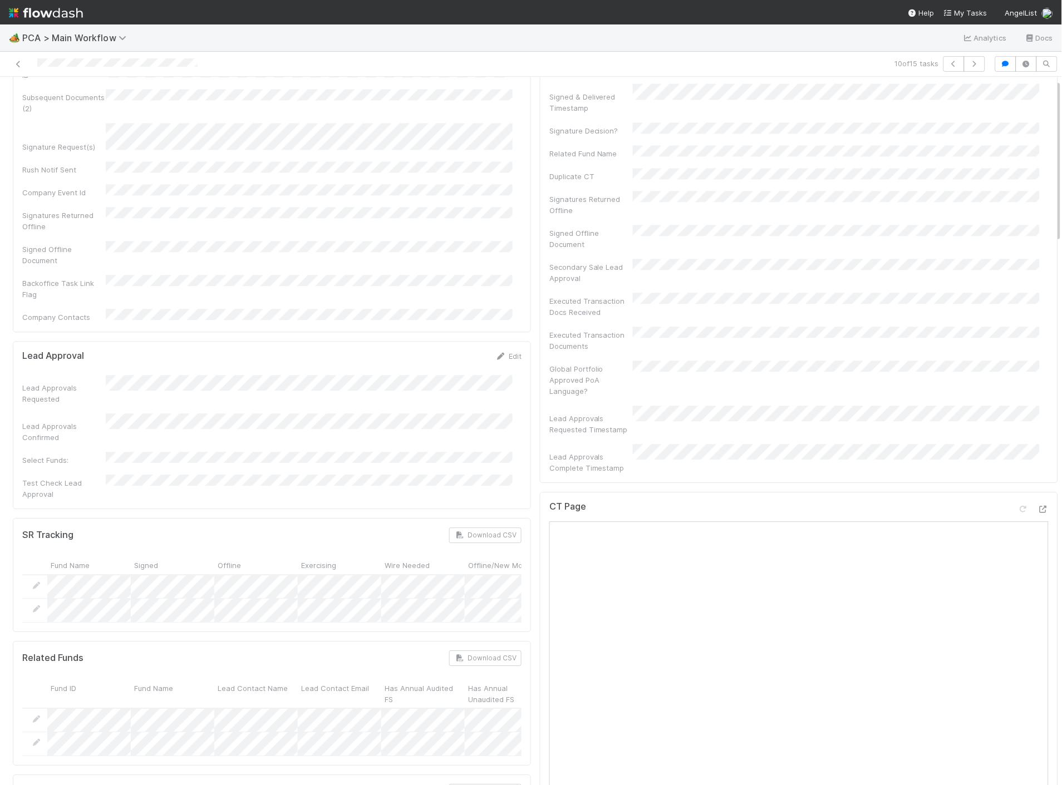
scroll to position [0, 0]
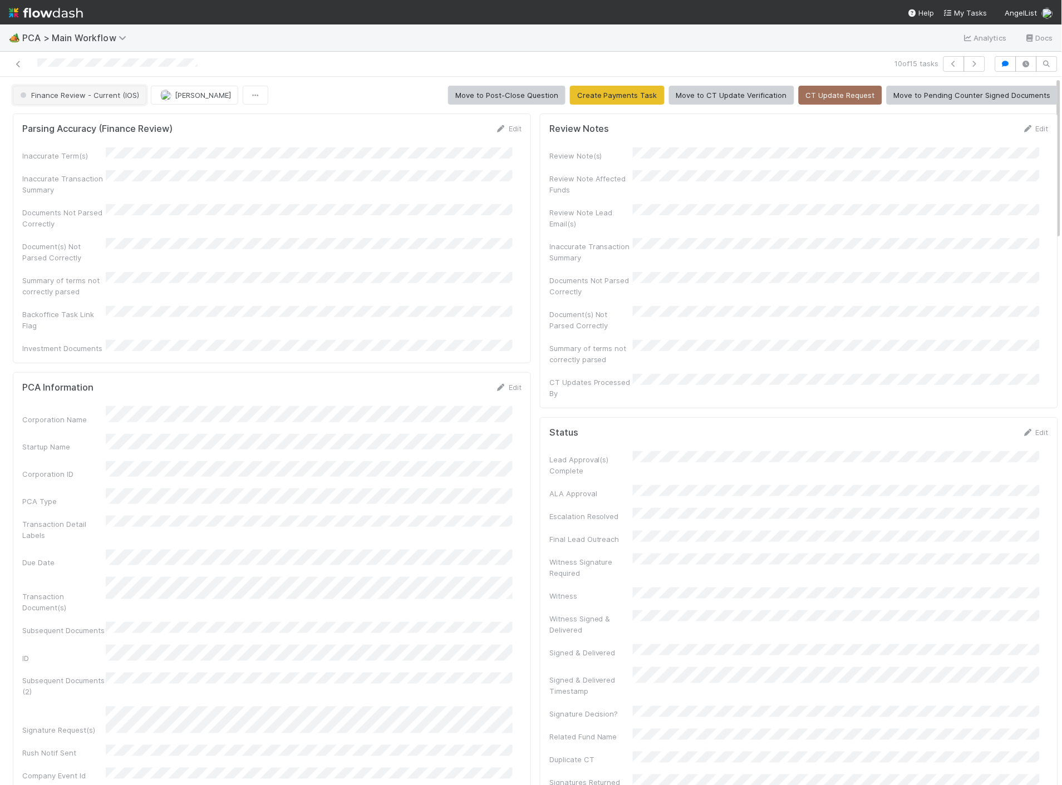
click at [67, 96] on span "Finance Review - Current (IOS)" at bounding box center [78, 95] width 121 height 9
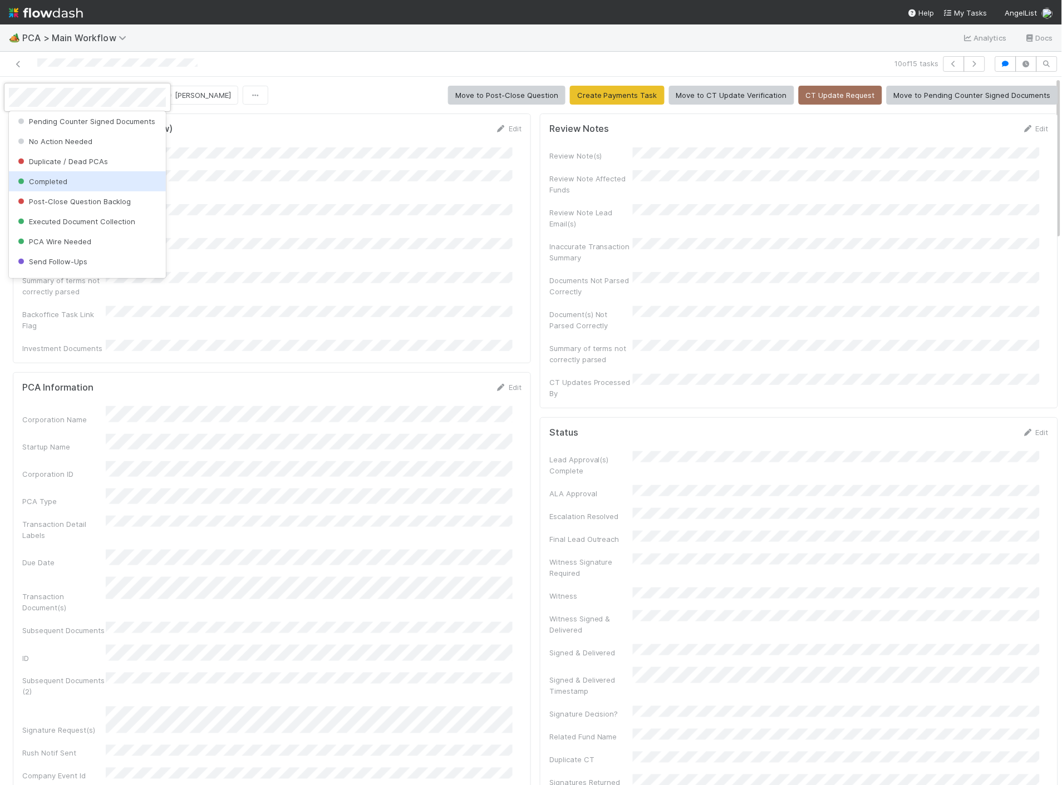
click at [53, 191] on div "Completed" at bounding box center [87, 181] width 157 height 20
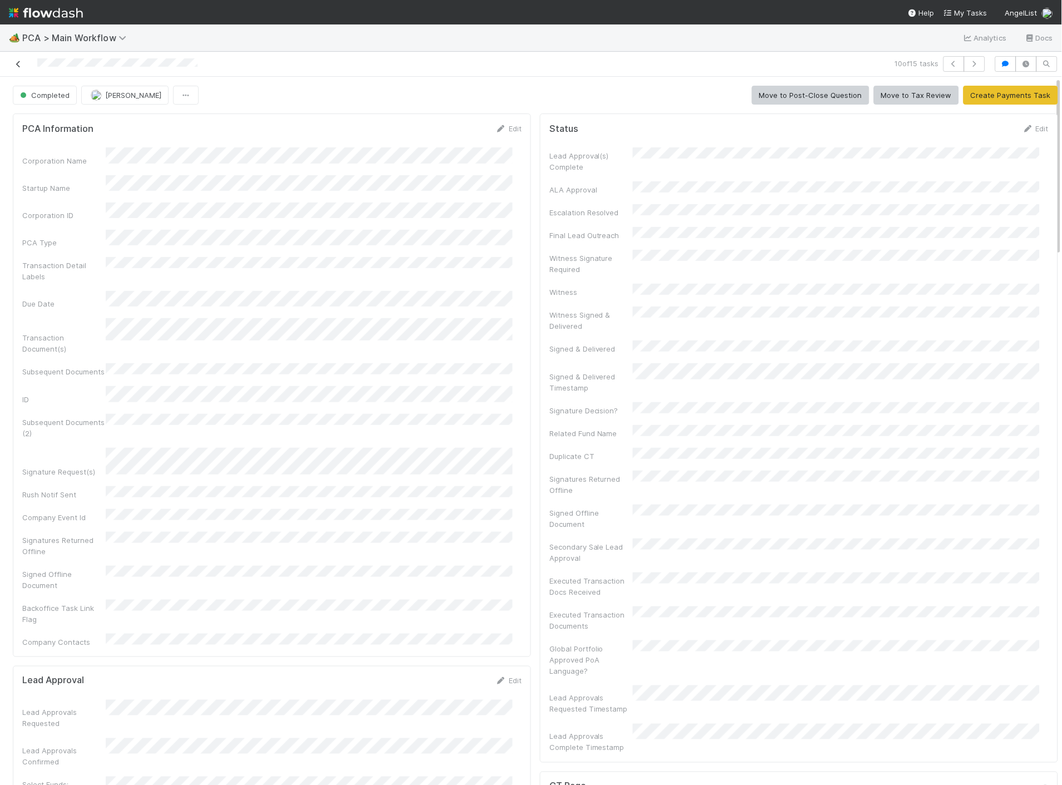
click at [18, 63] on icon at bounding box center [18, 64] width 11 height 7
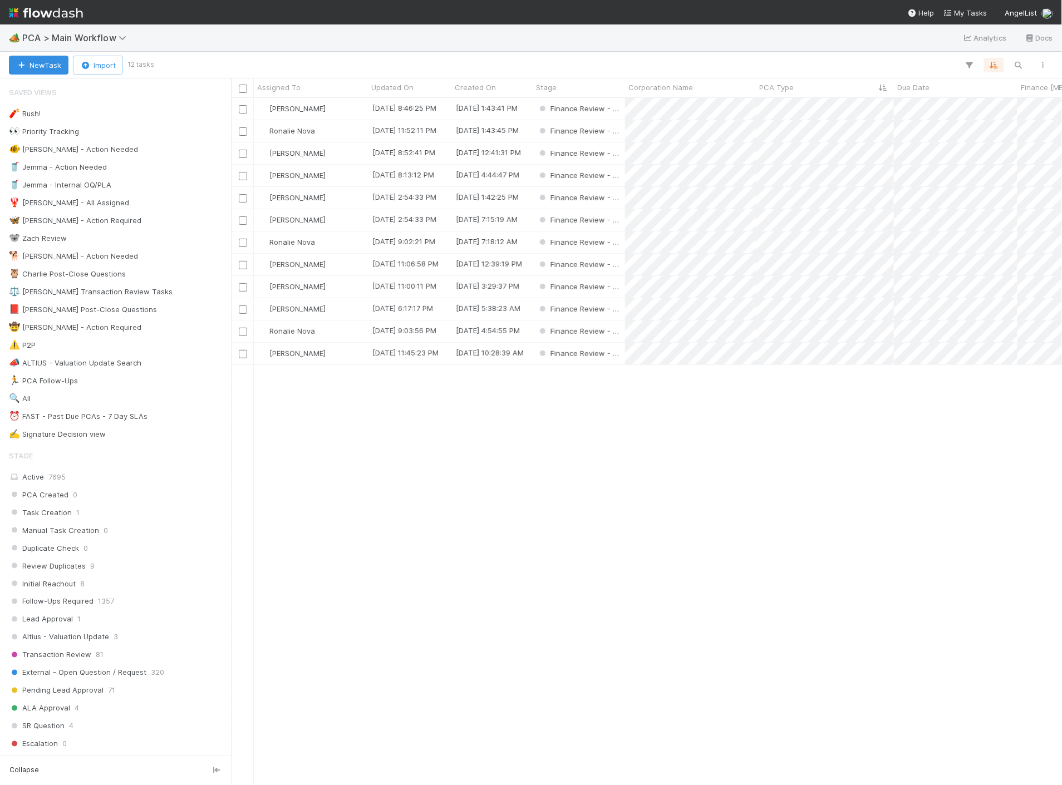
scroll to position [678, 821]
click at [56, 8] on img at bounding box center [46, 12] width 74 height 19
